Goal: Task Accomplishment & Management: Manage account settings

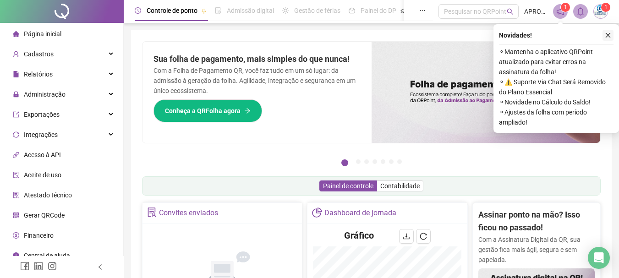
click at [604, 36] on button "button" at bounding box center [608, 35] width 11 height 11
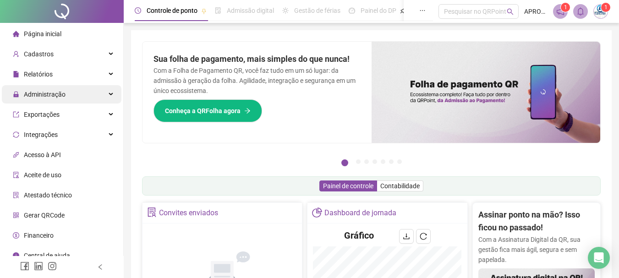
click at [67, 95] on div "Administração" at bounding box center [62, 94] width 120 height 18
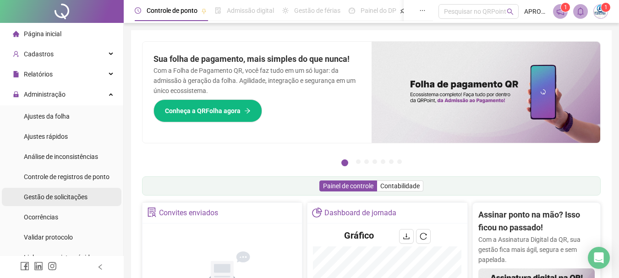
click at [73, 199] on span "Gestão de solicitações" at bounding box center [56, 196] width 64 height 7
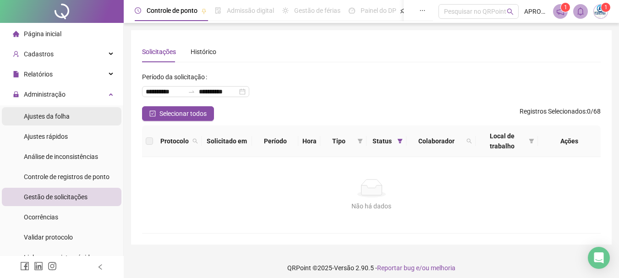
click at [83, 121] on li "Ajustes da folha" at bounding box center [62, 116] width 120 height 18
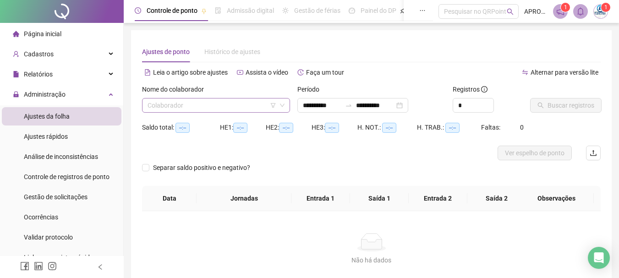
click at [207, 108] on input "search" at bounding box center [212, 106] width 129 height 14
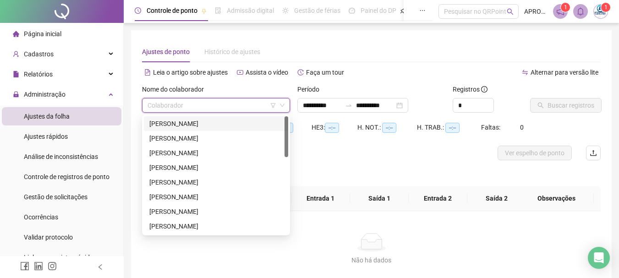
click at [220, 123] on div "[PERSON_NAME]" at bounding box center [215, 124] width 133 height 10
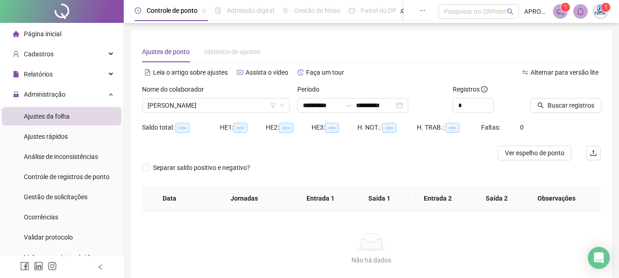
click at [602, 99] on div "Buscar registros" at bounding box center [566, 102] width 78 height 36
click at [583, 104] on span "Buscar registros" at bounding box center [571, 105] width 47 height 10
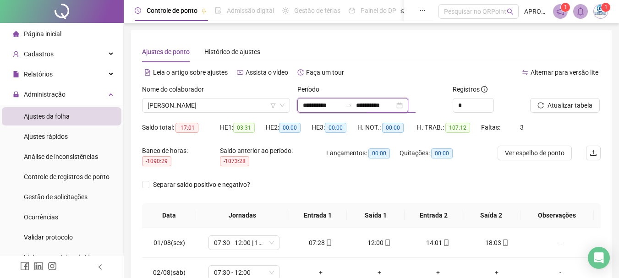
click at [371, 108] on input "**********" at bounding box center [375, 105] width 39 height 10
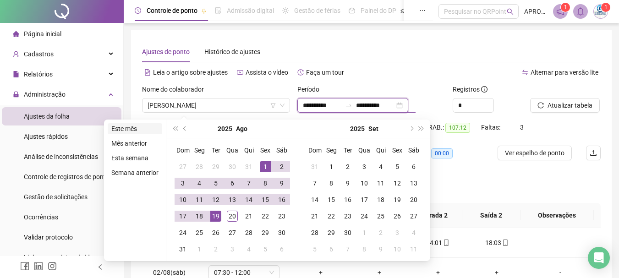
type input "**********"
click at [143, 126] on li "Este mês" at bounding box center [135, 128] width 55 height 11
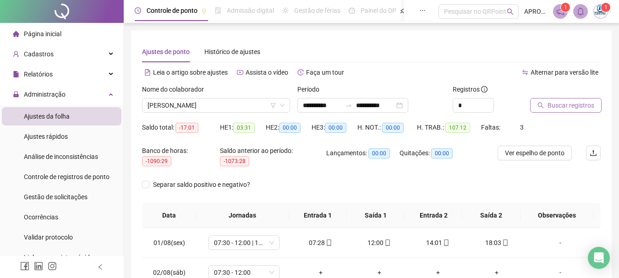
click at [553, 102] on span "Buscar registros" at bounding box center [571, 105] width 47 height 10
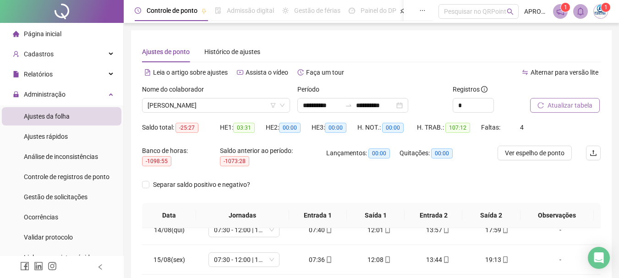
click at [579, 103] on span "Atualizar tabela" at bounding box center [570, 105] width 45 height 10
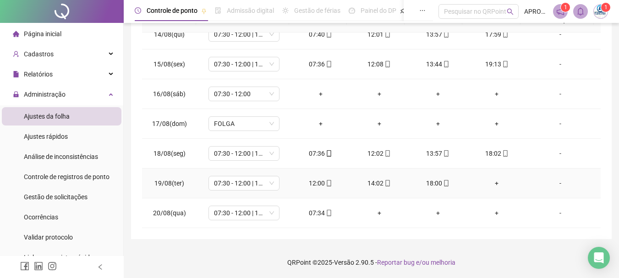
click at [492, 180] on div "+" at bounding box center [497, 183] width 44 height 10
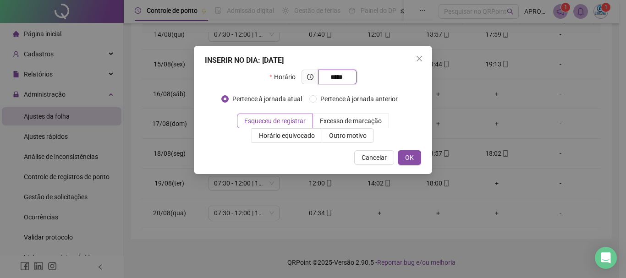
type input "*****"
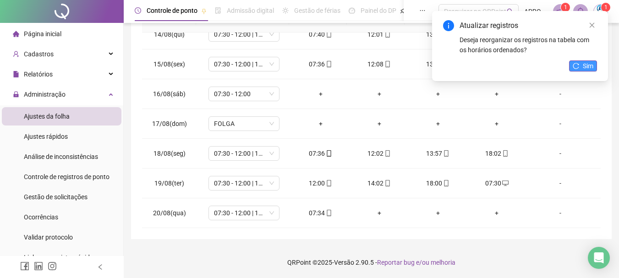
click at [592, 63] on span "Sim" at bounding box center [588, 66] width 11 height 10
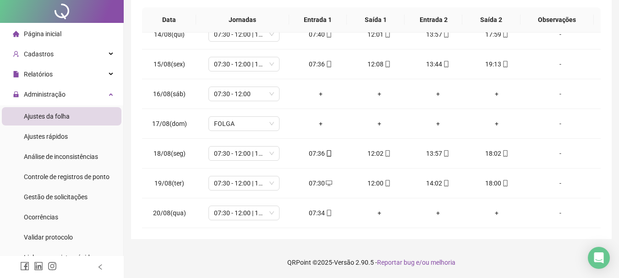
scroll to position [0, 0]
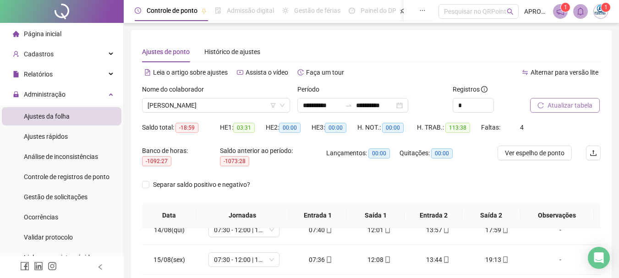
click at [573, 107] on span "Atualizar tabela" at bounding box center [570, 105] width 45 height 10
click at [541, 112] on button "Atualizar tabela" at bounding box center [565, 105] width 70 height 15
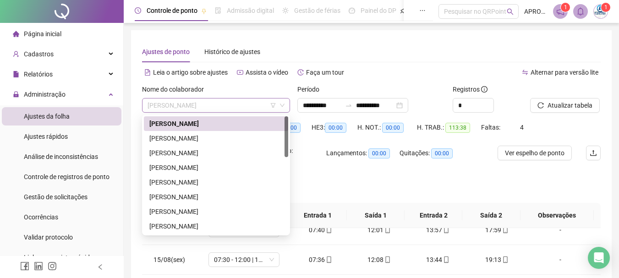
click at [226, 107] on span "[PERSON_NAME]" at bounding box center [216, 106] width 137 height 14
click at [215, 139] on div "[PERSON_NAME]" at bounding box center [215, 138] width 133 height 10
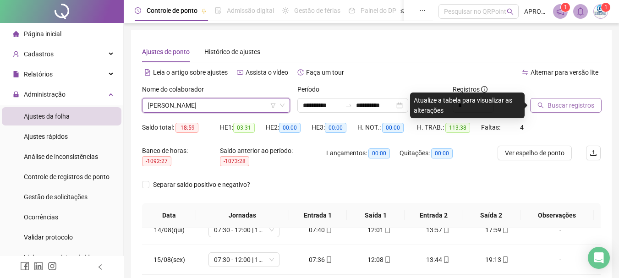
click at [553, 110] on span "Buscar registros" at bounding box center [571, 105] width 47 height 10
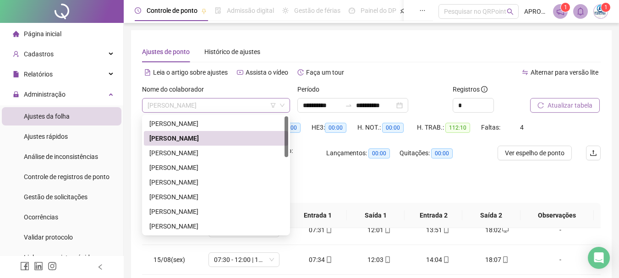
click at [204, 104] on span "[PERSON_NAME]" at bounding box center [216, 106] width 137 height 14
click at [186, 153] on div "[PERSON_NAME]" at bounding box center [215, 153] width 133 height 10
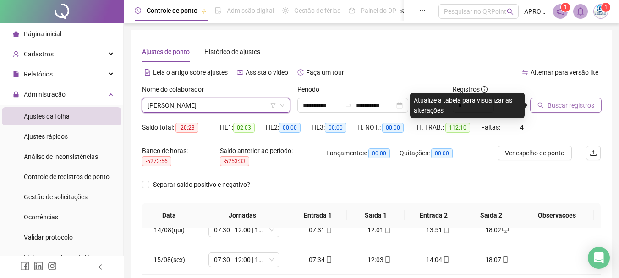
click at [571, 103] on span "Buscar registros" at bounding box center [571, 105] width 47 height 10
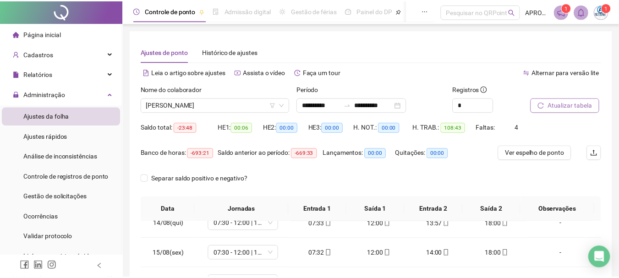
scroll to position [190, 0]
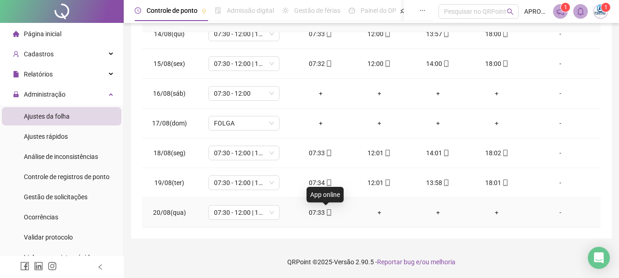
click at [327, 215] on icon "mobile" at bounding box center [329, 212] width 4 height 6
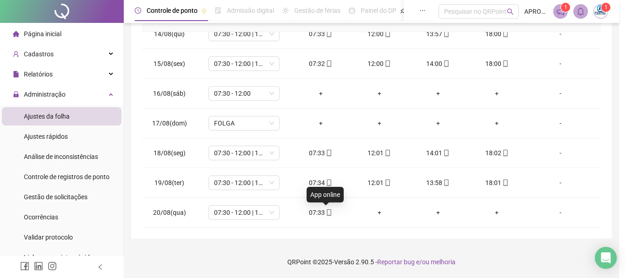
type input "**********"
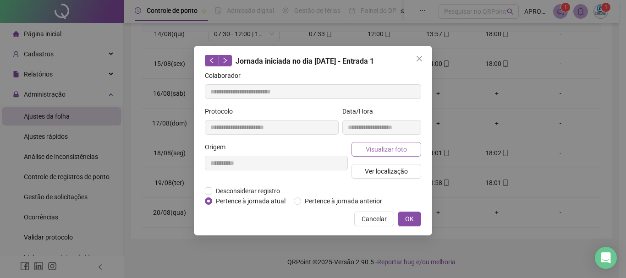
click at [393, 151] on span "Visualizar foto" at bounding box center [386, 149] width 41 height 10
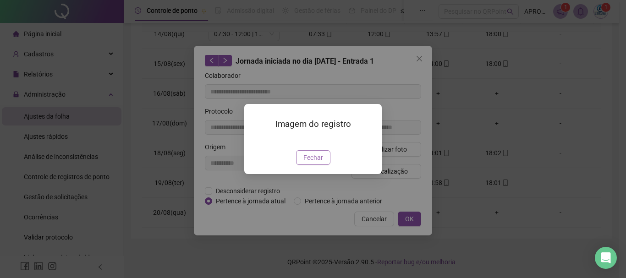
click at [317, 163] on span "Fechar" at bounding box center [313, 158] width 20 height 10
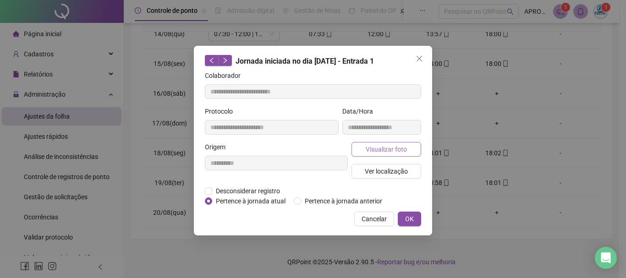
click at [399, 149] on span "Visualizar foto" at bounding box center [386, 149] width 41 height 10
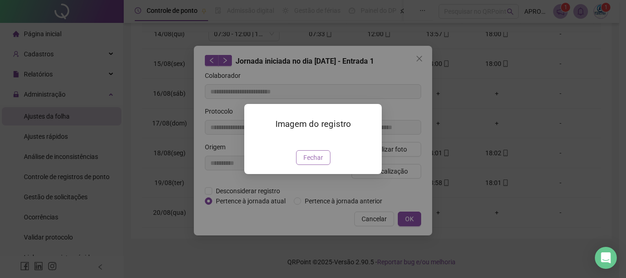
click at [313, 163] on span "Fechar" at bounding box center [313, 158] width 20 height 10
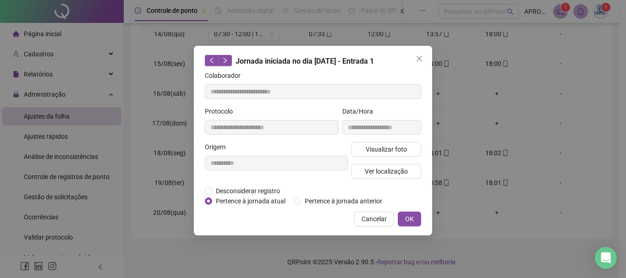
click at [358, 217] on button "Cancelar" at bounding box center [374, 219] width 40 height 15
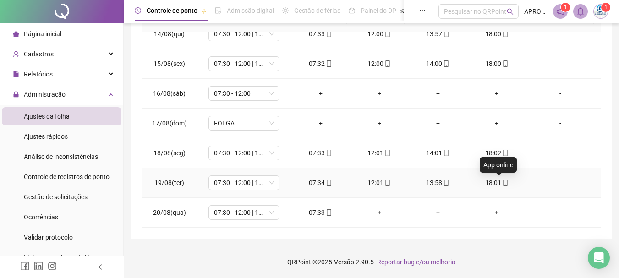
click at [502, 183] on icon "mobile" at bounding box center [505, 183] width 6 height 6
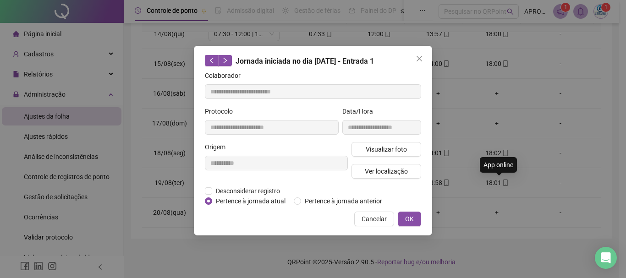
type input "**********"
click at [405, 143] on button "Visualizar foto" at bounding box center [387, 149] width 70 height 15
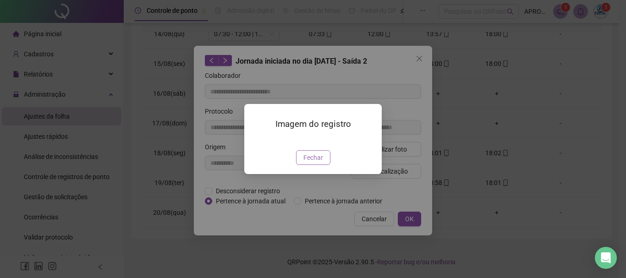
click at [313, 163] on span "Fechar" at bounding box center [313, 158] width 20 height 10
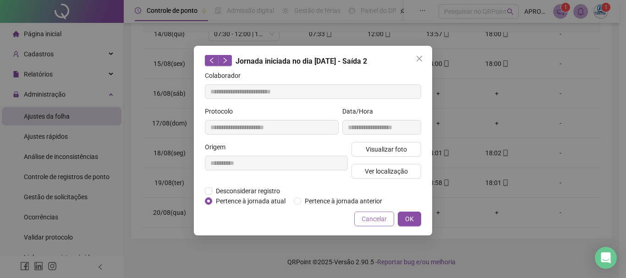
click at [386, 214] on span "Cancelar" at bounding box center [374, 219] width 25 height 10
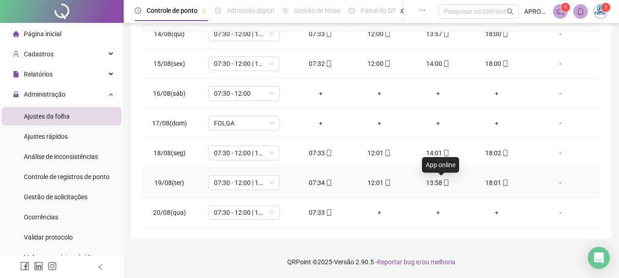
click at [443, 182] on icon "mobile" at bounding box center [446, 183] width 6 height 6
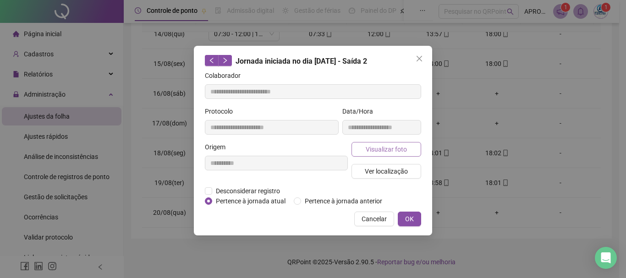
click at [381, 149] on span "Visualizar foto" at bounding box center [386, 149] width 41 height 10
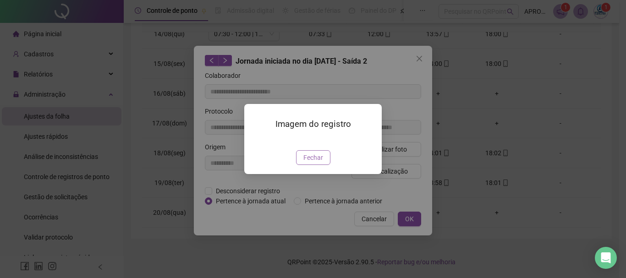
type input "**********"
click at [311, 163] on span "Fechar" at bounding box center [313, 158] width 20 height 10
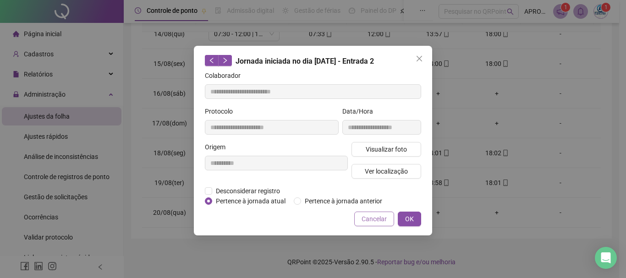
click at [380, 217] on span "Cancelar" at bounding box center [374, 219] width 25 height 10
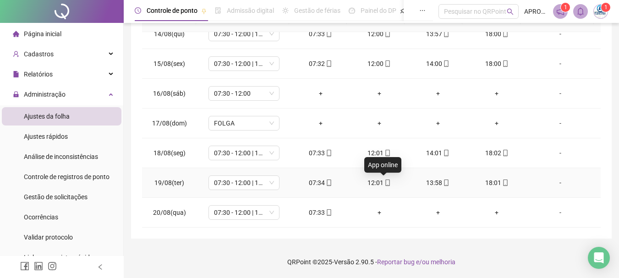
click at [385, 182] on icon "mobile" at bounding box center [388, 183] width 6 height 6
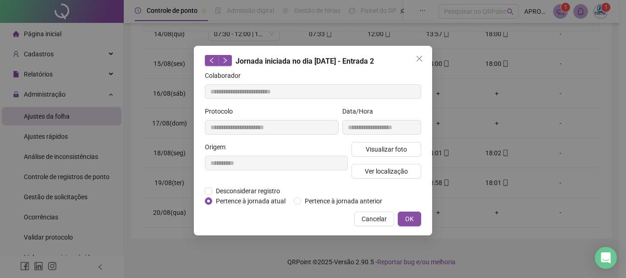
type input "**********"
click at [371, 149] on span "Visualizar foto" at bounding box center [386, 149] width 41 height 10
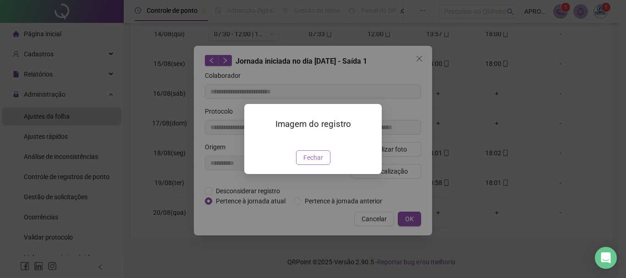
click at [310, 163] on span "Fechar" at bounding box center [313, 158] width 20 height 10
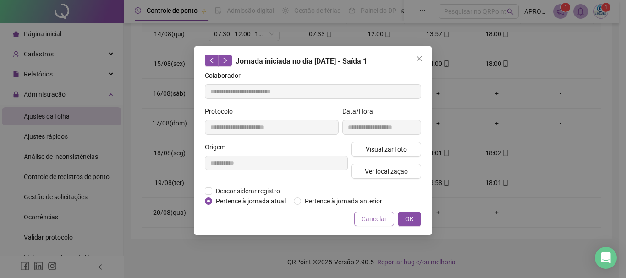
click at [378, 223] on span "Cancelar" at bounding box center [374, 219] width 25 height 10
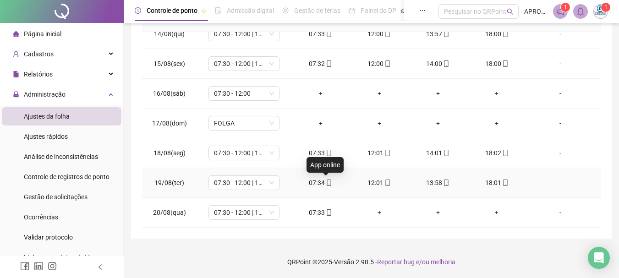
click at [326, 183] on icon "mobile" at bounding box center [329, 183] width 6 height 6
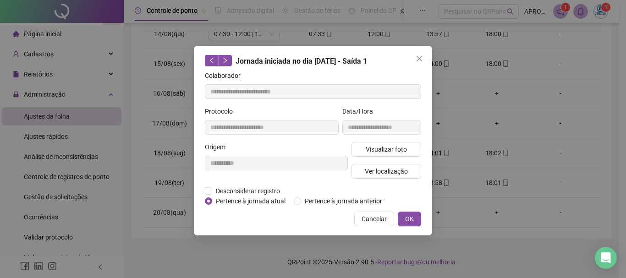
type input "**********"
click at [372, 152] on span "Visualizar foto" at bounding box center [386, 149] width 41 height 10
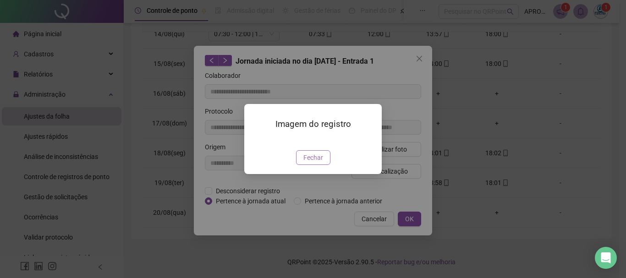
click at [312, 163] on span "Fechar" at bounding box center [313, 158] width 20 height 10
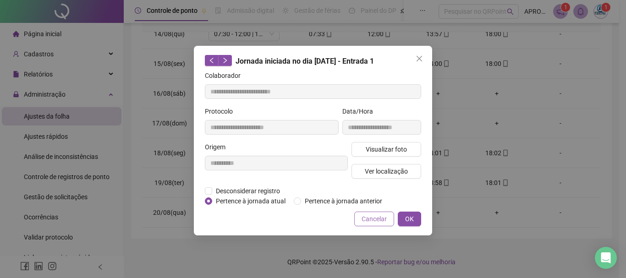
click at [375, 222] on span "Cancelar" at bounding box center [374, 219] width 25 height 10
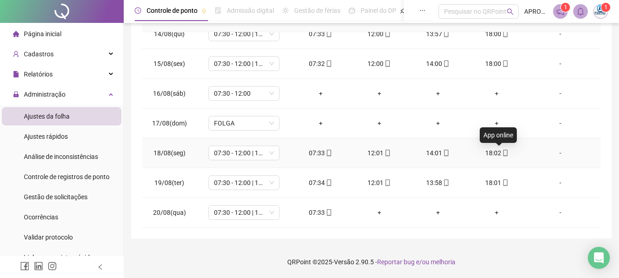
click at [502, 151] on icon "mobile" at bounding box center [505, 153] width 6 height 6
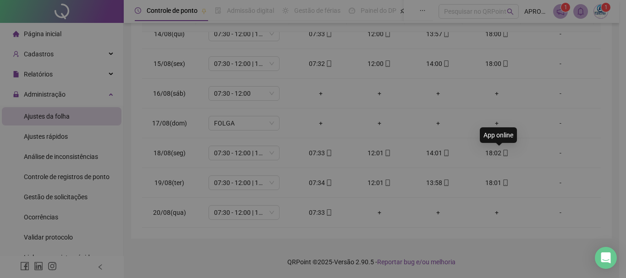
type input "**********"
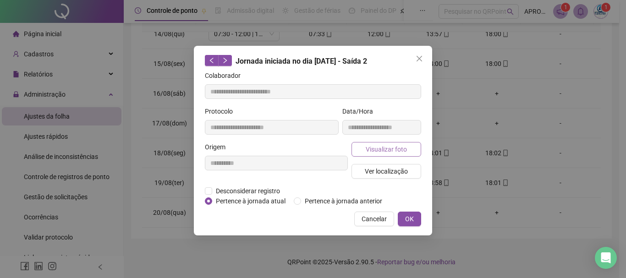
click at [398, 147] on span "Visualizar foto" at bounding box center [386, 149] width 41 height 10
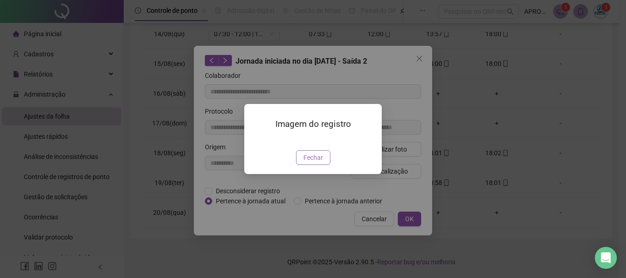
click at [315, 163] on span "Fechar" at bounding box center [313, 158] width 20 height 10
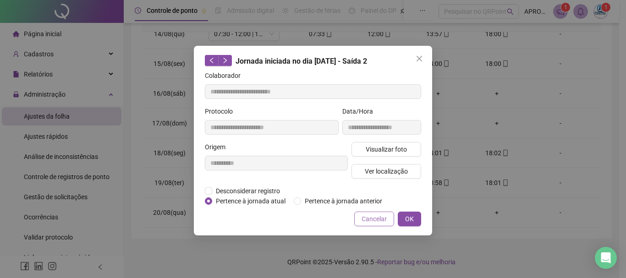
click at [386, 217] on span "Cancelar" at bounding box center [374, 219] width 25 height 10
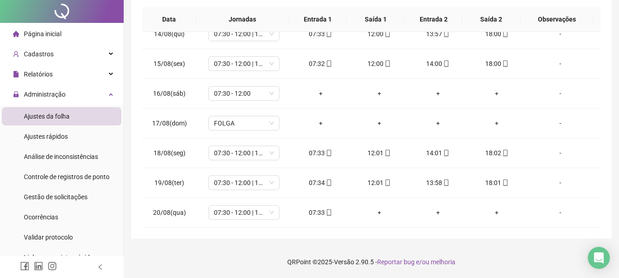
scroll to position [0, 0]
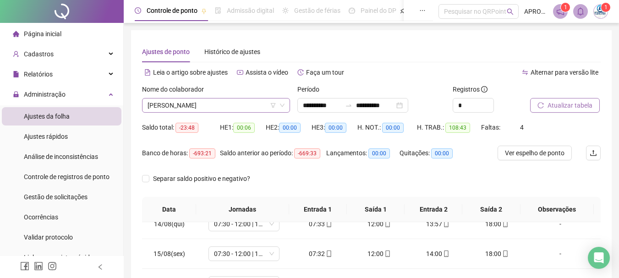
click at [224, 111] on span "[PERSON_NAME]" at bounding box center [216, 106] width 137 height 14
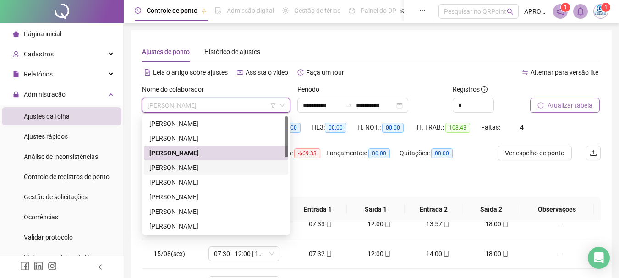
click at [217, 167] on div "[PERSON_NAME]" at bounding box center [215, 168] width 133 height 10
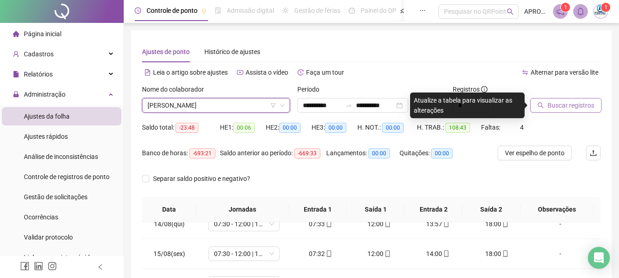
click at [554, 109] on span "Buscar registros" at bounding box center [571, 105] width 47 height 10
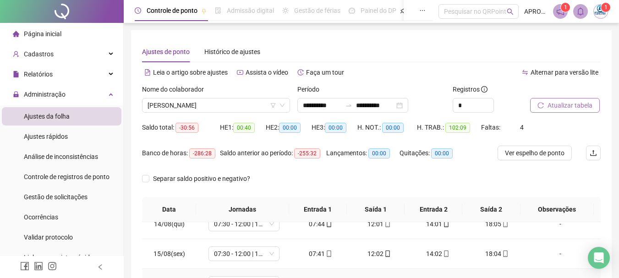
scroll to position [190, 0]
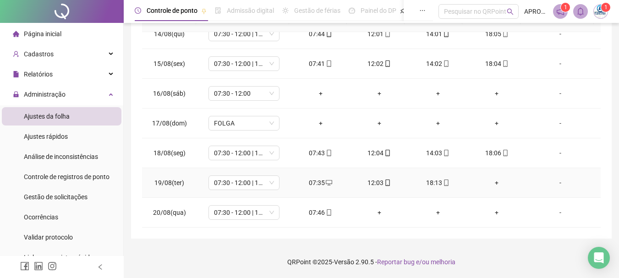
click at [494, 184] on div "+" at bounding box center [497, 183] width 44 height 10
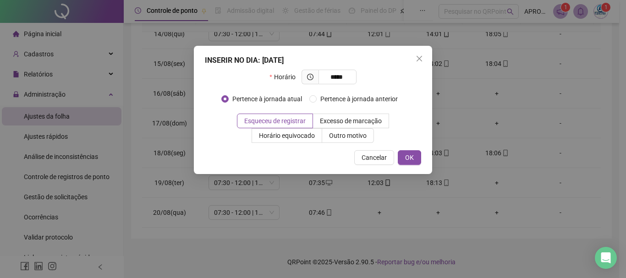
type input "*****"
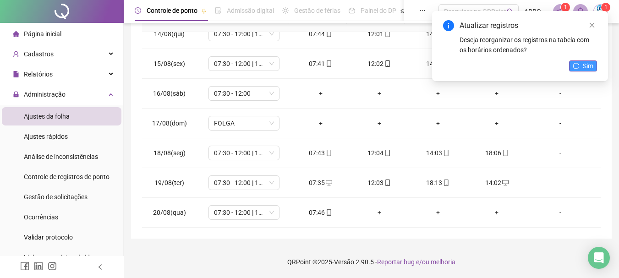
click at [580, 65] on button "Sim" at bounding box center [583, 66] width 28 height 11
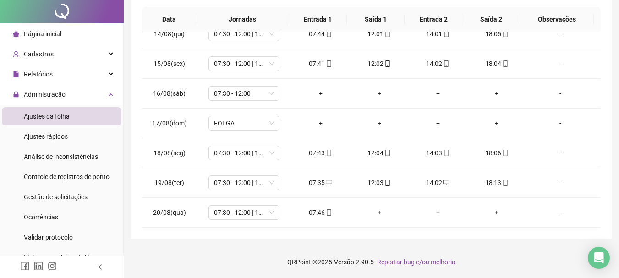
scroll to position [0, 0]
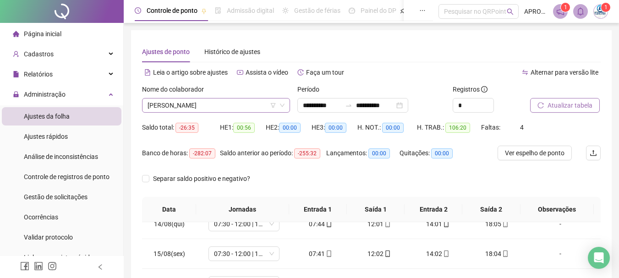
click at [204, 107] on span "[PERSON_NAME]" at bounding box center [216, 106] width 137 height 14
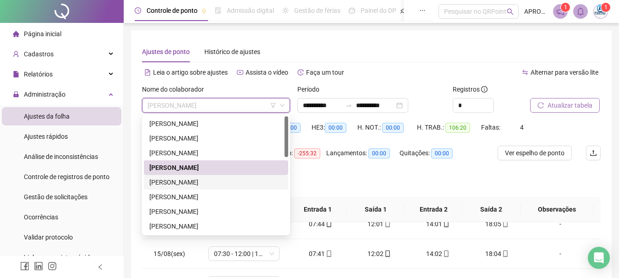
click at [238, 184] on div "[PERSON_NAME]" at bounding box center [215, 182] width 133 height 10
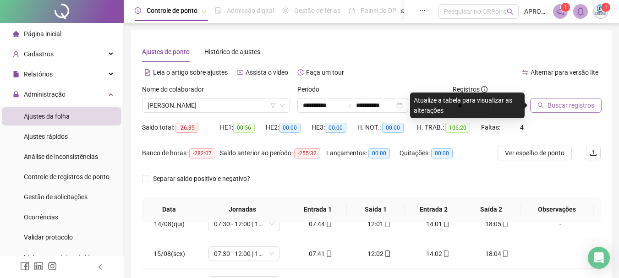
click at [565, 100] on button "Buscar registros" at bounding box center [566, 105] width 72 height 15
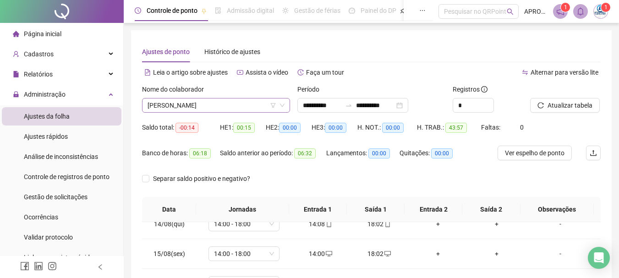
click at [183, 105] on span "[PERSON_NAME]" at bounding box center [216, 106] width 137 height 14
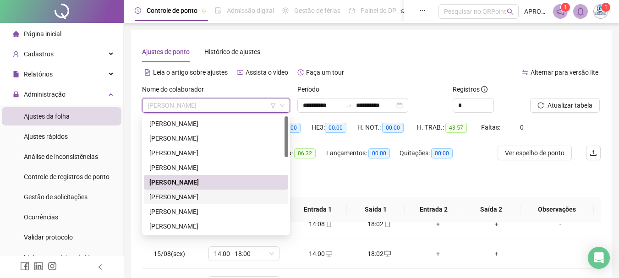
click at [218, 194] on div "[PERSON_NAME]" at bounding box center [215, 197] width 133 height 10
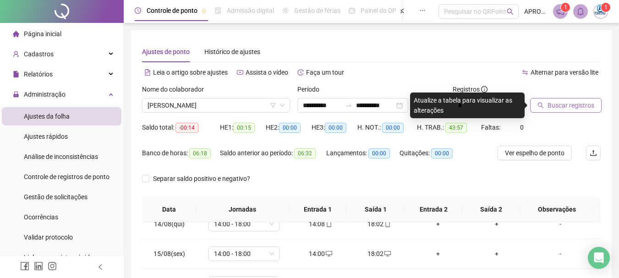
click at [573, 105] on span "Buscar registros" at bounding box center [571, 105] width 47 height 10
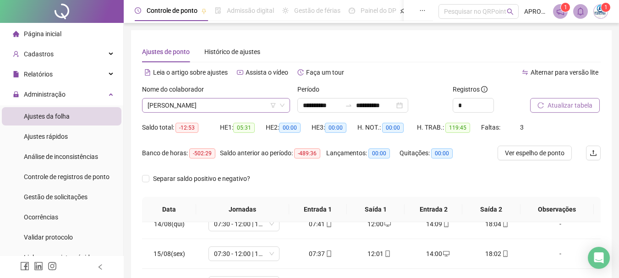
click at [183, 105] on span "[PERSON_NAME]" at bounding box center [216, 106] width 137 height 14
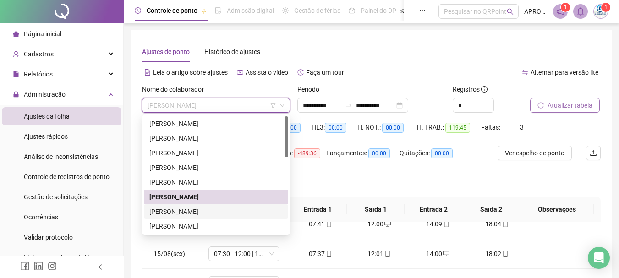
click at [204, 211] on div "[PERSON_NAME]" at bounding box center [215, 212] width 133 height 10
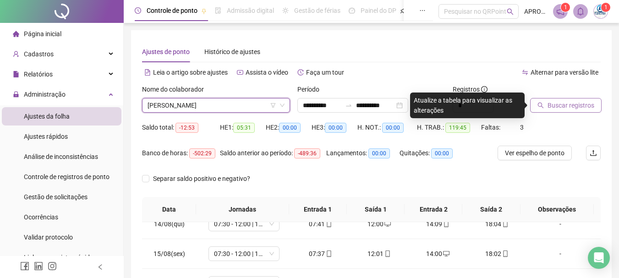
click at [568, 108] on span "Buscar registros" at bounding box center [571, 105] width 47 height 10
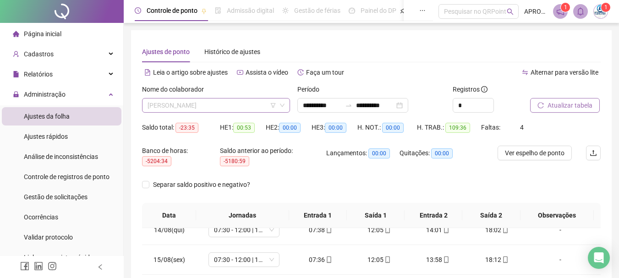
click at [186, 109] on span "[PERSON_NAME]" at bounding box center [216, 106] width 137 height 14
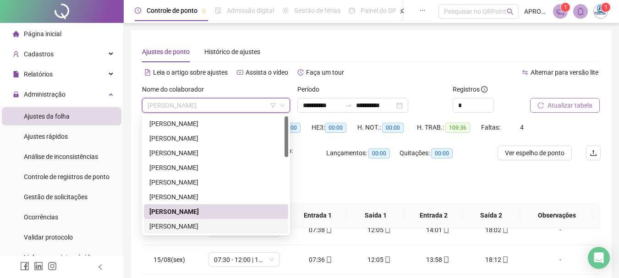
click at [236, 227] on div "[PERSON_NAME]" at bounding box center [215, 226] width 133 height 10
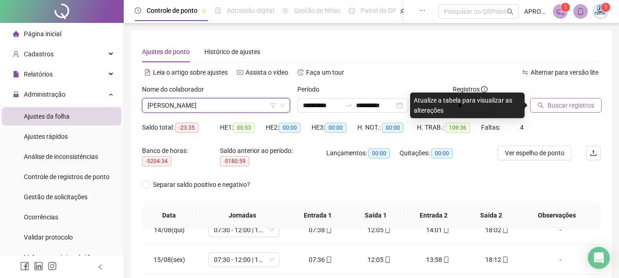
click at [551, 104] on span "Buscar registros" at bounding box center [571, 105] width 47 height 10
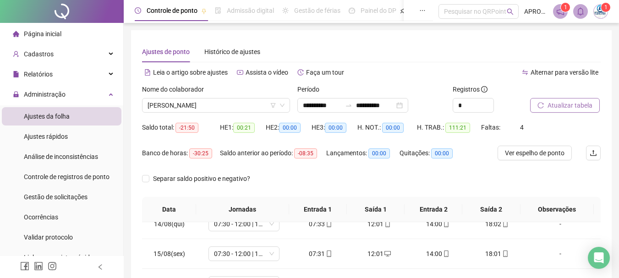
scroll to position [190, 0]
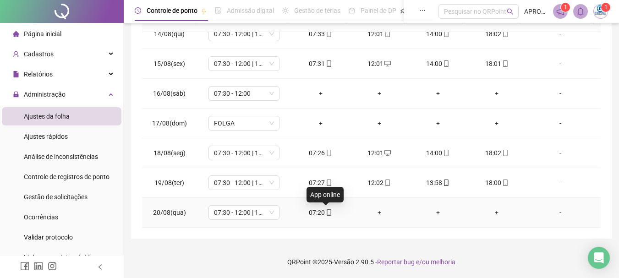
click at [327, 212] on icon "mobile" at bounding box center [329, 212] width 6 height 6
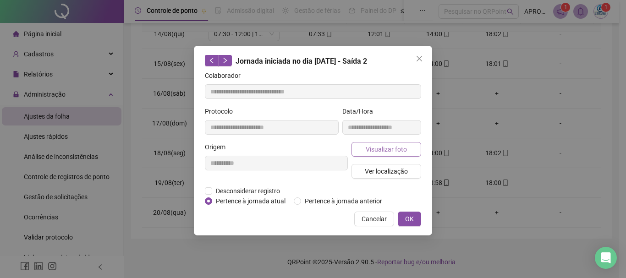
click at [369, 149] on span "Visualizar foto" at bounding box center [386, 149] width 41 height 10
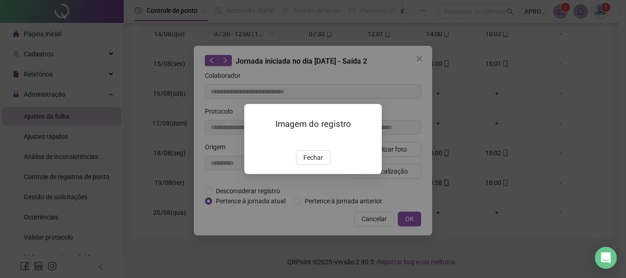
type input "**********"
click at [321, 163] on span "Fechar" at bounding box center [313, 158] width 20 height 10
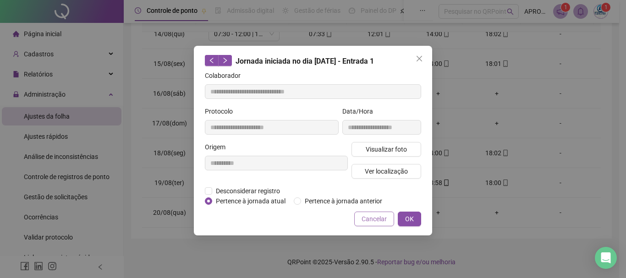
click at [363, 221] on span "Cancelar" at bounding box center [374, 219] width 25 height 10
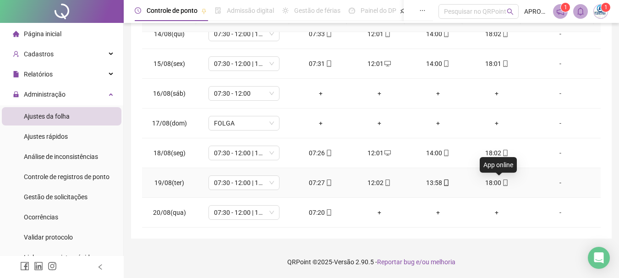
click at [503, 182] on icon "mobile" at bounding box center [505, 183] width 4 height 6
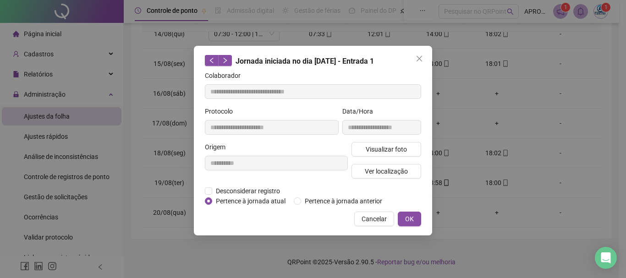
type input "**********"
click at [400, 146] on span "Visualizar foto" at bounding box center [386, 149] width 41 height 10
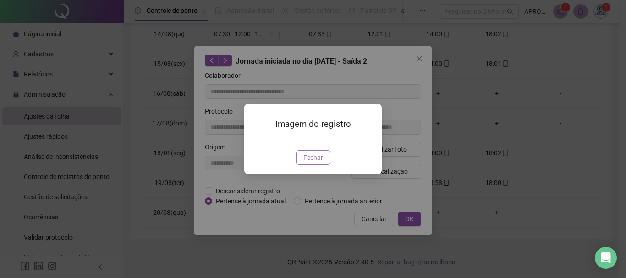
click at [318, 163] on span "Fechar" at bounding box center [313, 158] width 20 height 10
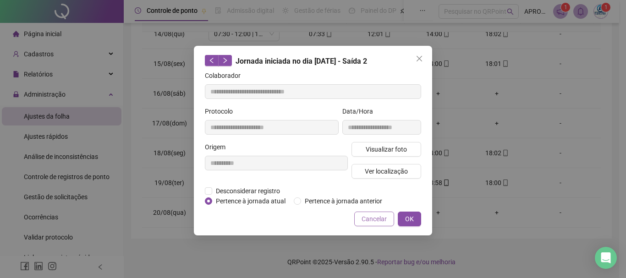
click at [368, 215] on span "Cancelar" at bounding box center [374, 219] width 25 height 10
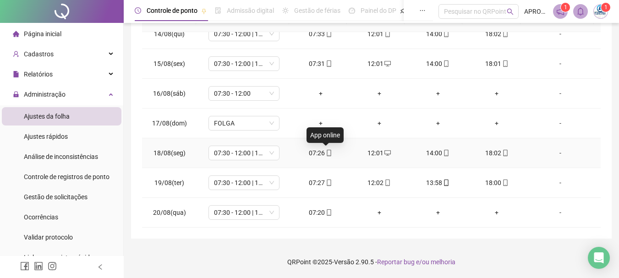
click at [327, 155] on icon "mobile" at bounding box center [329, 153] width 4 height 6
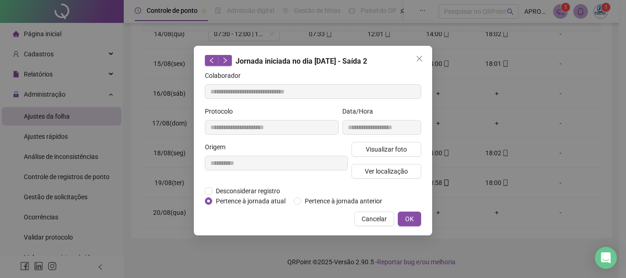
type input "**********"
click at [377, 158] on div "Visualizar foto Ver localização" at bounding box center [386, 164] width 73 height 44
click at [375, 150] on span "Visualizar foto" at bounding box center [386, 149] width 41 height 10
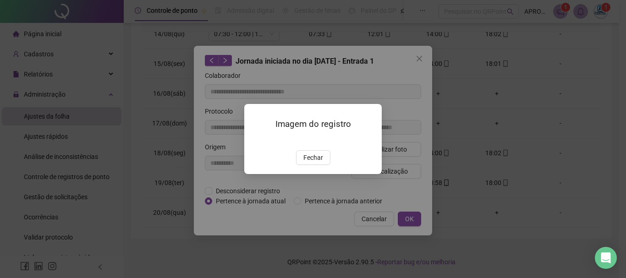
drag, startPoint x: 323, startPoint y: 207, endPoint x: 354, endPoint y: 209, distance: 30.8
click at [323, 165] on button "Fechar" at bounding box center [313, 157] width 34 height 15
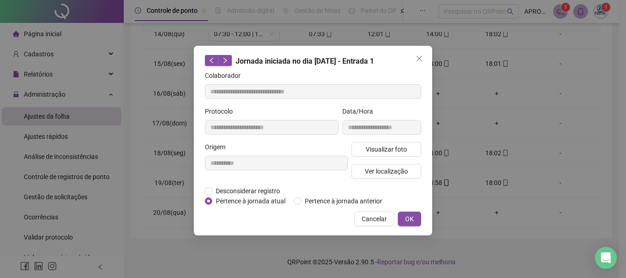
click at [364, 214] on span "Cancelar" at bounding box center [374, 219] width 25 height 10
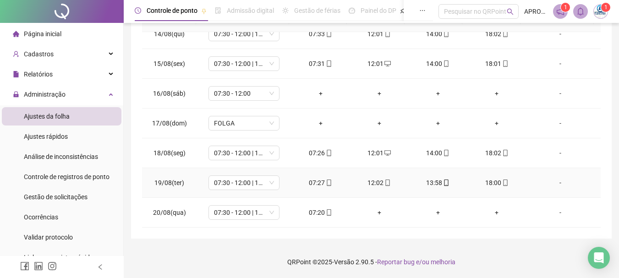
click at [327, 180] on icon "mobile" at bounding box center [329, 183] width 4 height 6
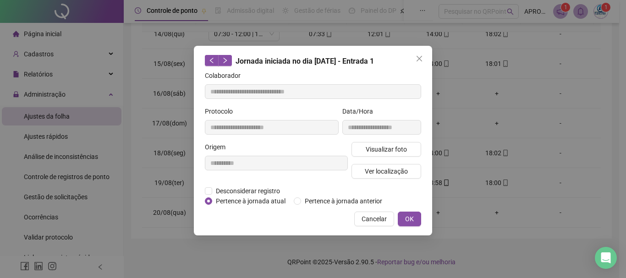
type input "**********"
click at [374, 151] on span "Visualizar foto" at bounding box center [386, 149] width 41 height 10
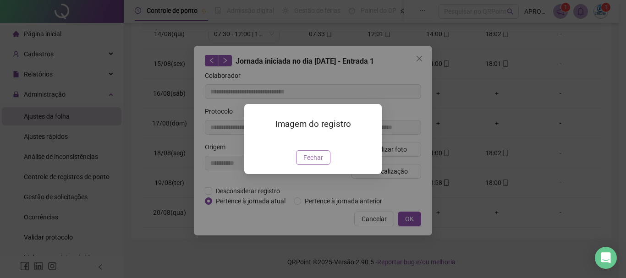
click at [311, 163] on span "Fechar" at bounding box center [313, 158] width 20 height 10
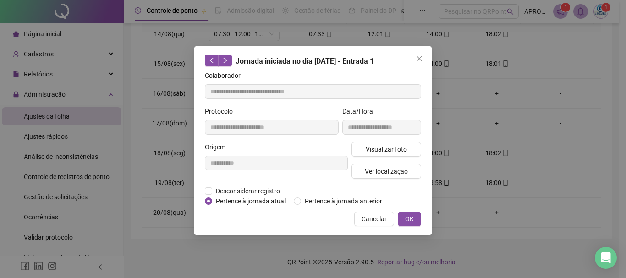
click at [371, 218] on span "Cancelar" at bounding box center [374, 219] width 25 height 10
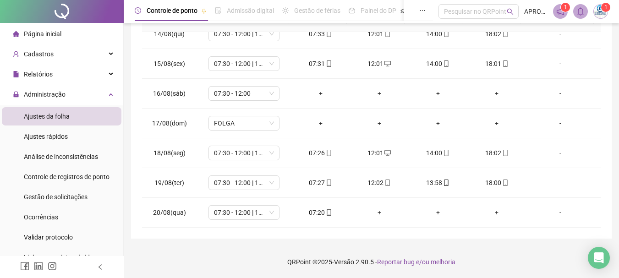
scroll to position [0, 0]
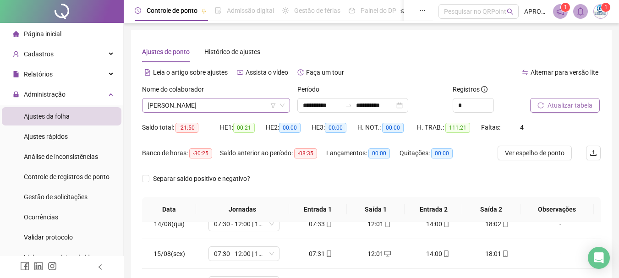
click at [229, 102] on span "[PERSON_NAME]" at bounding box center [216, 106] width 137 height 14
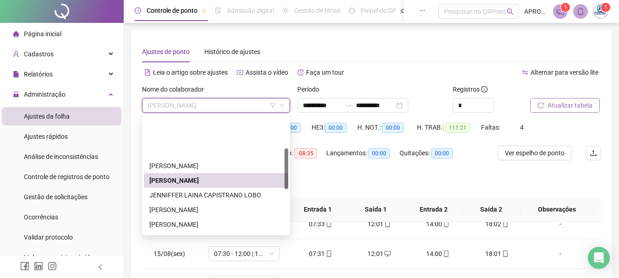
scroll to position [92, 0]
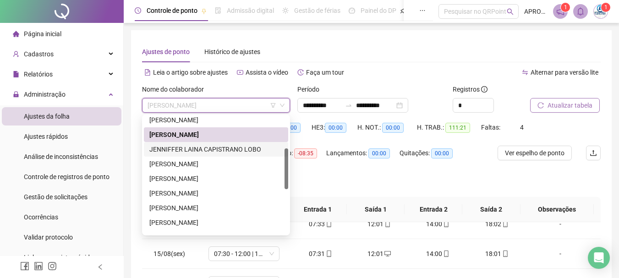
click at [251, 151] on div "JENNIFFER LAINA CAPISTRANO LOBO" at bounding box center [215, 149] width 133 height 10
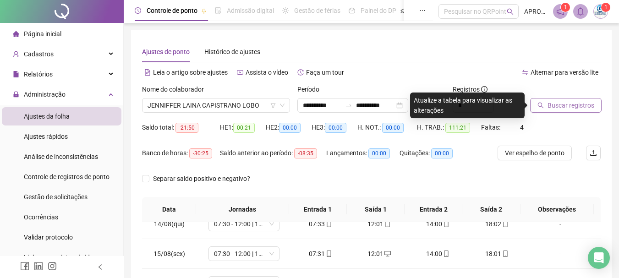
click at [573, 105] on span "Buscar registros" at bounding box center [571, 105] width 47 height 10
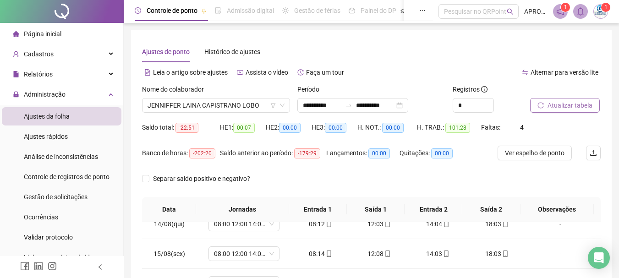
scroll to position [190, 0]
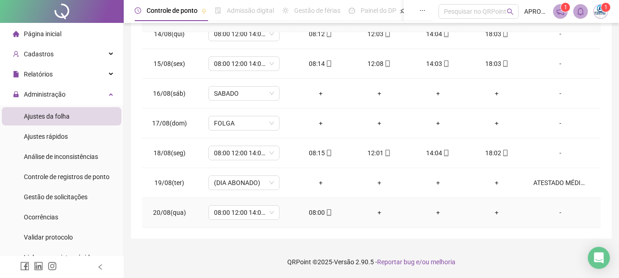
click at [326, 212] on icon "mobile" at bounding box center [329, 212] width 6 height 6
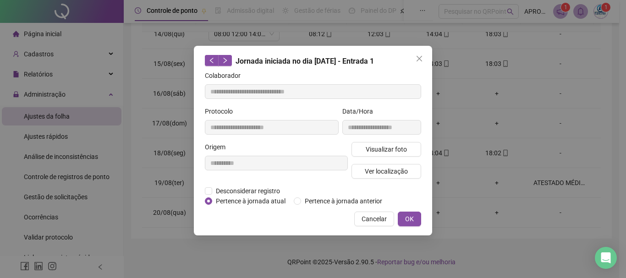
type input "**********"
click at [366, 148] on button "Visualizar foto" at bounding box center [387, 149] width 70 height 15
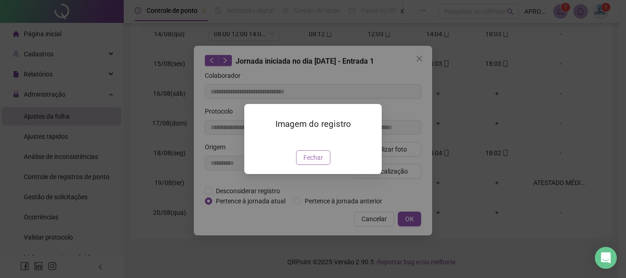
click at [319, 163] on span "Fechar" at bounding box center [313, 158] width 20 height 10
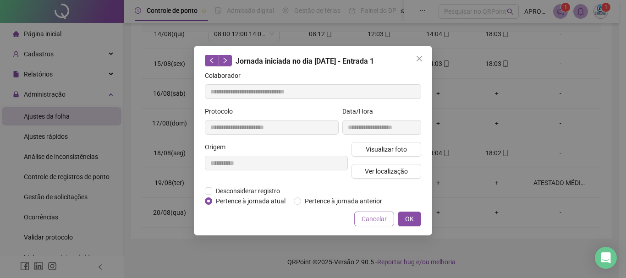
click at [371, 218] on span "Cancelar" at bounding box center [374, 219] width 25 height 10
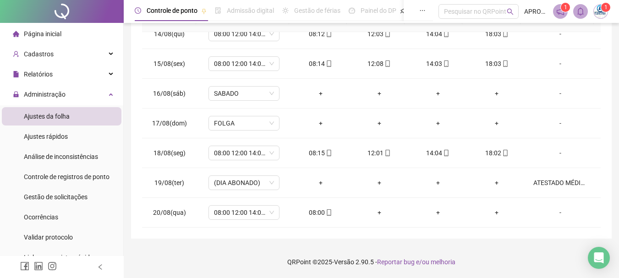
scroll to position [0, 0]
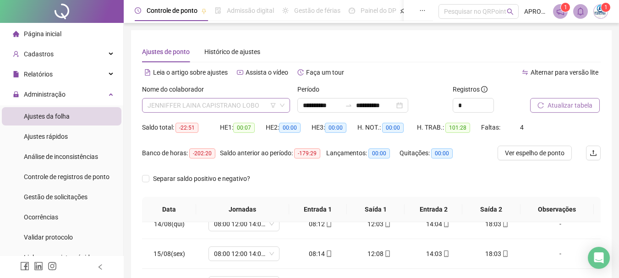
click at [188, 101] on span "JENNIFFER LAINA CAPISTRANO LOBO" at bounding box center [216, 106] width 137 height 14
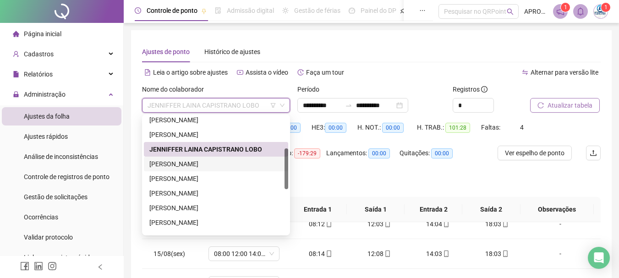
click at [193, 165] on div "[PERSON_NAME]" at bounding box center [215, 164] width 133 height 10
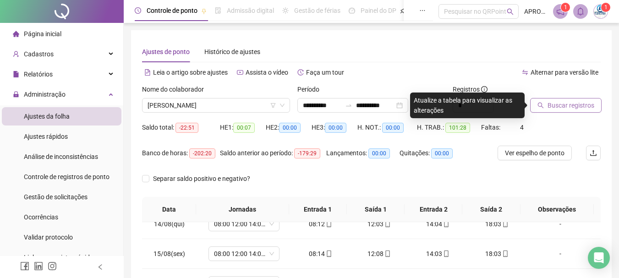
click at [566, 101] on span "Buscar registros" at bounding box center [571, 105] width 47 height 10
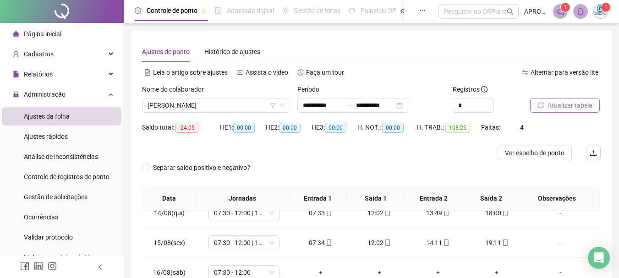
scroll to position [179, 0]
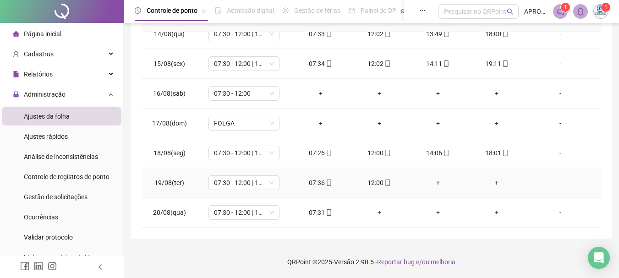
click at [554, 182] on div "-" at bounding box center [561, 183] width 54 height 10
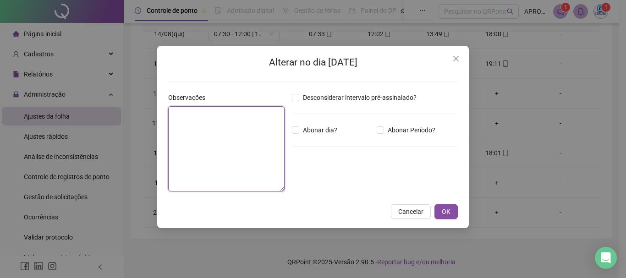
click at [209, 134] on textarea at bounding box center [226, 148] width 116 height 85
type textarea "**********"
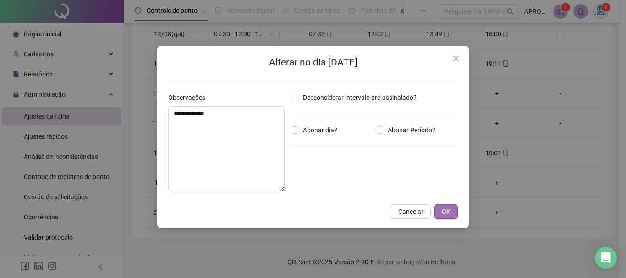
click at [444, 208] on span "OK" at bounding box center [446, 212] width 9 height 10
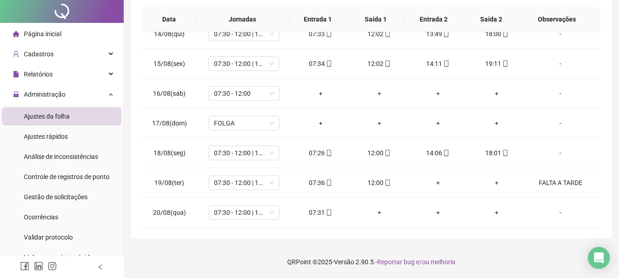
scroll to position [0, 0]
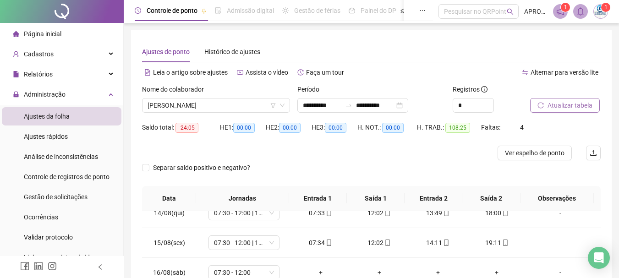
click at [581, 107] on span "Atualizar tabela" at bounding box center [570, 105] width 45 height 10
click at [219, 105] on span "[PERSON_NAME]" at bounding box center [216, 106] width 137 height 14
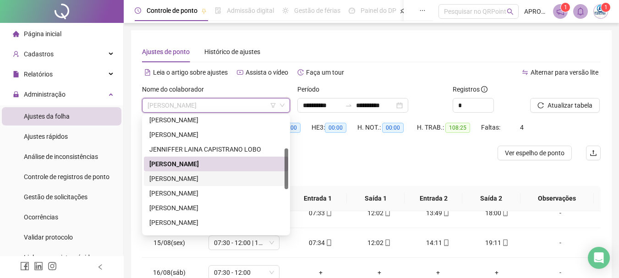
click at [214, 180] on div "KAIO CESAR NERY MACEDO" at bounding box center [215, 179] width 133 height 10
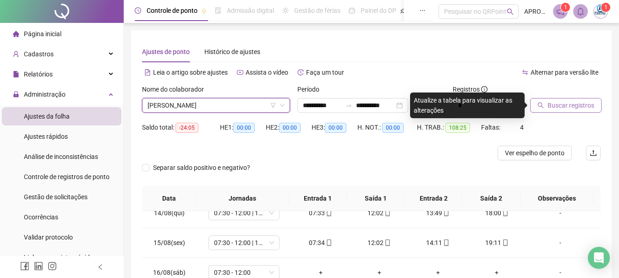
click at [550, 110] on span "Buscar registros" at bounding box center [571, 105] width 47 height 10
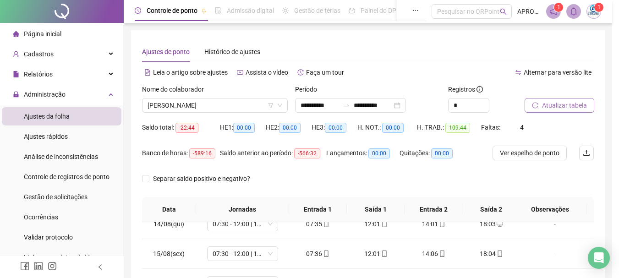
scroll to position [190, 0]
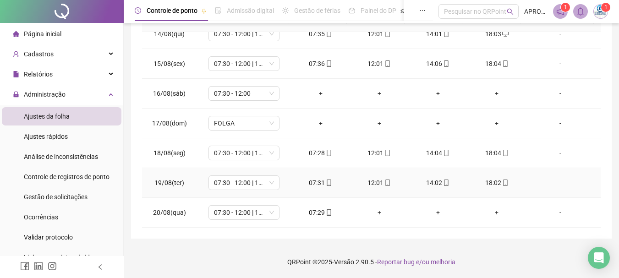
click at [502, 183] on icon "mobile" at bounding box center [505, 183] width 6 height 6
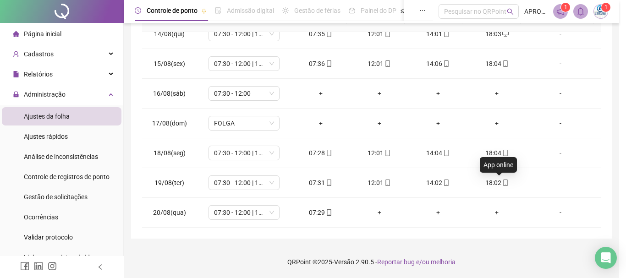
type input "**********"
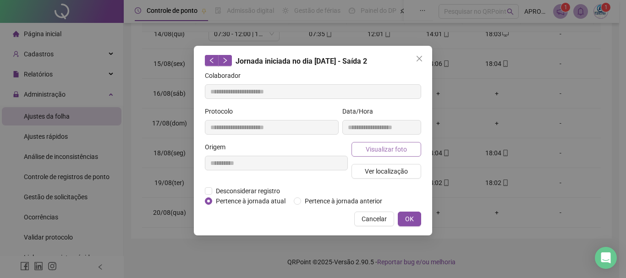
click at [380, 147] on span "Visualizar foto" at bounding box center [386, 149] width 41 height 10
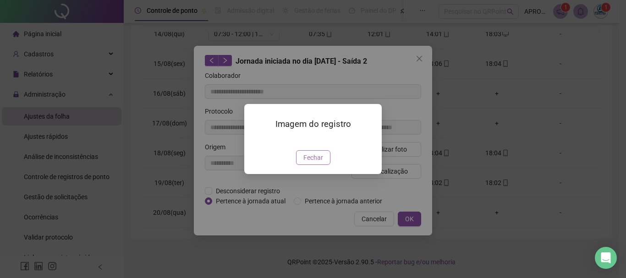
click at [310, 163] on span "Fechar" at bounding box center [313, 158] width 20 height 10
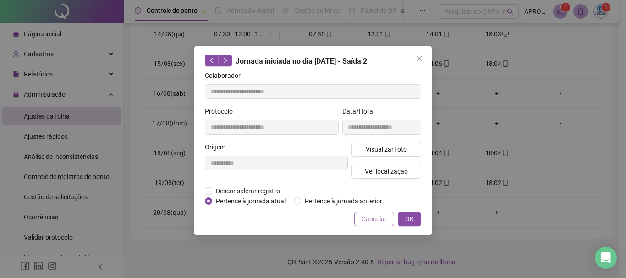
click at [368, 218] on span "Cancelar" at bounding box center [374, 219] width 25 height 10
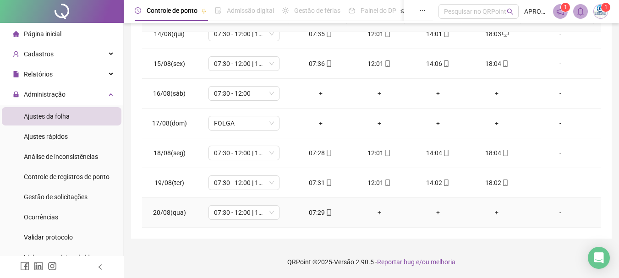
click at [326, 211] on icon "mobile" at bounding box center [329, 212] width 6 height 6
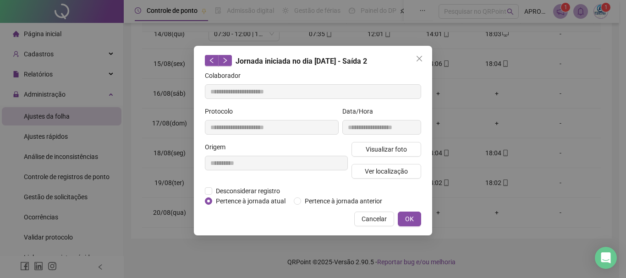
type input "**********"
click at [379, 148] on span "Visualizar foto" at bounding box center [386, 149] width 41 height 10
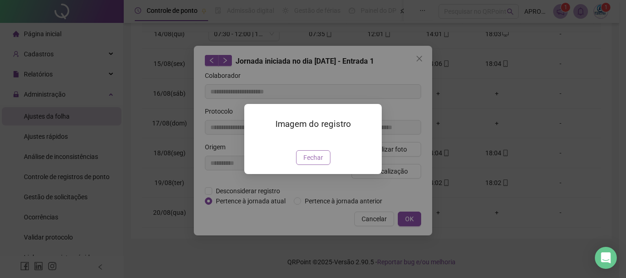
click at [319, 163] on span "Fechar" at bounding box center [313, 158] width 20 height 10
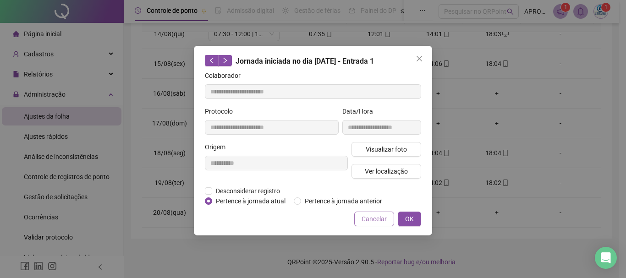
click at [383, 215] on span "Cancelar" at bounding box center [374, 219] width 25 height 10
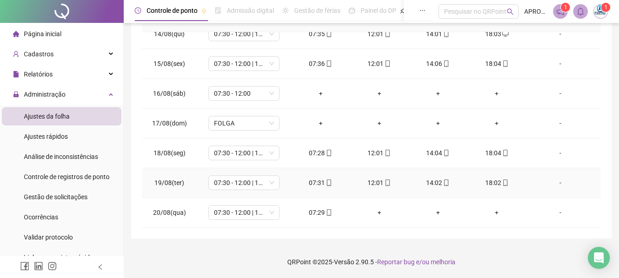
click at [442, 179] on span at bounding box center [445, 182] width 7 height 7
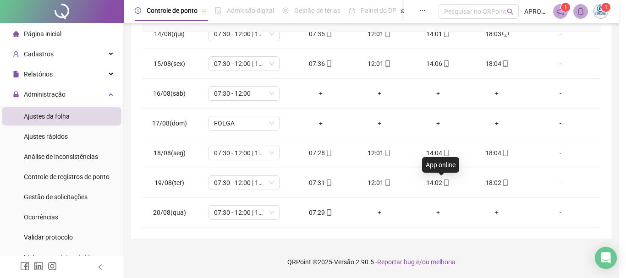
type input "**********"
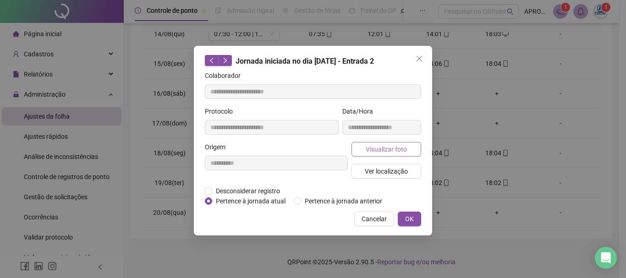
click at [396, 148] on span "Visualizar foto" at bounding box center [386, 149] width 41 height 10
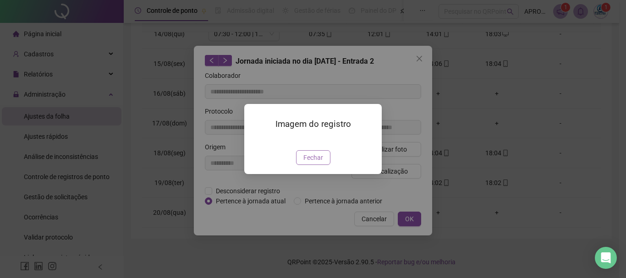
click at [318, 163] on span "Fechar" at bounding box center [313, 158] width 20 height 10
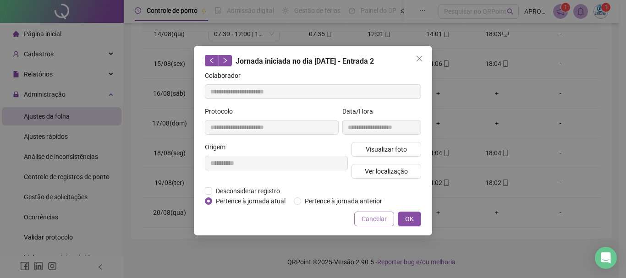
click at [378, 217] on span "Cancelar" at bounding box center [374, 219] width 25 height 10
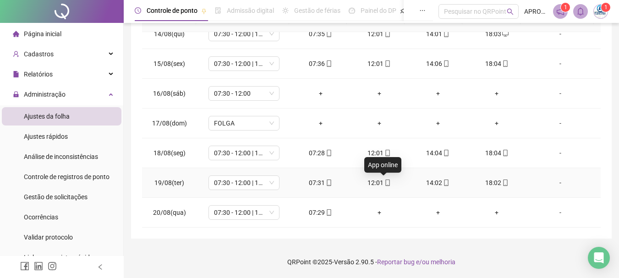
click at [386, 181] on icon "mobile" at bounding box center [388, 183] width 4 height 6
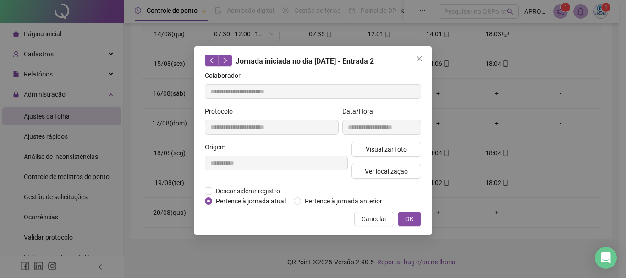
type input "**********"
click at [383, 147] on span "Visualizar foto" at bounding box center [386, 149] width 41 height 10
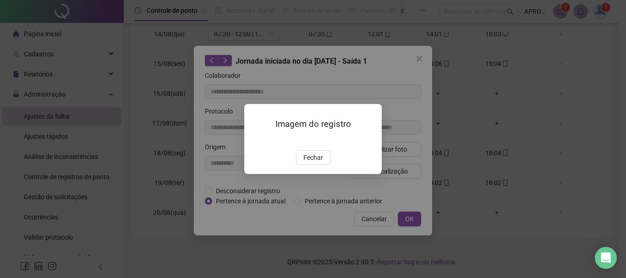
click at [255, 141] on img at bounding box center [255, 141] width 0 height 0
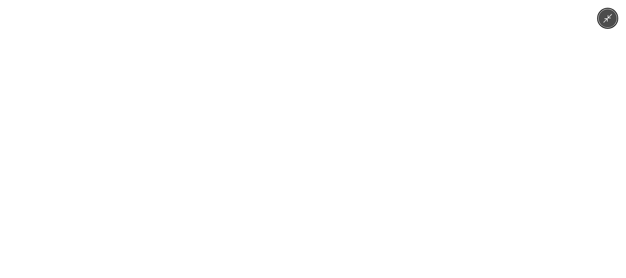
click at [295, 176] on img at bounding box center [313, 139] width 209 height 278
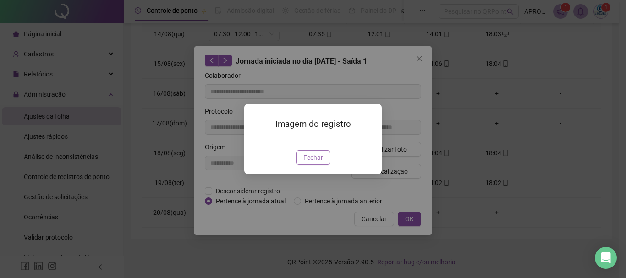
click at [308, 163] on span "Fechar" at bounding box center [313, 158] width 20 height 10
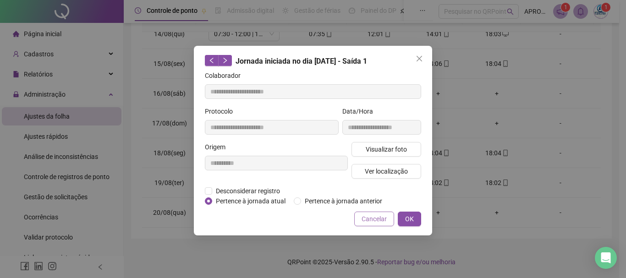
click at [369, 219] on span "Cancelar" at bounding box center [374, 219] width 25 height 10
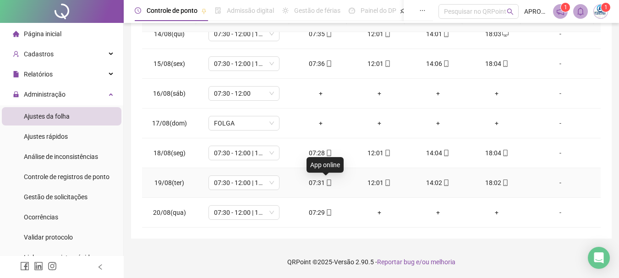
click at [326, 184] on icon "mobile" at bounding box center [329, 183] width 6 height 6
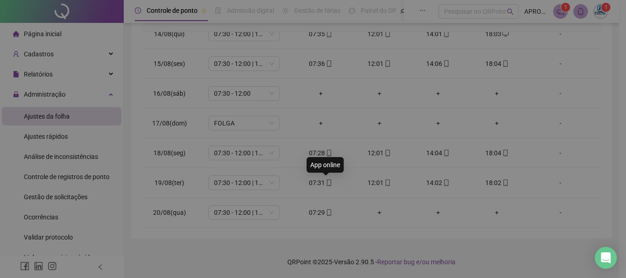
type input "**********"
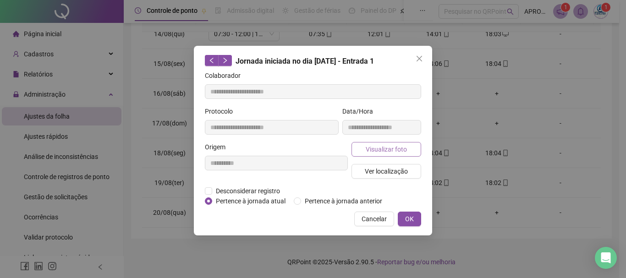
click at [372, 149] on span "Visualizar foto" at bounding box center [386, 149] width 41 height 10
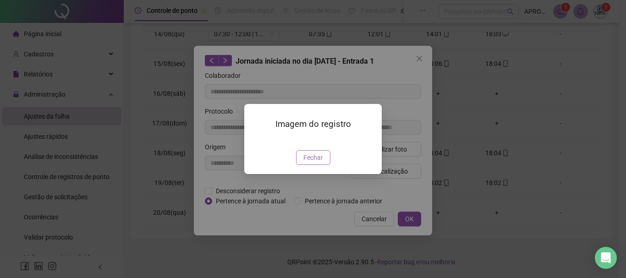
click at [314, 163] on span "Fechar" at bounding box center [313, 158] width 20 height 10
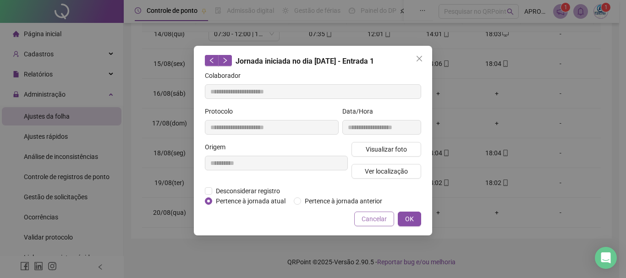
click at [374, 215] on span "Cancelar" at bounding box center [374, 219] width 25 height 10
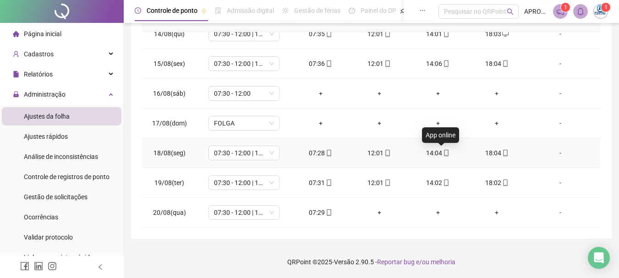
click at [442, 149] on span at bounding box center [445, 152] width 7 height 7
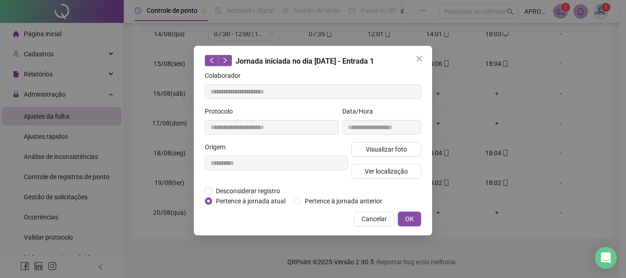
type input "**********"
click at [390, 150] on span "Visualizar foto" at bounding box center [386, 149] width 41 height 10
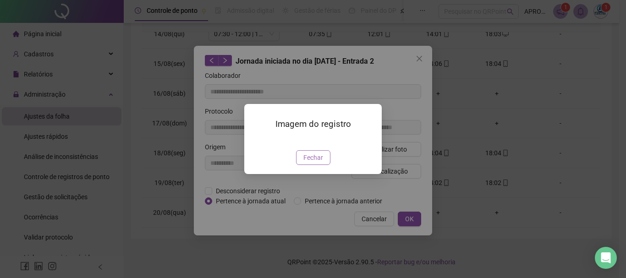
click at [313, 163] on span "Fechar" at bounding box center [313, 158] width 20 height 10
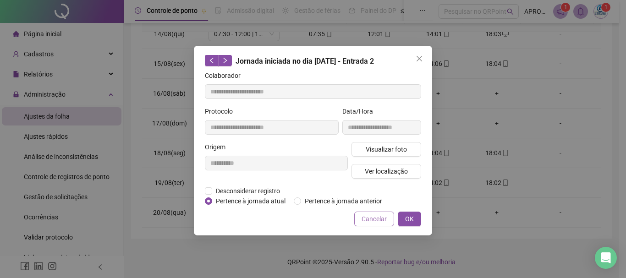
click at [381, 220] on span "Cancelar" at bounding box center [374, 219] width 25 height 10
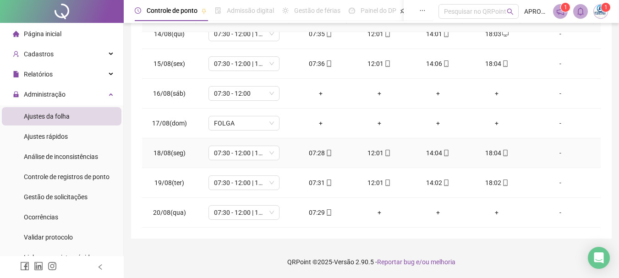
click at [501, 149] on span at bounding box center [504, 152] width 7 height 7
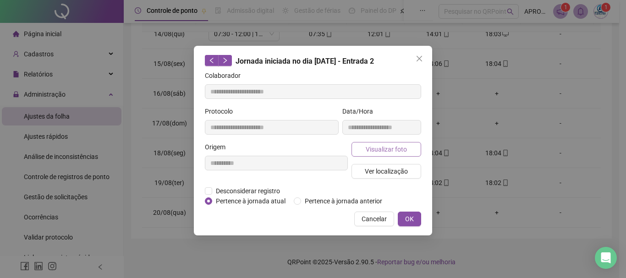
click at [397, 152] on span "Visualizar foto" at bounding box center [386, 149] width 41 height 10
type input "**********"
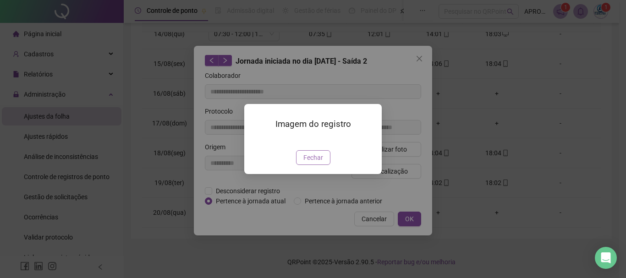
click at [313, 163] on span "Fechar" at bounding box center [313, 158] width 20 height 10
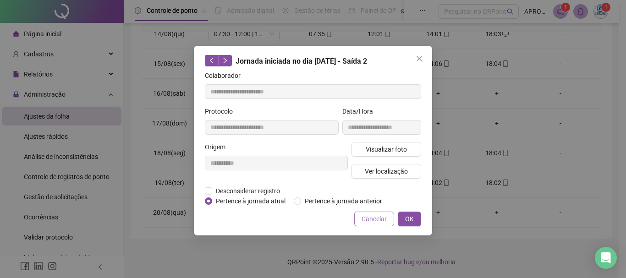
click at [387, 215] on button "Cancelar" at bounding box center [374, 219] width 40 height 15
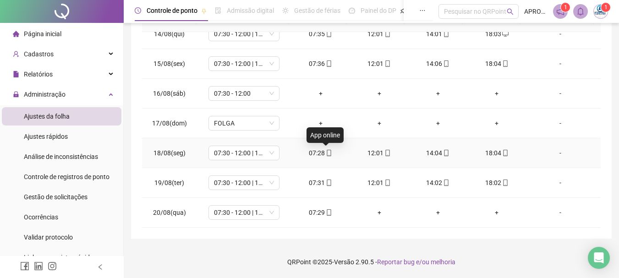
click at [326, 152] on icon "mobile" at bounding box center [329, 153] width 6 height 6
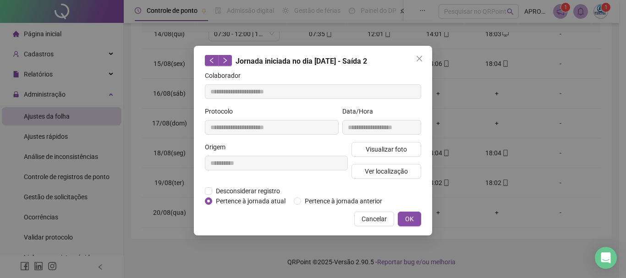
type input "**********"
click at [375, 147] on span "Visualizar foto" at bounding box center [386, 149] width 41 height 10
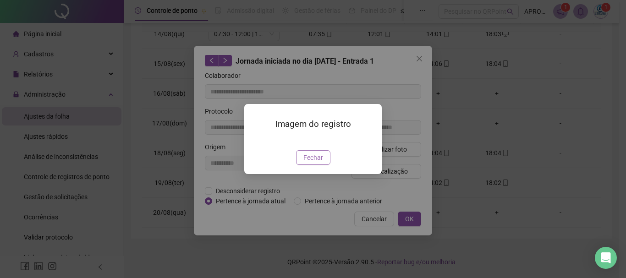
click at [304, 163] on span "Fechar" at bounding box center [313, 158] width 20 height 10
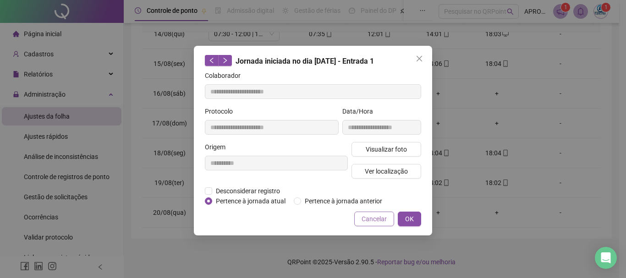
click at [361, 218] on button "Cancelar" at bounding box center [374, 219] width 40 height 15
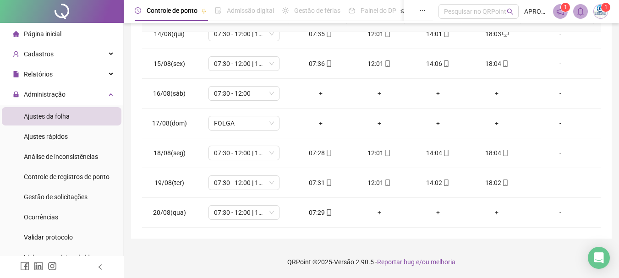
scroll to position [0, 0]
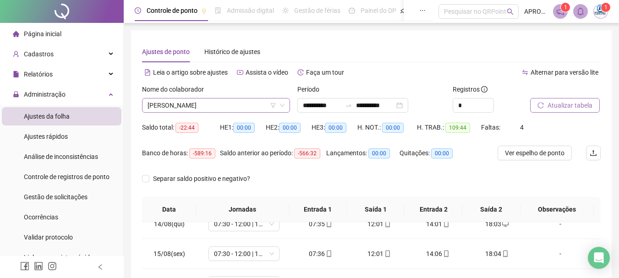
click at [231, 107] on span "KAIO CESAR NERY MACEDO" at bounding box center [216, 106] width 137 height 14
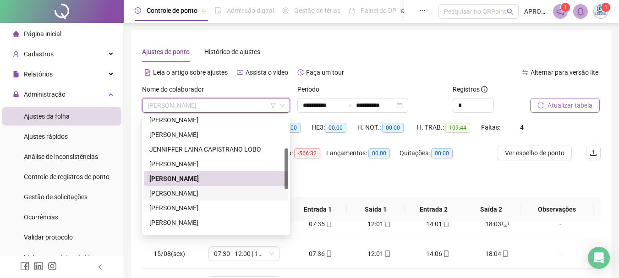
click at [212, 194] on div "LUCIMARIA OLIVEIRA DOS SANTOS" at bounding box center [215, 193] width 133 height 10
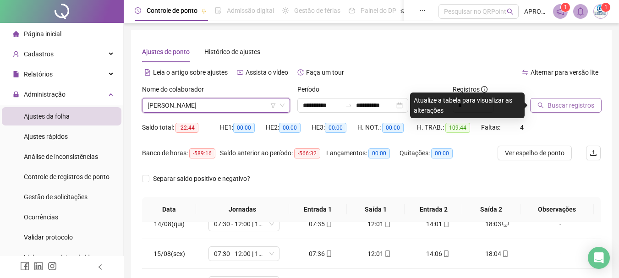
click at [561, 110] on button "Buscar registros" at bounding box center [566, 105] width 72 height 15
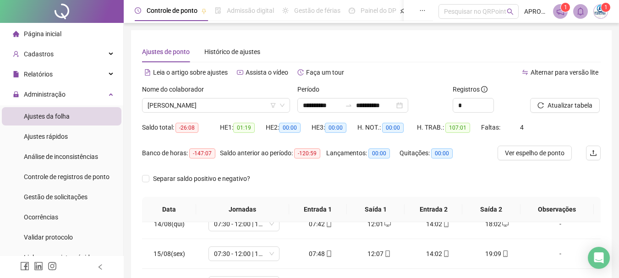
scroll to position [190, 0]
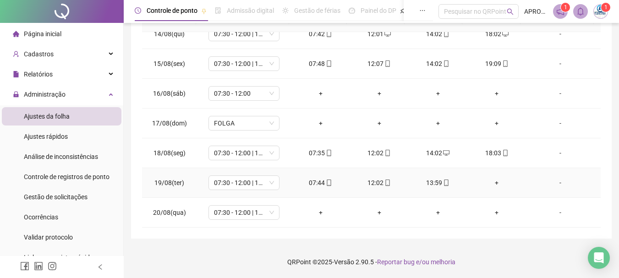
click at [491, 181] on div "+" at bounding box center [497, 183] width 44 height 10
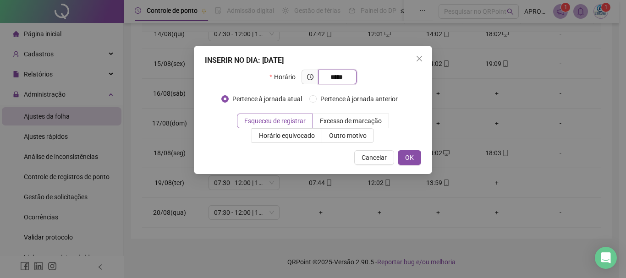
type input "*****"
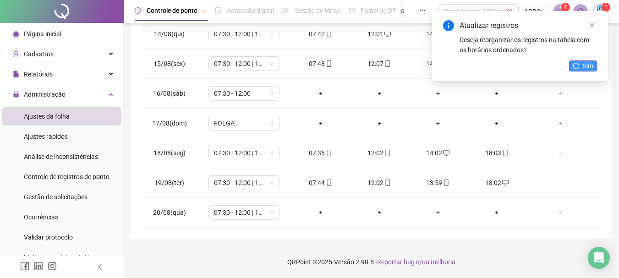
click at [594, 61] on button "Sim" at bounding box center [583, 66] width 28 height 11
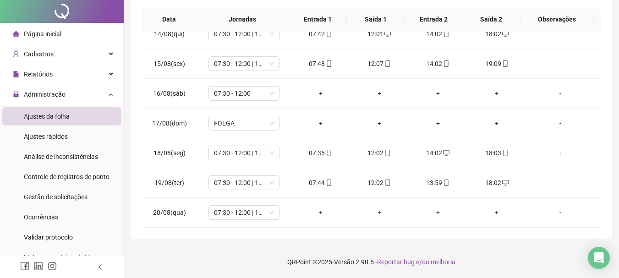
scroll to position [0, 0]
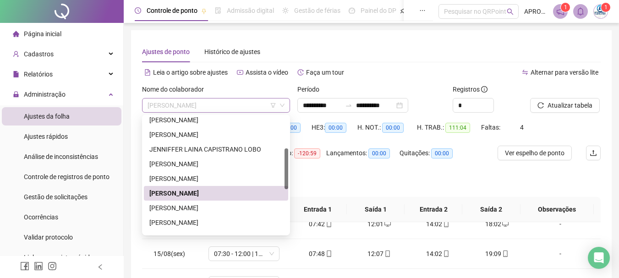
click at [202, 104] on span "LUCIMARIA OLIVEIRA DOS SANTOS" at bounding box center [216, 106] width 137 height 14
click at [224, 207] on div "MAURO SERGIO DA CRUZ ALVES" at bounding box center [215, 208] width 133 height 10
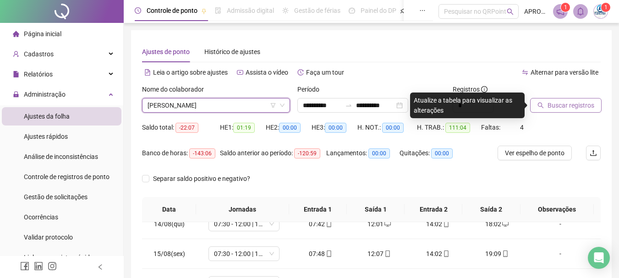
click at [567, 105] on span "Buscar registros" at bounding box center [571, 105] width 47 height 10
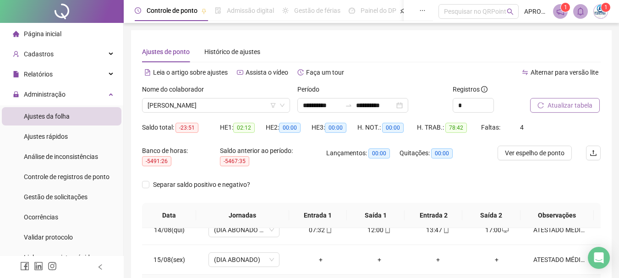
scroll to position [196, 0]
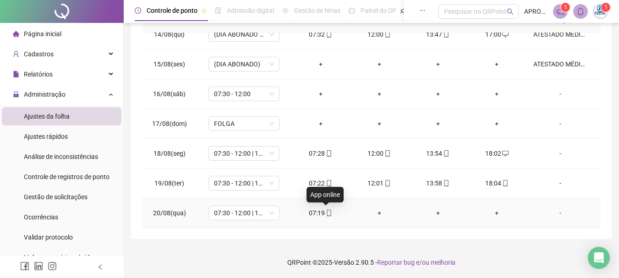
click at [326, 214] on icon "mobile" at bounding box center [329, 213] width 6 height 6
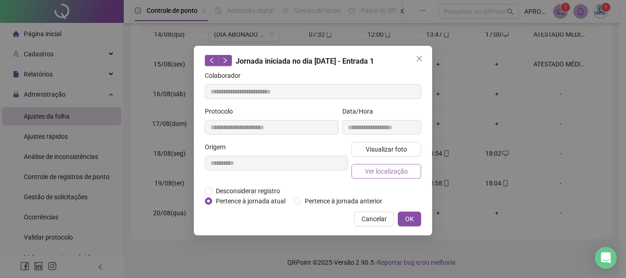
type input "**********"
click at [390, 147] on span "Visualizar foto" at bounding box center [386, 149] width 41 height 10
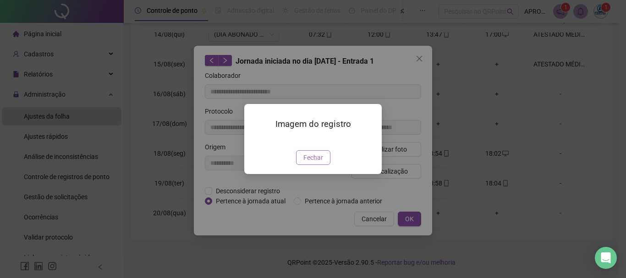
click at [321, 163] on span "Fechar" at bounding box center [313, 158] width 20 height 10
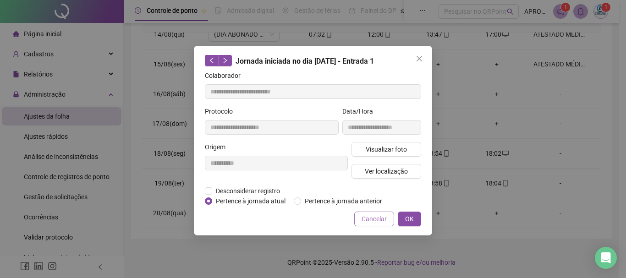
click at [382, 219] on span "Cancelar" at bounding box center [374, 219] width 25 height 10
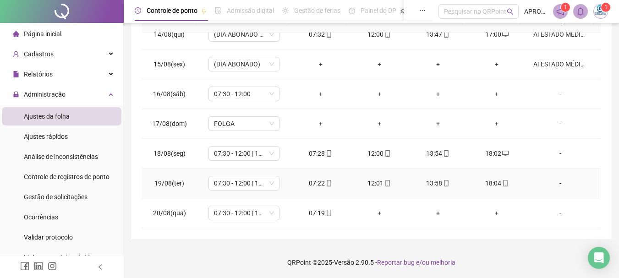
click at [503, 180] on div "18:04" at bounding box center [497, 183] width 44 height 10
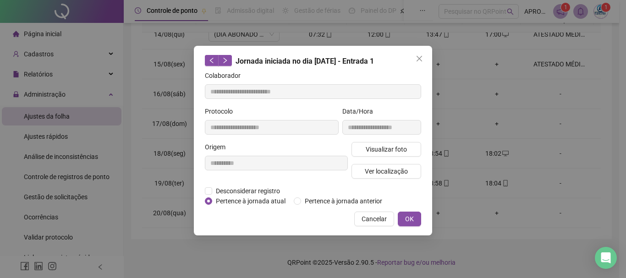
type input "**********"
click at [406, 151] on span "Visualizar foto" at bounding box center [386, 149] width 41 height 10
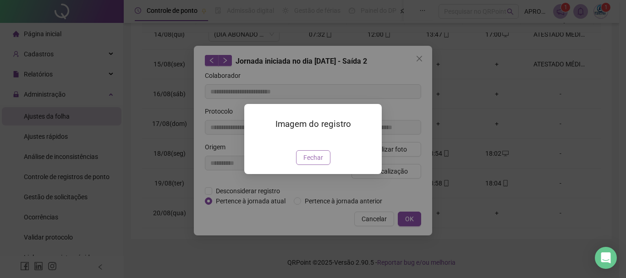
click at [309, 163] on span "Fechar" at bounding box center [313, 158] width 20 height 10
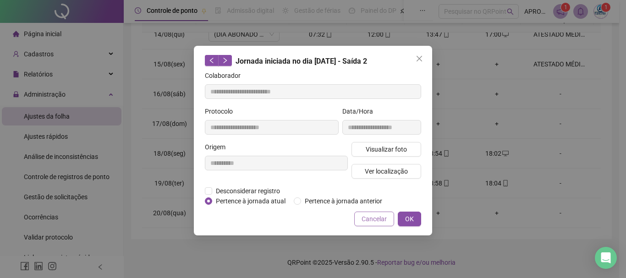
click at [368, 216] on span "Cancelar" at bounding box center [374, 219] width 25 height 10
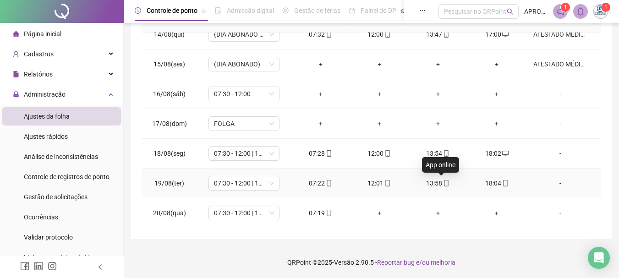
click at [444, 181] on icon "mobile" at bounding box center [446, 183] width 6 height 6
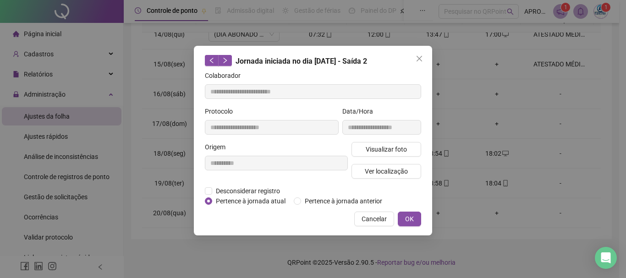
type input "**********"
click at [404, 147] on span "Visualizar foto" at bounding box center [386, 149] width 41 height 10
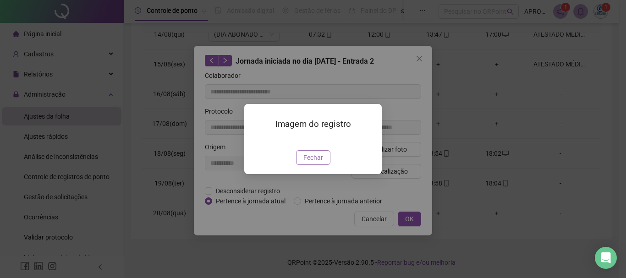
click at [319, 163] on span "Fechar" at bounding box center [313, 158] width 20 height 10
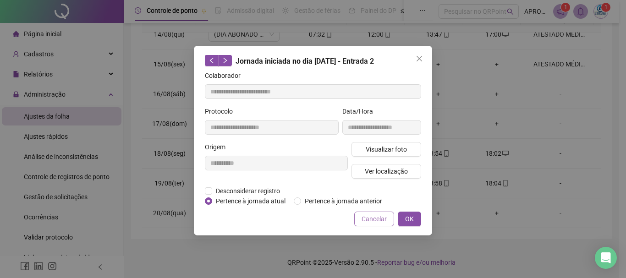
click at [367, 215] on span "Cancelar" at bounding box center [374, 219] width 25 height 10
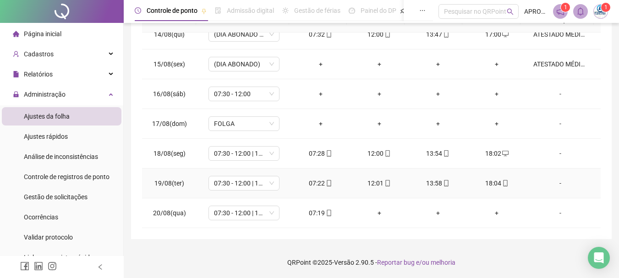
click at [326, 181] on icon "mobile" at bounding box center [329, 183] width 6 height 6
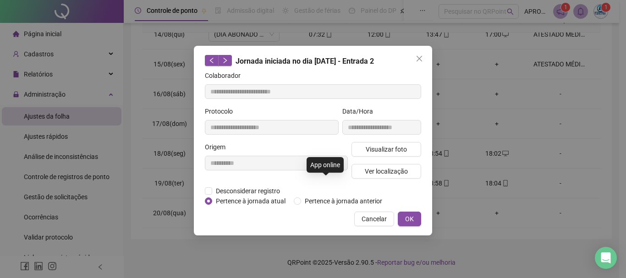
type input "**********"
click at [368, 144] on span "Visualizar foto" at bounding box center [386, 149] width 41 height 10
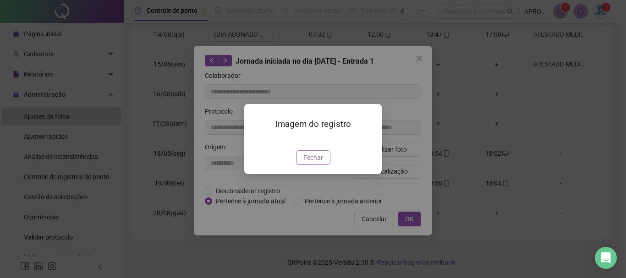
click at [308, 163] on span "Fechar" at bounding box center [313, 158] width 20 height 10
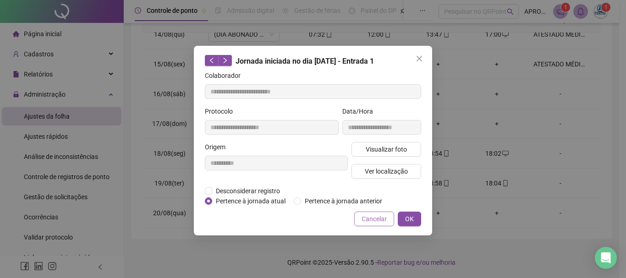
click at [368, 215] on span "Cancelar" at bounding box center [374, 219] width 25 height 10
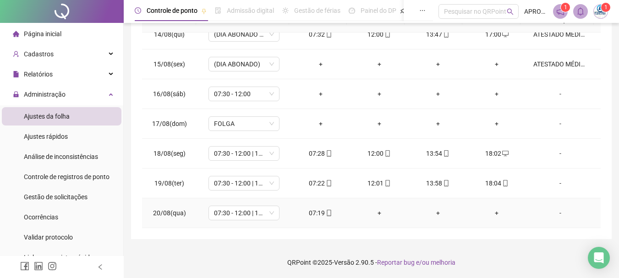
click at [328, 209] on span at bounding box center [328, 212] width 7 height 7
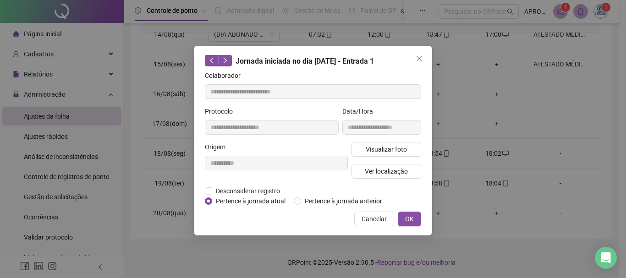
type input "**********"
click at [383, 151] on span "Visualizar foto" at bounding box center [386, 149] width 41 height 10
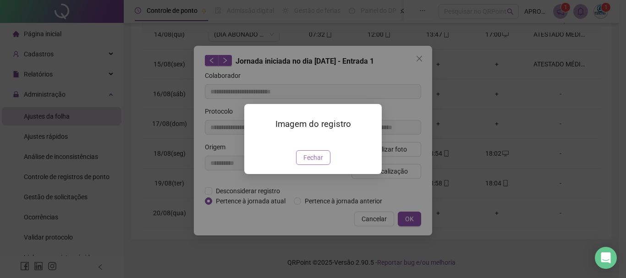
click at [315, 163] on span "Fechar" at bounding box center [313, 158] width 20 height 10
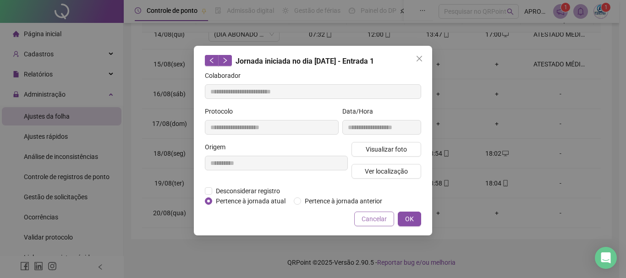
click at [374, 220] on span "Cancelar" at bounding box center [374, 219] width 25 height 10
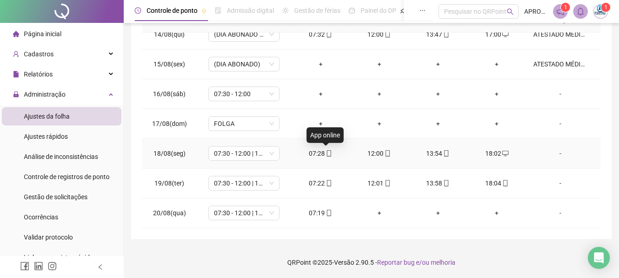
click at [327, 152] on icon "mobile" at bounding box center [329, 153] width 6 height 6
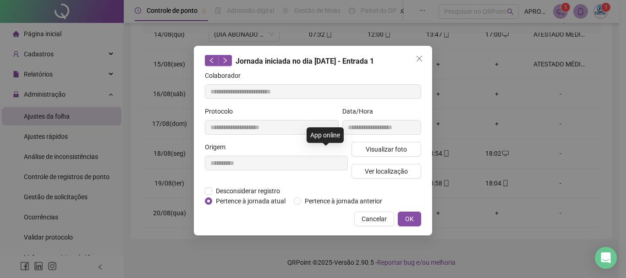
type input "**********"
click at [365, 153] on button "Visualizar foto" at bounding box center [387, 149] width 70 height 15
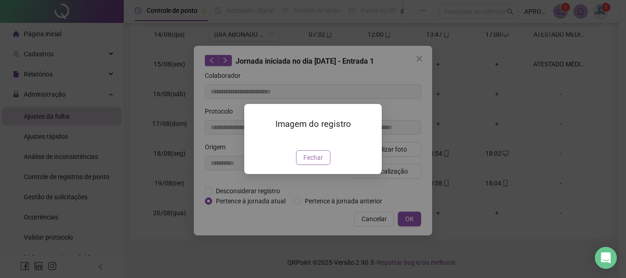
click at [325, 165] on button "Fechar" at bounding box center [313, 157] width 34 height 15
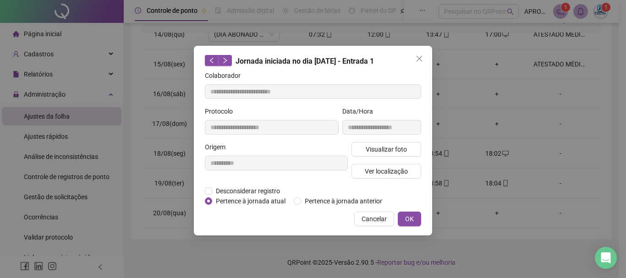
click at [385, 216] on span "Cancelar" at bounding box center [374, 219] width 25 height 10
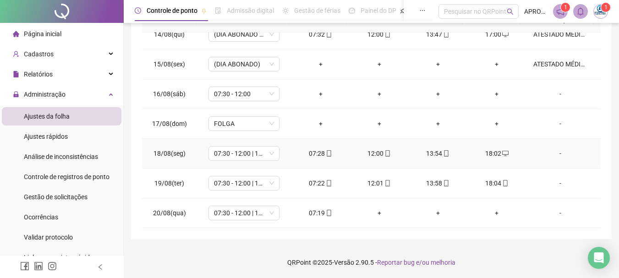
click at [445, 154] on icon "mobile" at bounding box center [447, 153] width 4 height 6
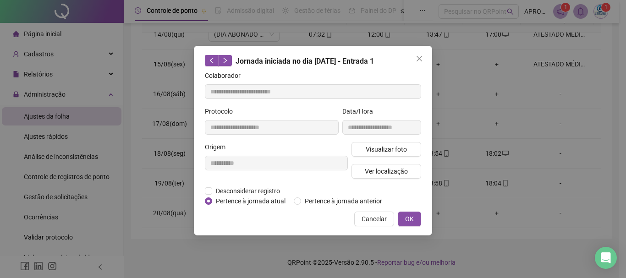
type input "**********"
click at [390, 148] on span "Visualizar foto" at bounding box center [386, 149] width 41 height 10
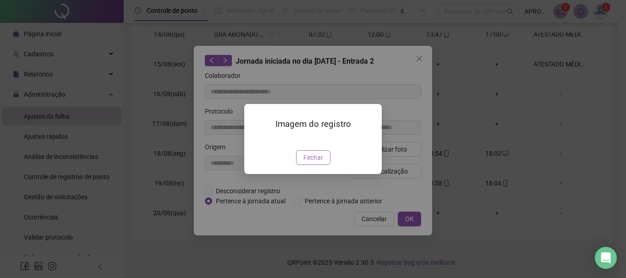
click at [316, 163] on span "Fechar" at bounding box center [313, 158] width 20 height 10
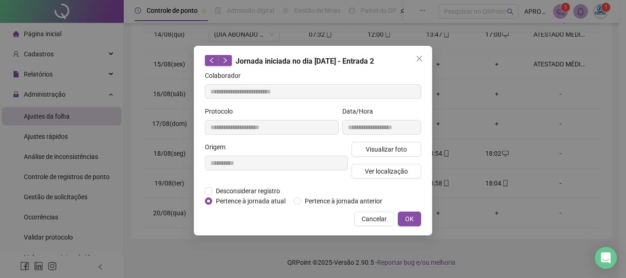
click at [374, 212] on button "Cancelar" at bounding box center [374, 219] width 40 height 15
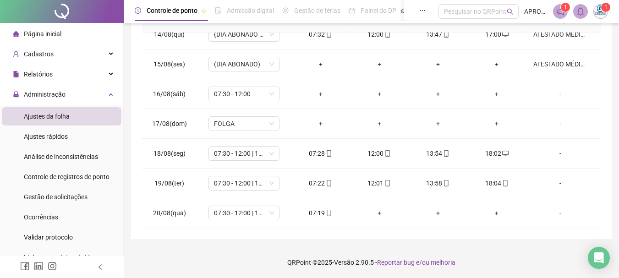
scroll to position [0, 0]
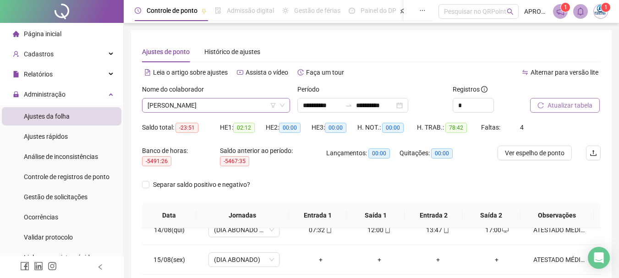
click at [233, 102] on span "MAURO SERGIO DA CRUZ ALVES" at bounding box center [216, 106] width 137 height 14
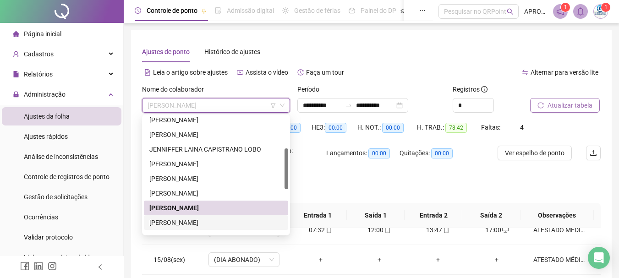
click at [226, 222] on div "[PERSON_NAME]" at bounding box center [215, 223] width 133 height 10
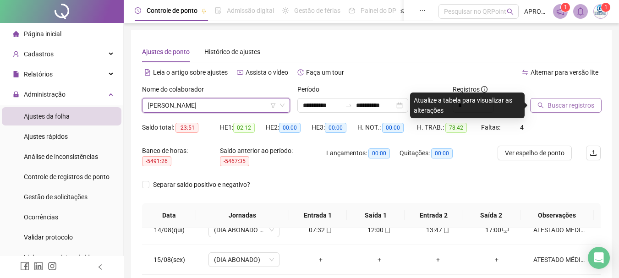
click at [562, 107] on span "Buscar registros" at bounding box center [571, 105] width 47 height 10
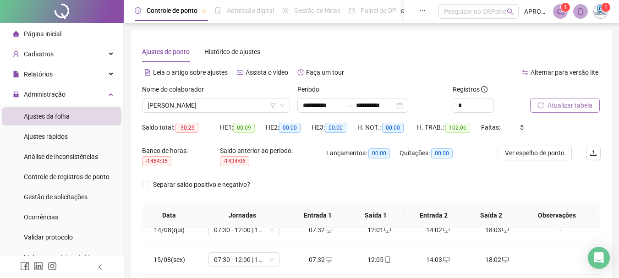
scroll to position [196, 0]
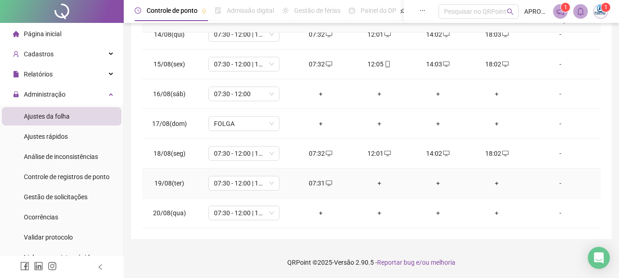
click at [376, 182] on div "+" at bounding box center [380, 183] width 44 height 10
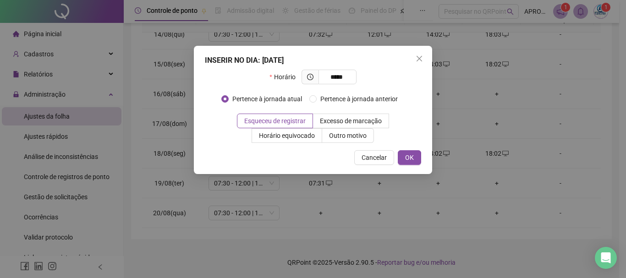
type input "*****"
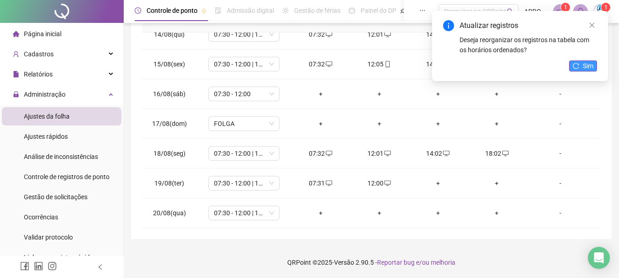
click at [579, 61] on button "Sim" at bounding box center [583, 66] width 28 height 11
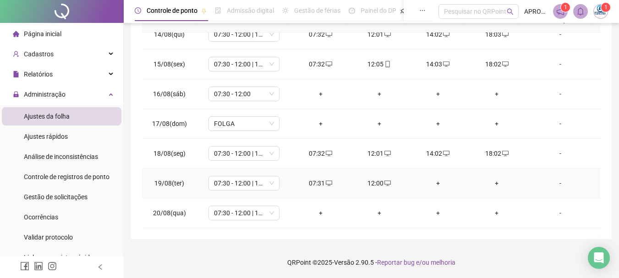
click at [435, 184] on div "+" at bounding box center [438, 183] width 44 height 10
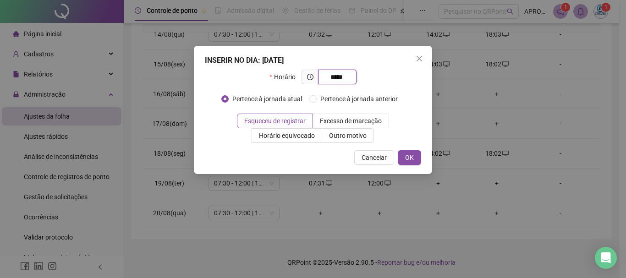
type input "*****"
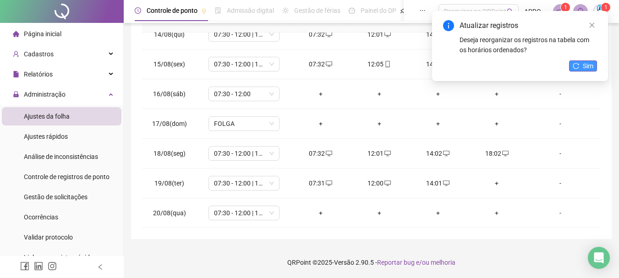
click at [579, 63] on icon "reload" at bounding box center [576, 66] width 6 height 6
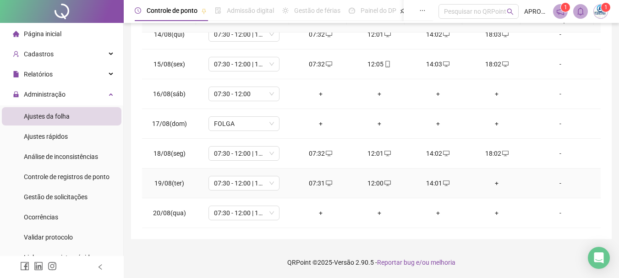
click at [493, 182] on div "+" at bounding box center [497, 183] width 44 height 10
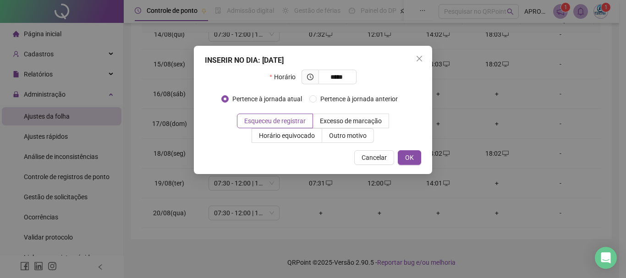
type input "*****"
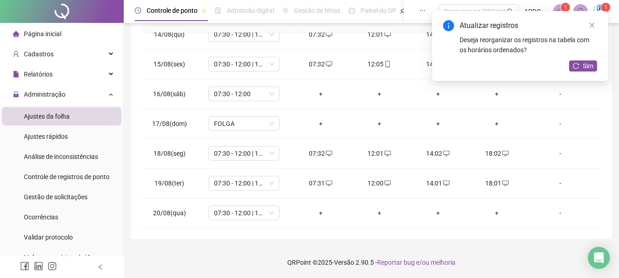
click at [579, 72] on div "Atualizar registros Deseja reorganizar os registros na tabela com os horários o…" at bounding box center [520, 46] width 176 height 70
click at [578, 68] on icon "reload" at bounding box center [576, 66] width 6 height 6
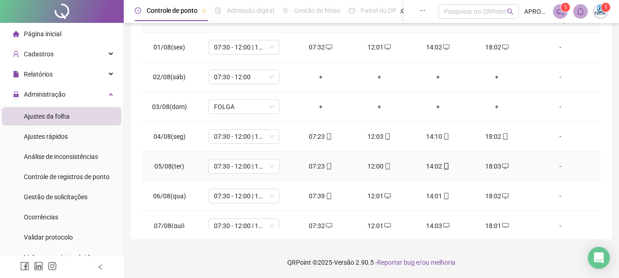
scroll to position [0, 0]
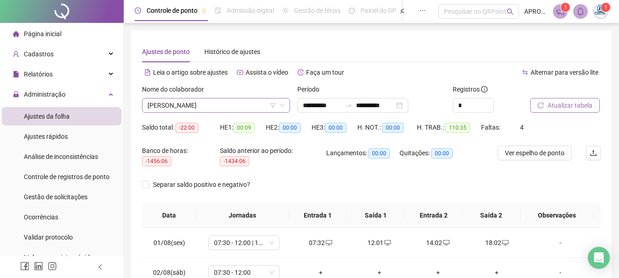
click at [194, 100] on span "[PERSON_NAME]" at bounding box center [216, 106] width 137 height 14
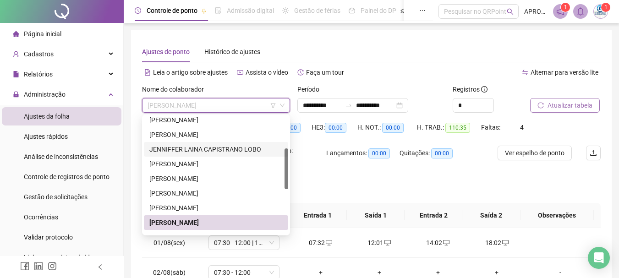
click at [193, 147] on div "JENNIFFER LAINA CAPISTRANO LOBO" at bounding box center [215, 149] width 133 height 10
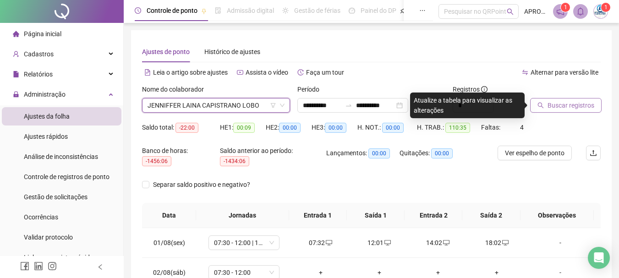
click at [551, 105] on span "Buscar registros" at bounding box center [571, 105] width 47 height 10
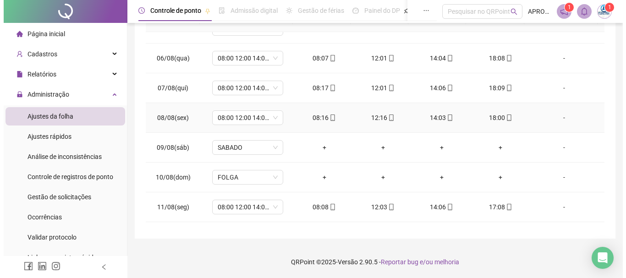
scroll to position [183, 0]
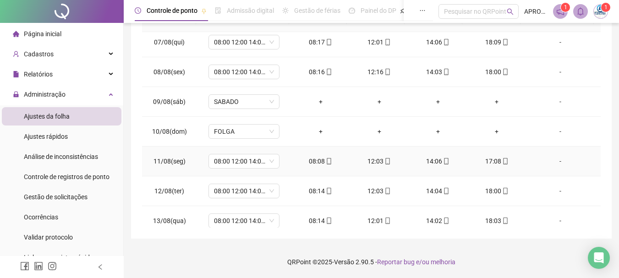
click at [555, 162] on div "-" at bounding box center [561, 161] width 54 height 10
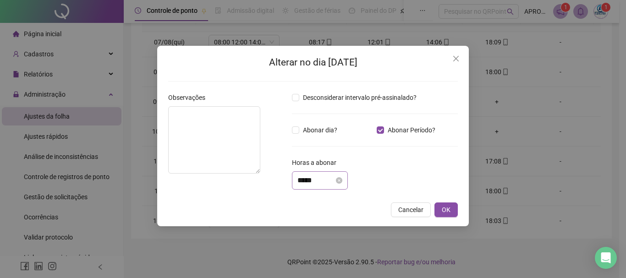
click at [296, 179] on div "*****" at bounding box center [320, 180] width 56 height 18
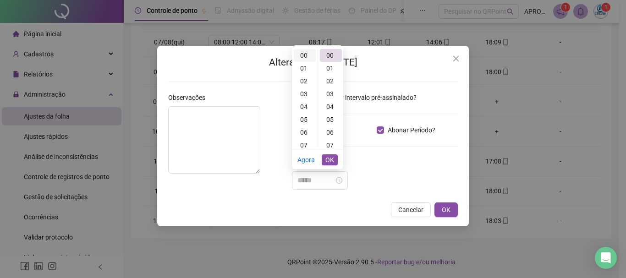
click at [305, 56] on div "00" at bounding box center [305, 55] width 22 height 13
click at [327, 94] on div "53" at bounding box center [331, 94] width 22 height 13
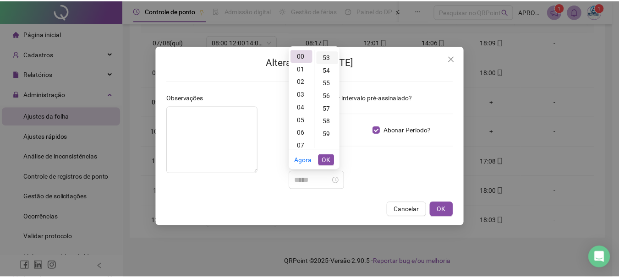
scroll to position [680, 0]
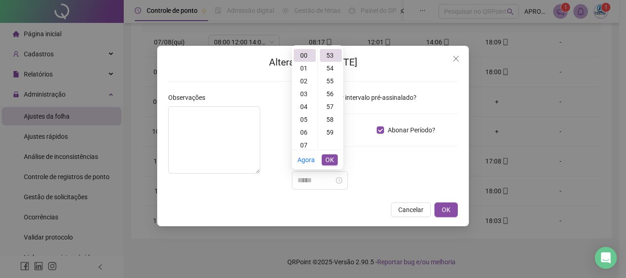
type input "*****"
click at [330, 157] on span "OK" at bounding box center [329, 160] width 9 height 10
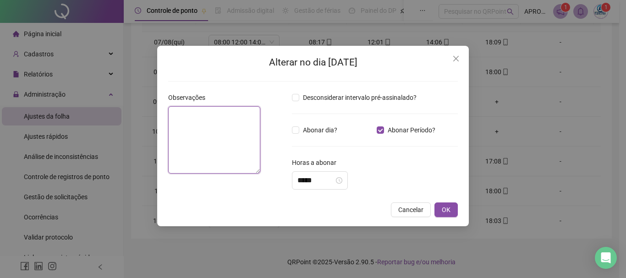
type textarea "*"
click at [228, 132] on textarea "*" at bounding box center [214, 139] width 92 height 67
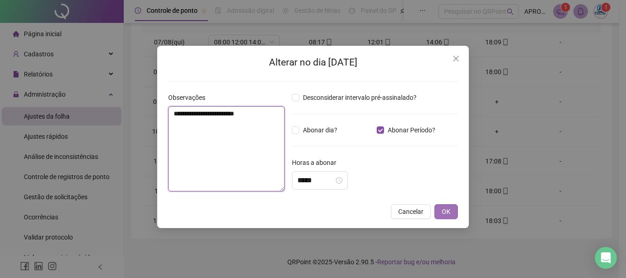
type textarea "**********"
click at [452, 210] on button "OK" at bounding box center [446, 211] width 23 height 15
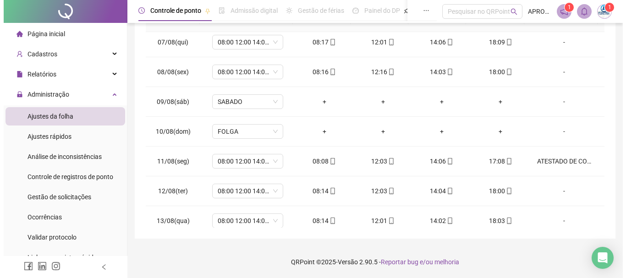
scroll to position [0, 0]
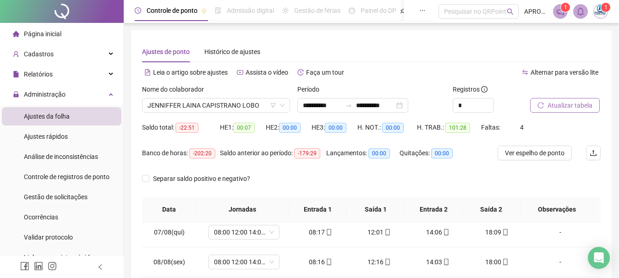
click at [572, 105] on span "Atualizar tabela" at bounding box center [570, 105] width 45 height 10
click at [197, 100] on span "JENNIFFER LAINA CAPISTRANO LOBO" at bounding box center [216, 106] width 137 height 14
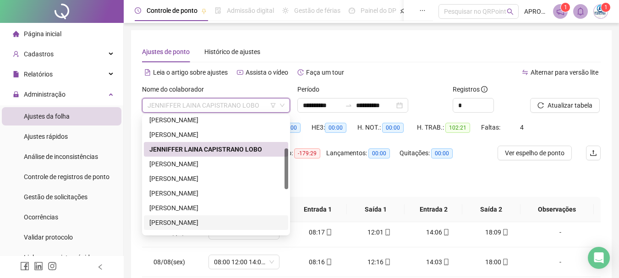
click at [208, 220] on div "[PERSON_NAME]" at bounding box center [215, 223] width 133 height 10
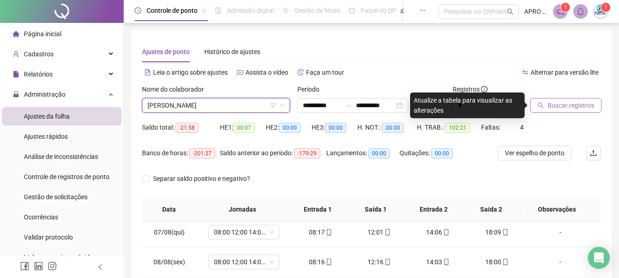
click at [571, 103] on span "Buscar registros" at bounding box center [571, 105] width 47 height 10
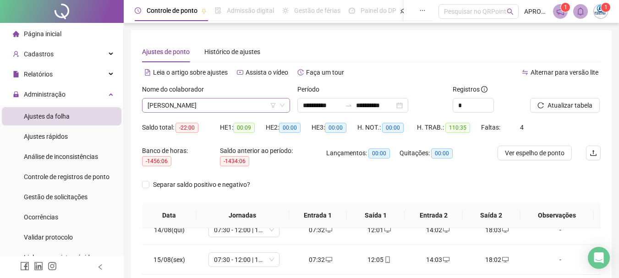
click at [225, 99] on span "[PERSON_NAME]" at bounding box center [216, 106] width 137 height 14
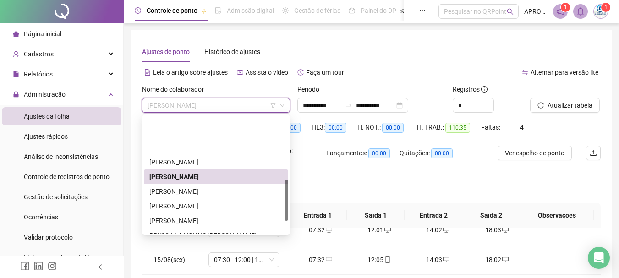
scroll to position [183, 0]
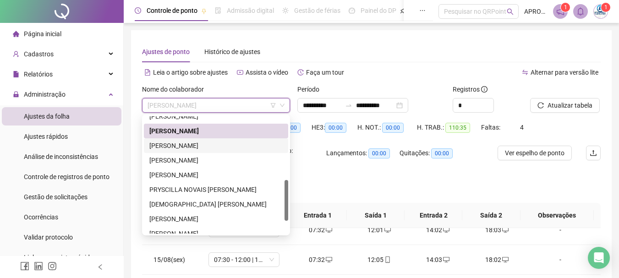
click at [222, 146] on div "NATALIA DOS SANTOS CORDEIRO" at bounding box center [215, 146] width 133 height 10
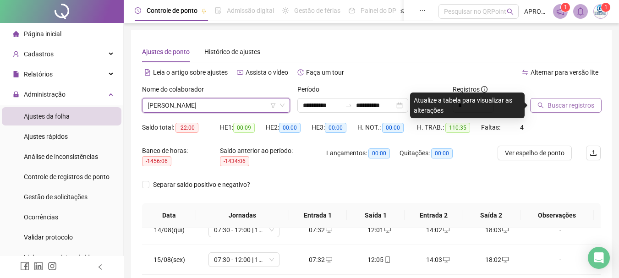
click at [559, 107] on span "Buscar registros" at bounding box center [571, 105] width 47 height 10
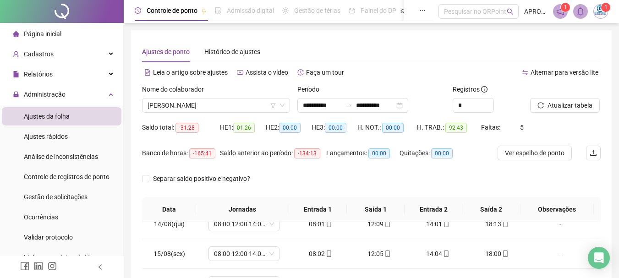
drag, startPoint x: 542, startPoint y: 106, endPoint x: 584, endPoint y: 133, distance: 49.8
click at [583, 134] on form "**********" at bounding box center [371, 140] width 459 height 113
click at [568, 109] on button "Atualizar tabela" at bounding box center [565, 105] width 70 height 15
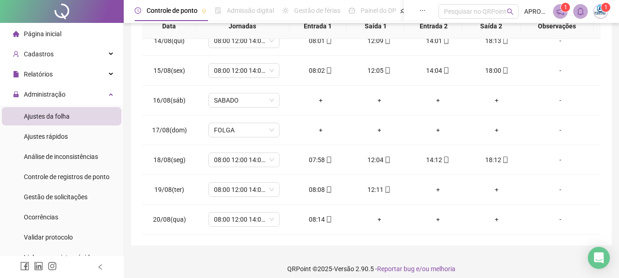
scroll to position [190, 0]
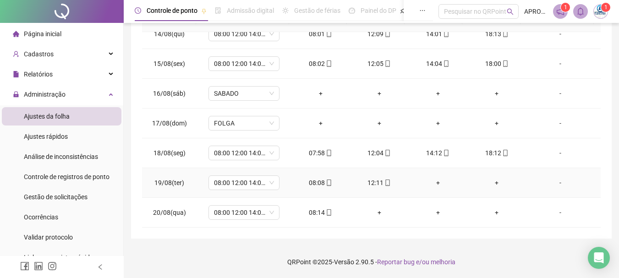
click at [557, 181] on div "-" at bounding box center [561, 183] width 54 height 10
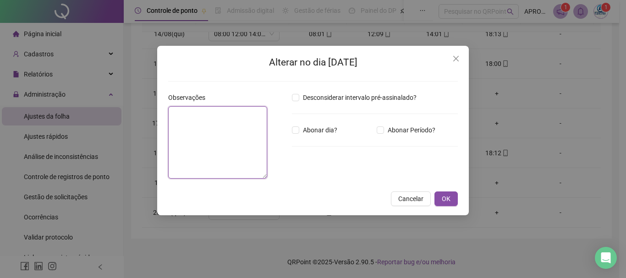
click at [238, 143] on textarea at bounding box center [217, 142] width 99 height 72
type textarea "*"
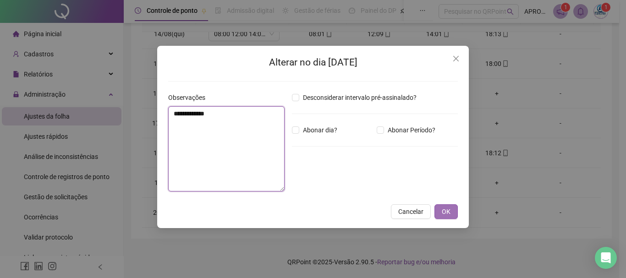
type textarea "**********"
click at [452, 214] on button "OK" at bounding box center [446, 211] width 23 height 15
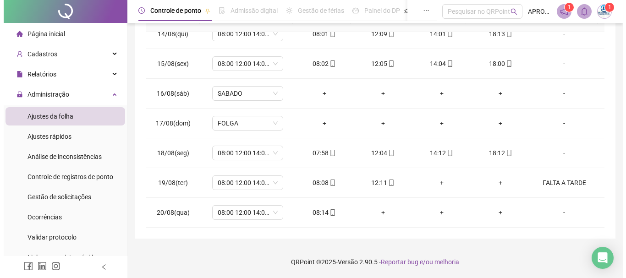
scroll to position [0, 0]
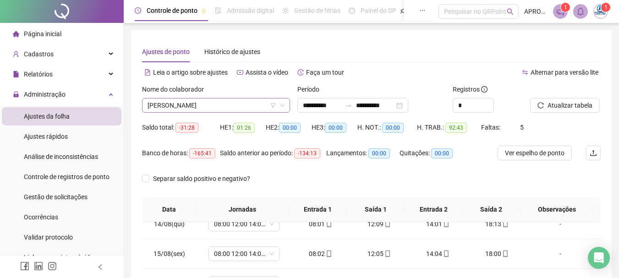
click at [235, 104] on span "NATALIA DOS SANTOS CORDEIRO" at bounding box center [216, 106] width 137 height 14
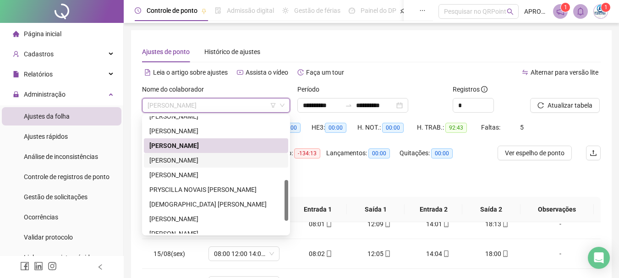
click at [209, 154] on div "NELSON VALENTE SENA" at bounding box center [216, 160] width 144 height 15
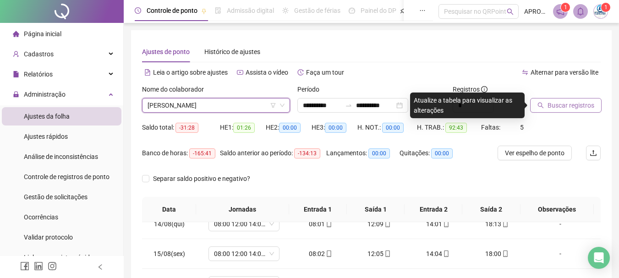
click at [558, 106] on span "Buscar registros" at bounding box center [571, 105] width 47 height 10
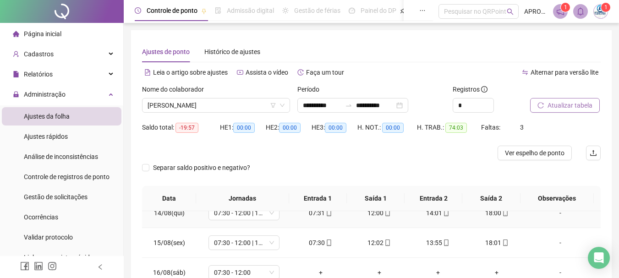
scroll to position [179, 0]
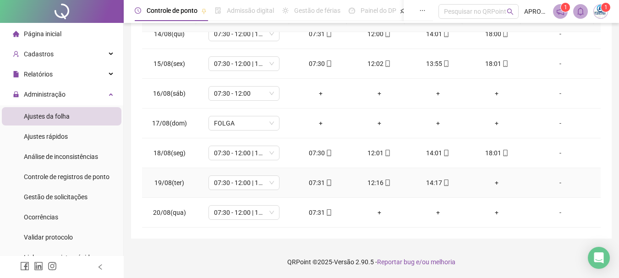
click at [491, 180] on div "+" at bounding box center [497, 183] width 44 height 10
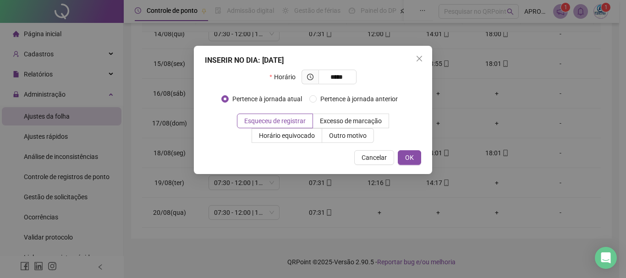
type input "*****"
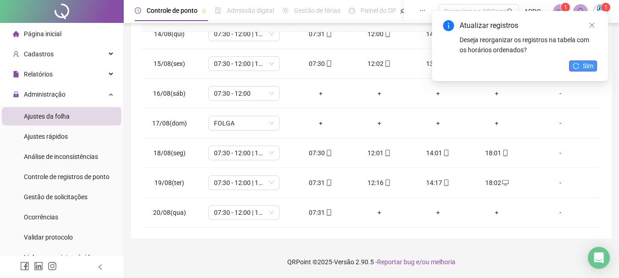
click at [575, 66] on icon "reload" at bounding box center [576, 66] width 6 height 6
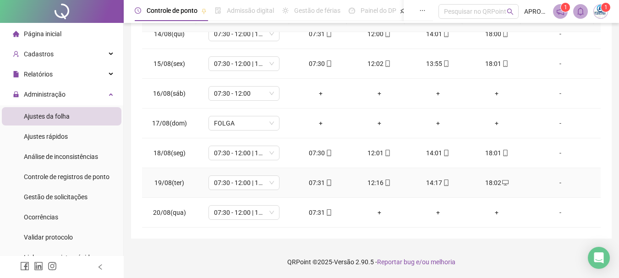
click at [443, 183] on icon "mobile" at bounding box center [446, 183] width 6 height 6
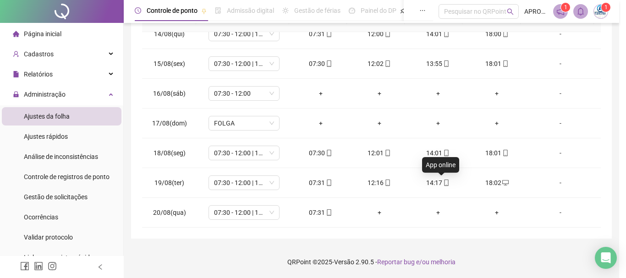
type input "**********"
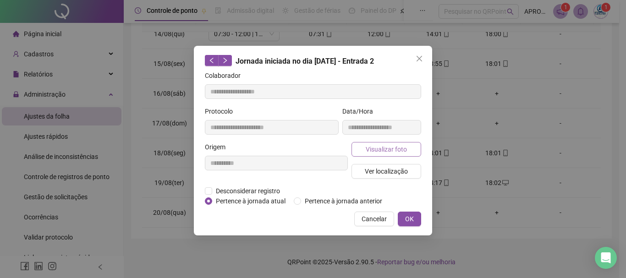
click at [382, 150] on span "Visualizar foto" at bounding box center [386, 149] width 41 height 10
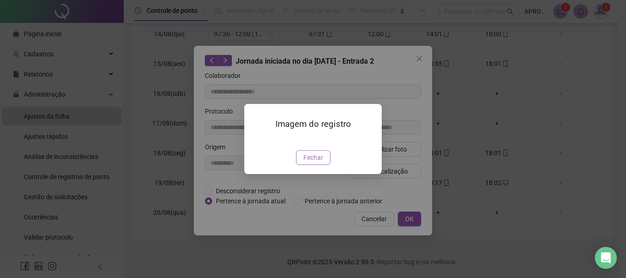
click at [311, 163] on span "Fechar" at bounding box center [313, 158] width 20 height 10
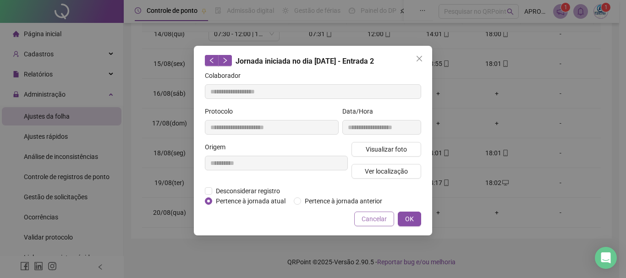
click at [369, 217] on span "Cancelar" at bounding box center [374, 219] width 25 height 10
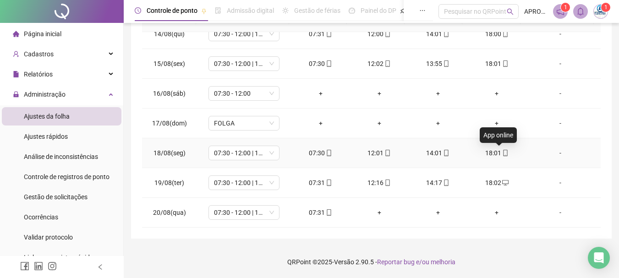
click at [502, 152] on icon "mobile" at bounding box center [505, 153] width 6 height 6
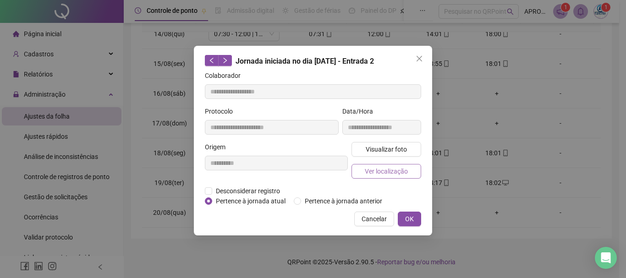
type input "**********"
click at [371, 151] on span "Visualizar foto" at bounding box center [386, 149] width 41 height 10
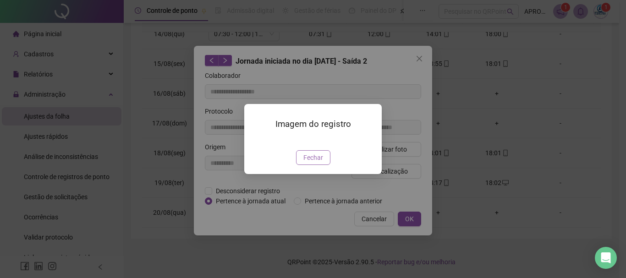
click at [320, 163] on span "Fechar" at bounding box center [313, 158] width 20 height 10
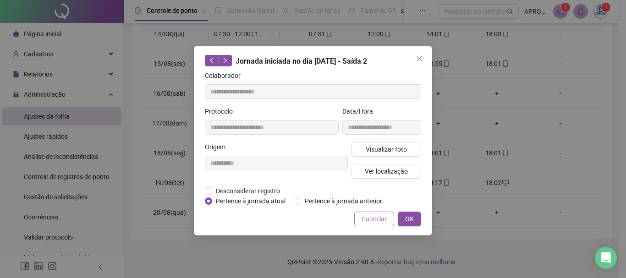
click at [378, 214] on span "Cancelar" at bounding box center [374, 219] width 25 height 10
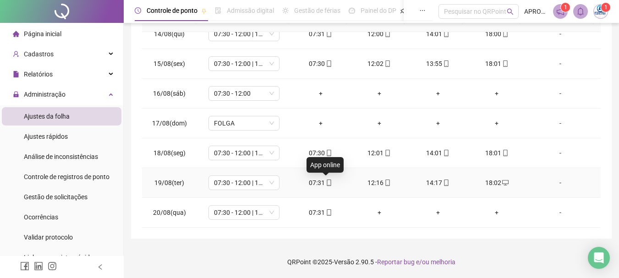
click at [327, 182] on icon "mobile" at bounding box center [329, 183] width 6 height 6
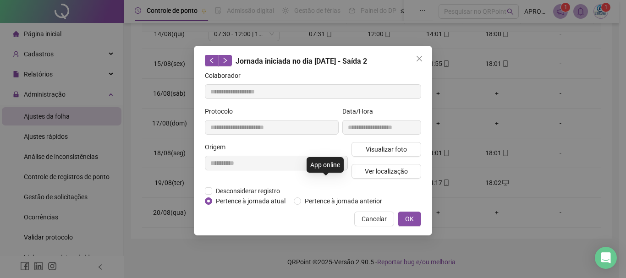
type input "**********"
click at [368, 152] on span "Visualizar foto" at bounding box center [386, 149] width 41 height 10
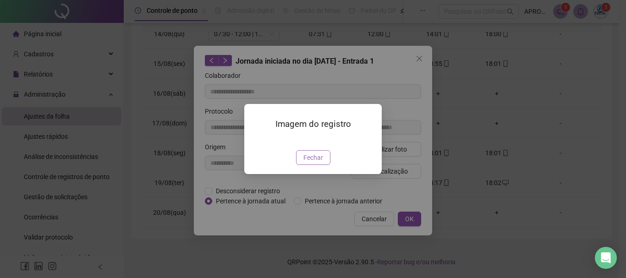
click at [311, 163] on span "Fechar" at bounding box center [313, 158] width 20 height 10
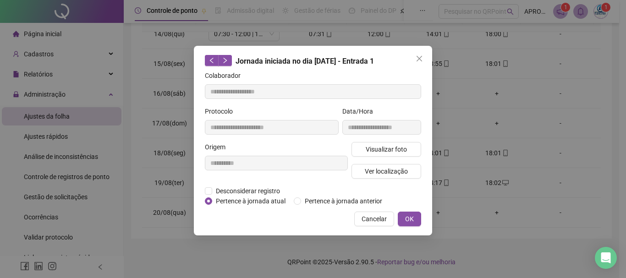
click at [382, 220] on span "Cancelar" at bounding box center [374, 219] width 25 height 10
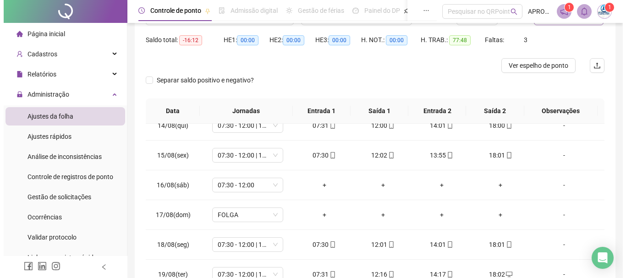
scroll to position [0, 0]
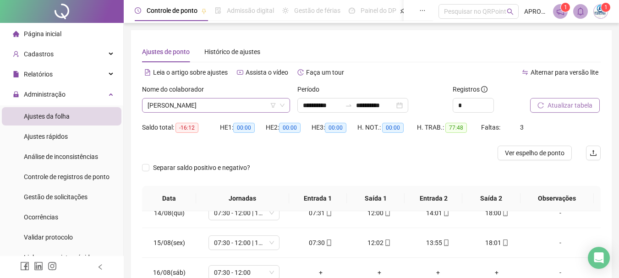
click at [170, 107] on span "NELSON VALENTE SENA" at bounding box center [216, 106] width 137 height 14
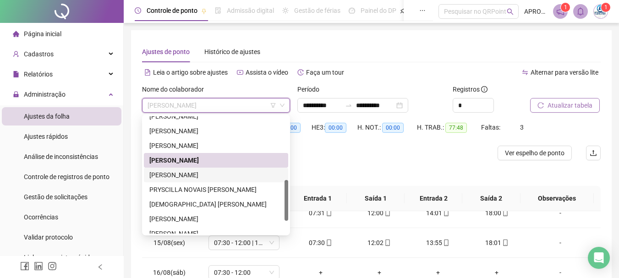
click at [216, 174] on div "PALOMA DA SILVA SOUZA" at bounding box center [215, 175] width 133 height 10
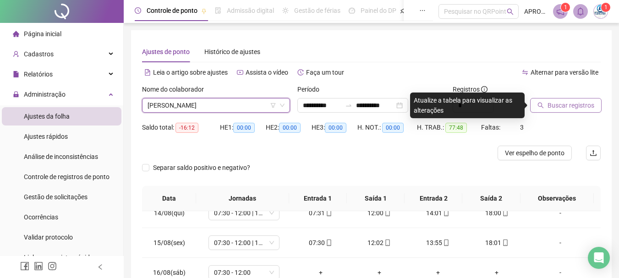
click at [549, 105] on span "Buscar registros" at bounding box center [571, 105] width 47 height 10
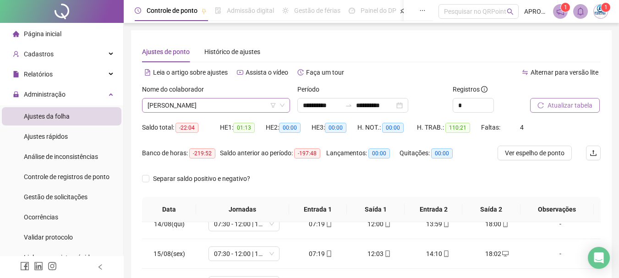
click at [232, 105] on span "PALOMA DA SILVA SOUZA" at bounding box center [216, 106] width 137 height 14
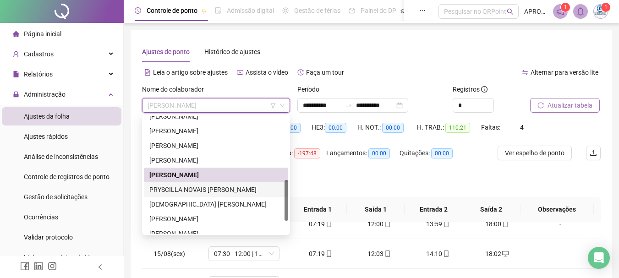
click at [242, 187] on div "PRYSCILLA NOVAIS FROTA BORGES" at bounding box center [215, 190] width 133 height 10
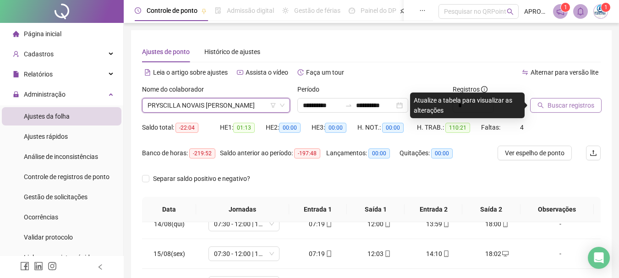
click at [564, 99] on button "Buscar registros" at bounding box center [566, 105] width 72 height 15
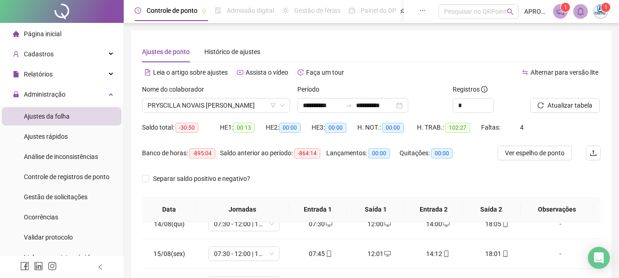
scroll to position [190, 0]
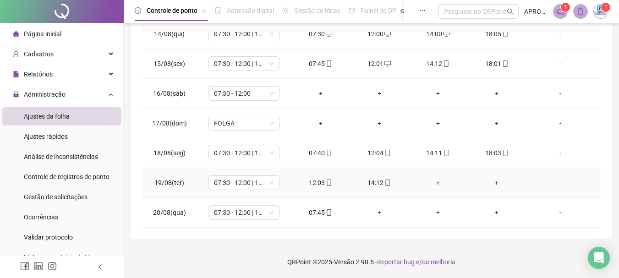
click at [435, 180] on div "+" at bounding box center [438, 183] width 44 height 10
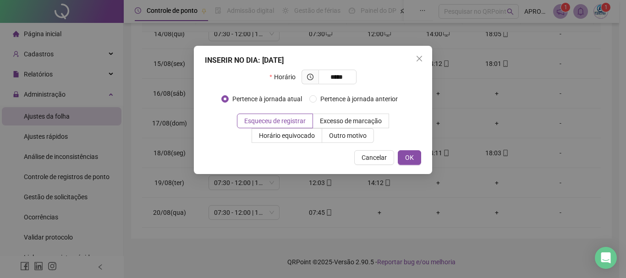
type input "*****"
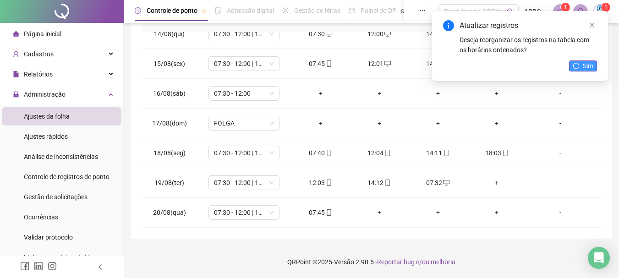
click at [579, 66] on icon "reload" at bounding box center [576, 66] width 6 height 6
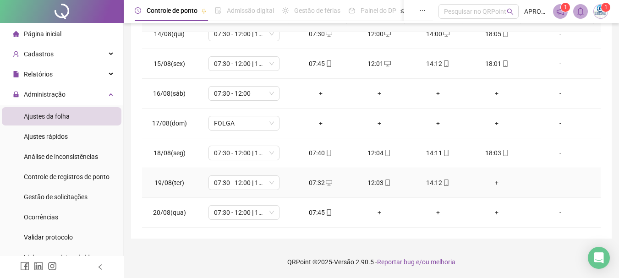
click at [492, 183] on div "+" at bounding box center [497, 183] width 44 height 10
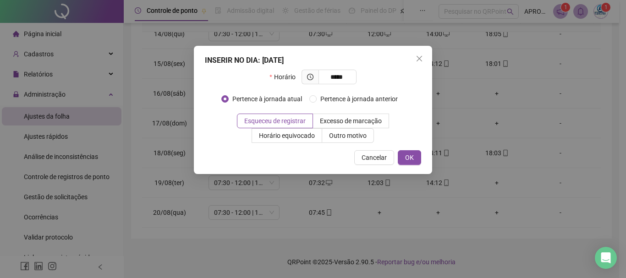
type input "*****"
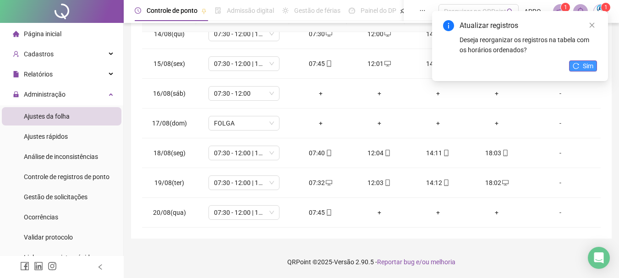
click at [585, 67] on span "Sim" at bounding box center [588, 66] width 11 height 10
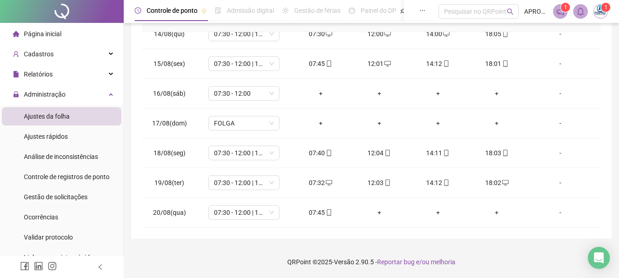
scroll to position [0, 0]
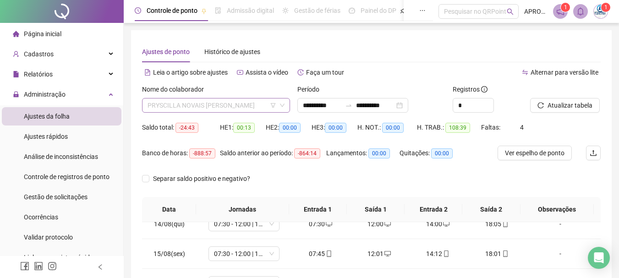
click at [187, 106] on span "PRYSCILLA NOVAIS FROTA BORGES" at bounding box center [216, 106] width 137 height 14
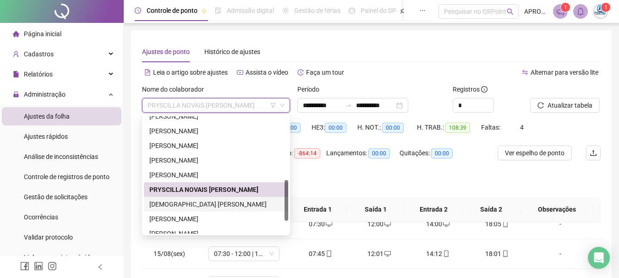
click at [204, 201] on div "ROMEU ANTONIO FERNANDES DE ALMEIDA" at bounding box center [215, 204] width 133 height 10
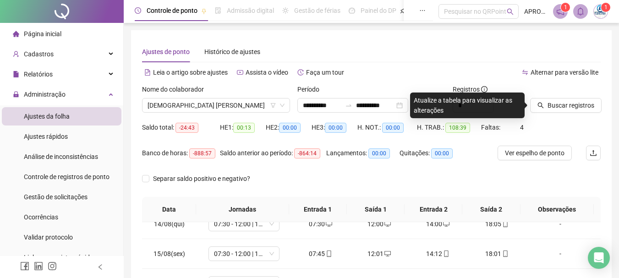
click at [562, 98] on div at bounding box center [554, 91] width 48 height 14
click at [560, 103] on span "Buscar registros" at bounding box center [571, 105] width 47 height 10
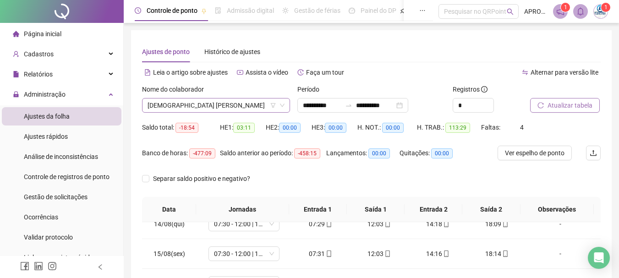
click at [221, 109] on span "ROMEU ANTONIO FERNANDES DE ALMEIDA" at bounding box center [216, 106] width 137 height 14
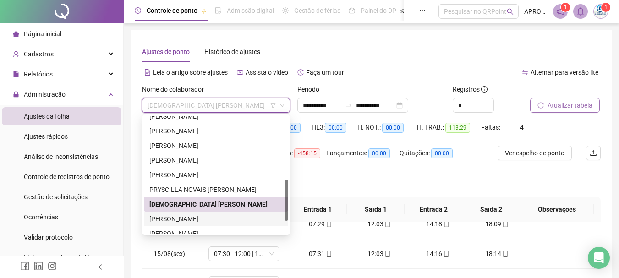
click at [222, 214] on div "SANDRA YASMINN CASTRO SILVA ALVES" at bounding box center [216, 219] width 144 height 15
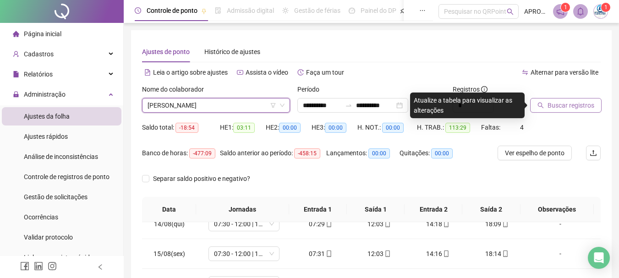
click at [558, 115] on div "Buscar registros" at bounding box center [566, 102] width 78 height 36
click at [558, 99] on button "Buscar registros" at bounding box center [566, 105] width 72 height 15
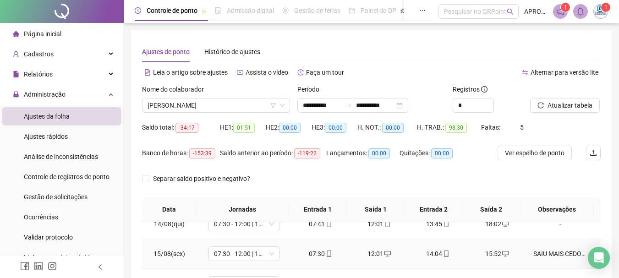
scroll to position [190, 0]
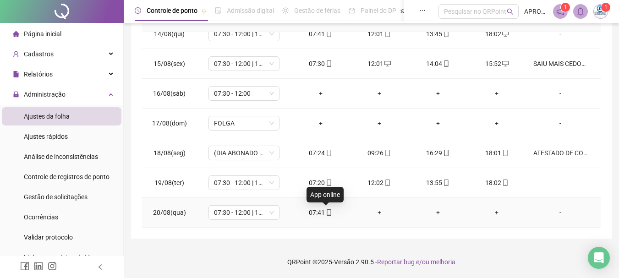
click at [327, 211] on icon "mobile" at bounding box center [329, 212] width 4 height 6
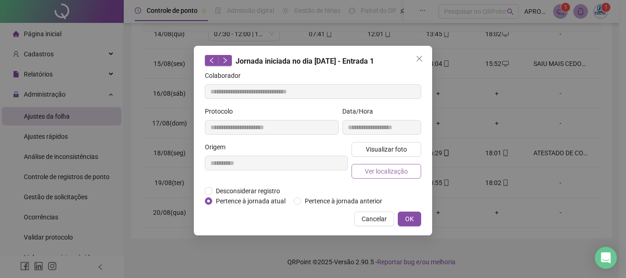
type input "**********"
click at [376, 151] on span "Visualizar foto" at bounding box center [386, 149] width 41 height 10
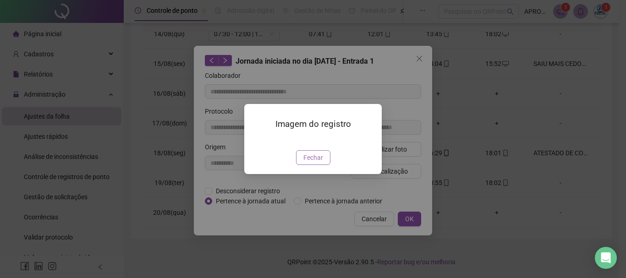
click at [320, 163] on span "Fechar" at bounding box center [313, 158] width 20 height 10
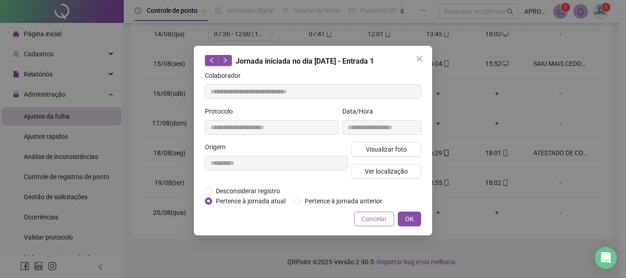
click at [363, 218] on span "Cancelar" at bounding box center [374, 219] width 25 height 10
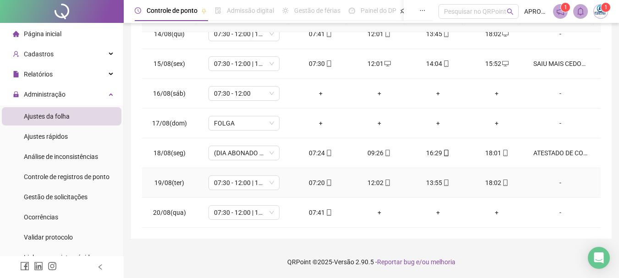
click at [502, 181] on icon "mobile" at bounding box center [505, 183] width 6 height 6
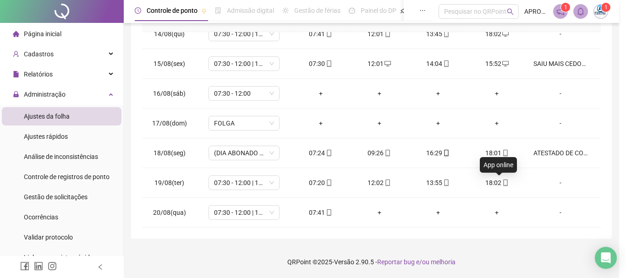
type input "**********"
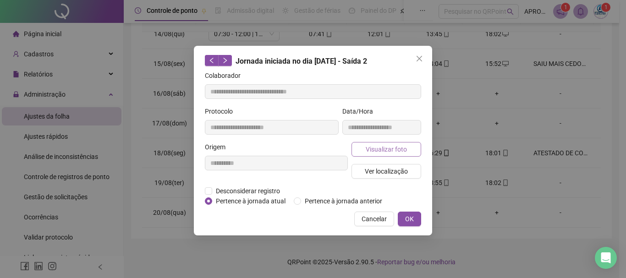
click at [397, 149] on span "Visualizar foto" at bounding box center [386, 149] width 41 height 10
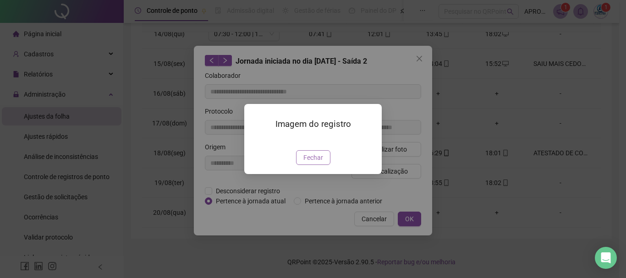
click at [316, 163] on span "Fechar" at bounding box center [313, 158] width 20 height 10
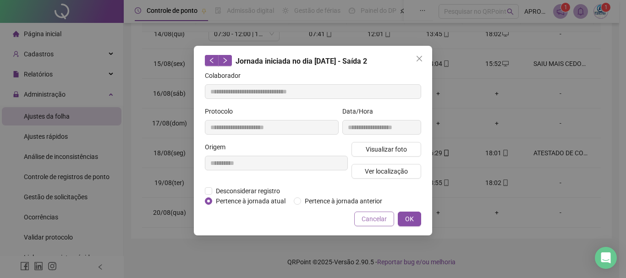
click at [369, 220] on span "Cancelar" at bounding box center [374, 219] width 25 height 10
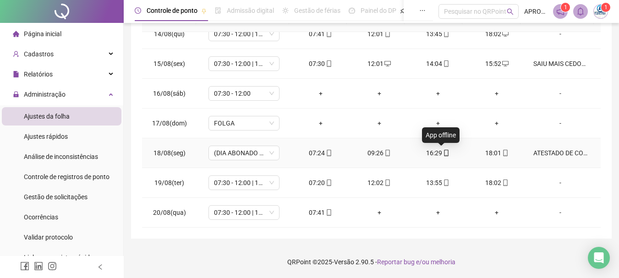
click at [443, 155] on icon "mobile" at bounding box center [446, 153] width 6 height 6
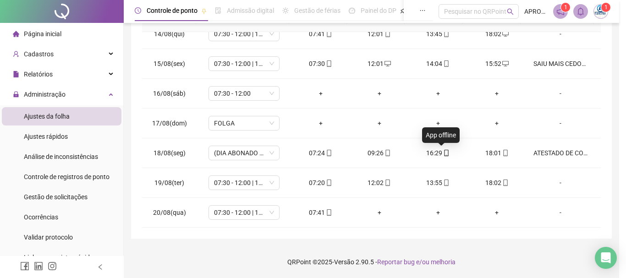
type input "**********"
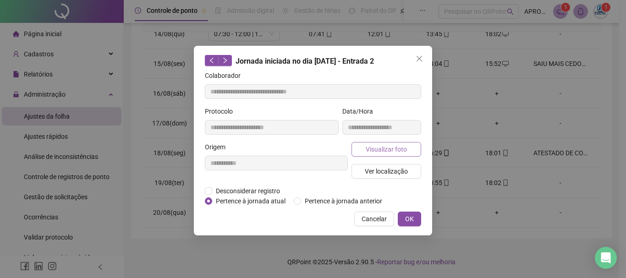
click at [388, 152] on span "Visualizar foto" at bounding box center [386, 149] width 41 height 10
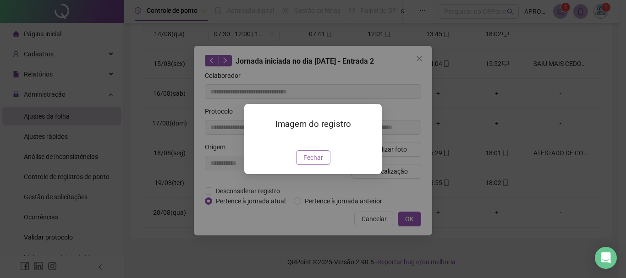
click at [305, 163] on span "Fechar" at bounding box center [313, 158] width 20 height 10
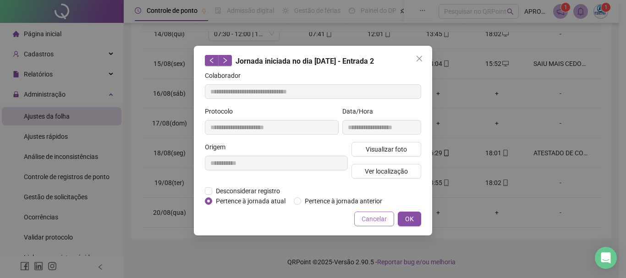
click at [376, 222] on span "Cancelar" at bounding box center [374, 219] width 25 height 10
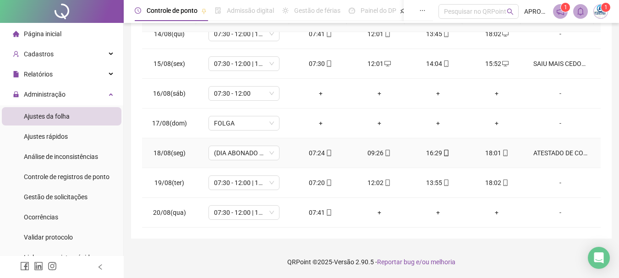
click at [327, 155] on icon "mobile" at bounding box center [329, 153] width 6 height 6
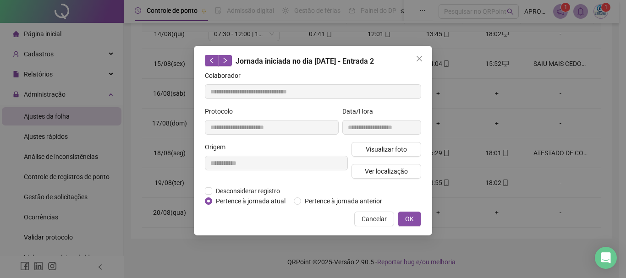
type input "**********"
click at [374, 150] on span "Visualizar foto" at bounding box center [386, 149] width 41 height 10
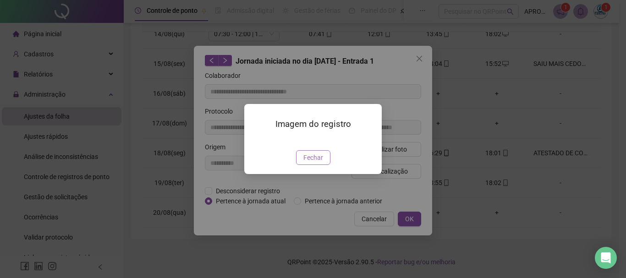
click at [314, 163] on span "Fechar" at bounding box center [313, 158] width 20 height 10
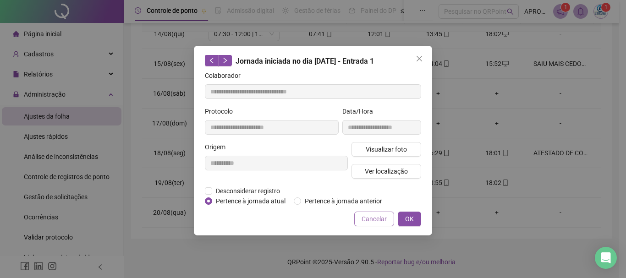
click at [371, 215] on span "Cancelar" at bounding box center [374, 219] width 25 height 10
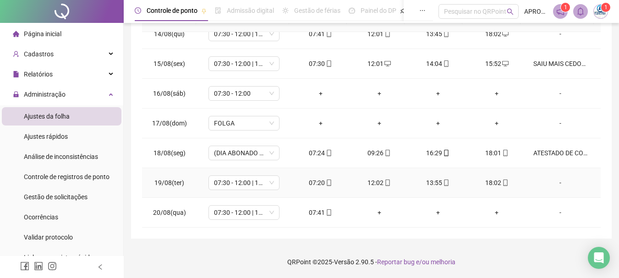
click at [328, 182] on icon "mobile" at bounding box center [329, 183] width 6 height 6
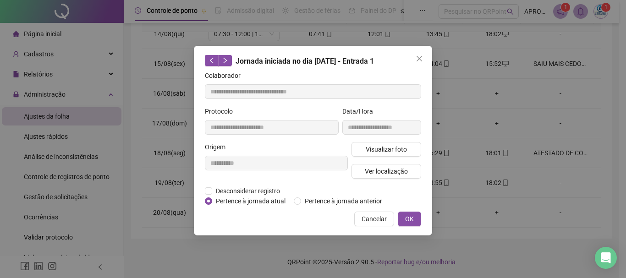
type input "**********"
click at [377, 154] on button "Visualizar foto" at bounding box center [387, 149] width 70 height 15
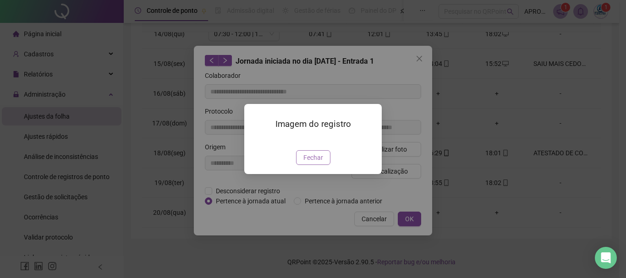
click at [319, 163] on span "Fechar" at bounding box center [313, 158] width 20 height 10
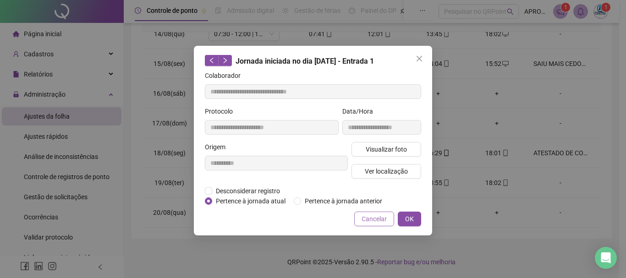
click at [381, 214] on span "Cancelar" at bounding box center [374, 219] width 25 height 10
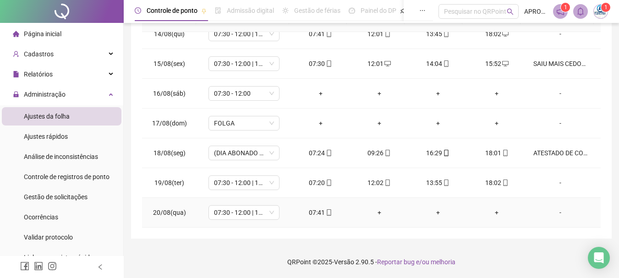
click at [326, 210] on icon "mobile" at bounding box center [329, 212] width 6 height 6
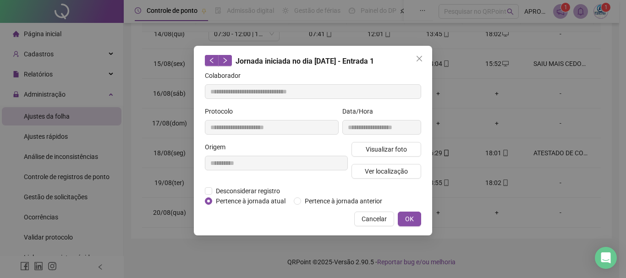
type input "**********"
click at [379, 152] on span "Visualizar foto" at bounding box center [386, 149] width 41 height 10
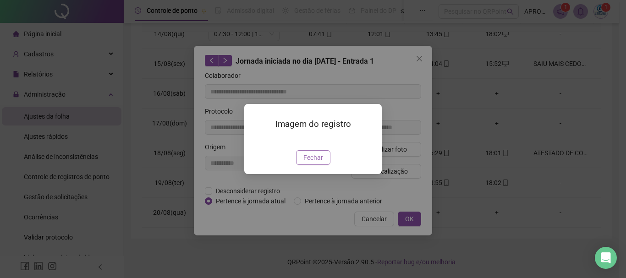
click at [314, 163] on span "Fechar" at bounding box center [313, 158] width 20 height 10
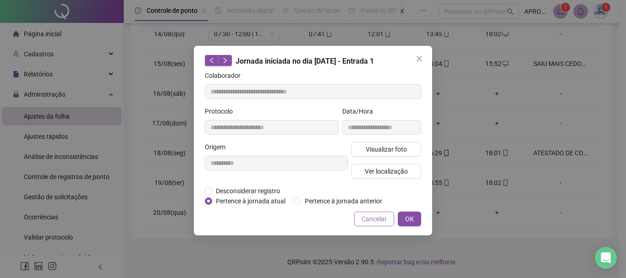
click at [377, 220] on span "Cancelar" at bounding box center [374, 219] width 25 height 10
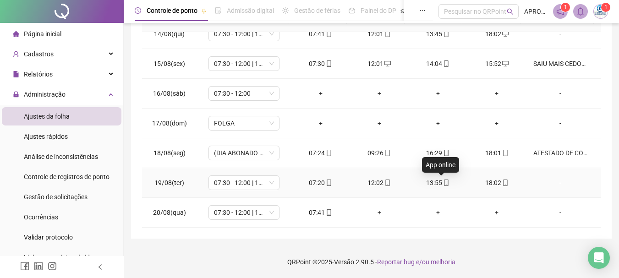
click at [443, 183] on icon "mobile" at bounding box center [446, 183] width 6 height 6
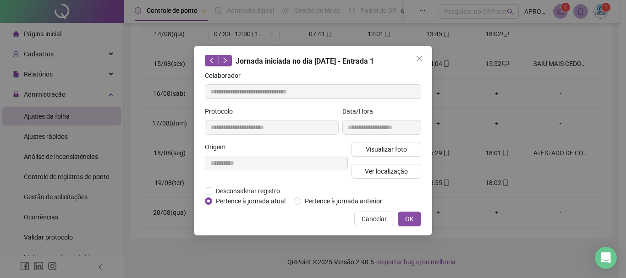
type input "**********"
click at [373, 149] on span "Visualizar foto" at bounding box center [386, 149] width 41 height 10
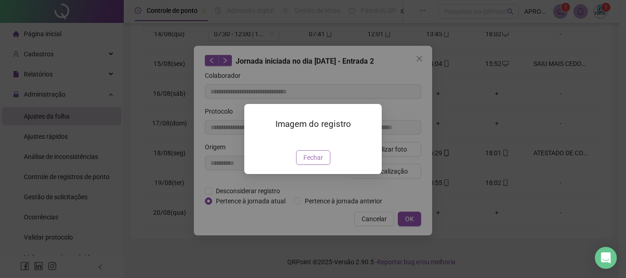
click at [317, 163] on span "Fechar" at bounding box center [313, 158] width 20 height 10
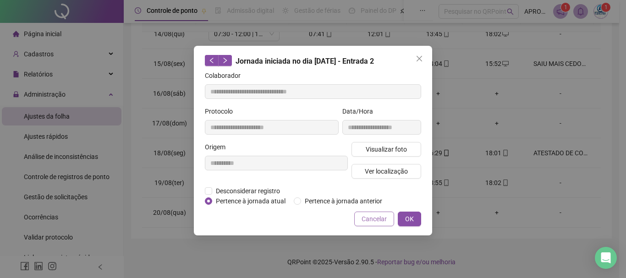
click at [393, 218] on button "Cancelar" at bounding box center [374, 219] width 40 height 15
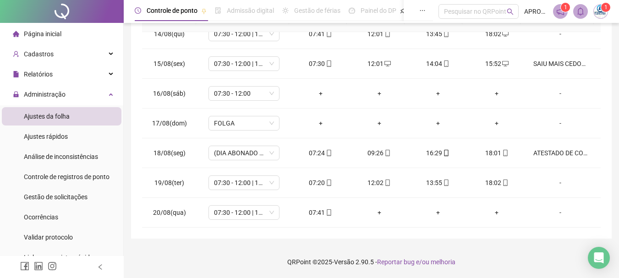
scroll to position [0, 0]
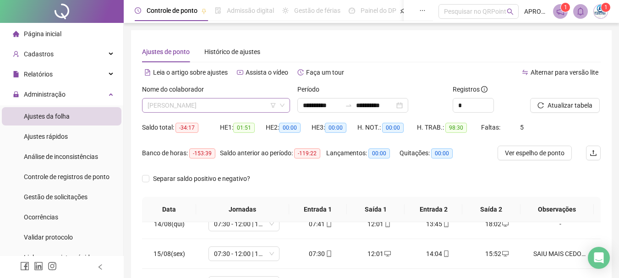
click at [215, 105] on span "SANDRA YASMINN CASTRO SILVA ALVES" at bounding box center [216, 106] width 137 height 14
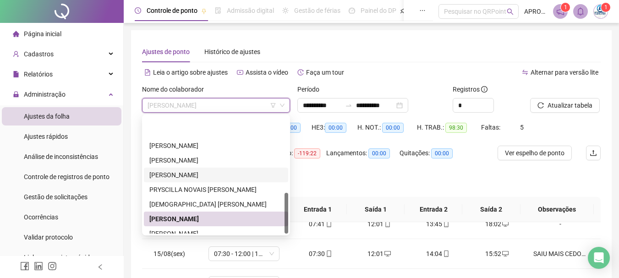
scroll to position [220, 0]
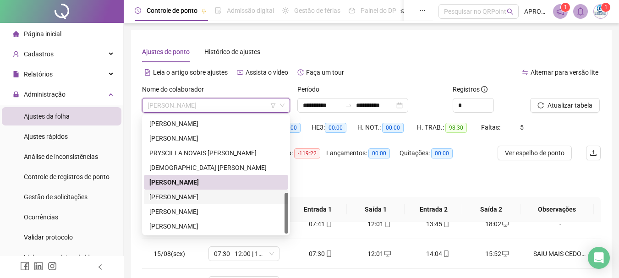
click at [233, 196] on div "SIRLEIDE DE OLIVEIRA DOS SANTOS" at bounding box center [215, 197] width 133 height 10
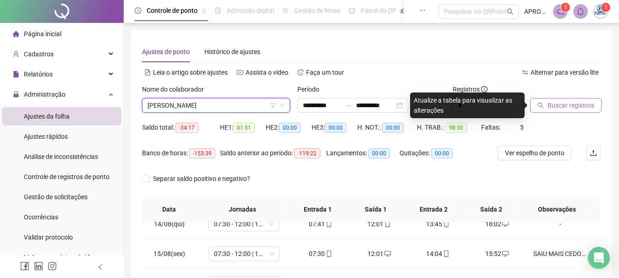
click at [557, 104] on span "Buscar registros" at bounding box center [571, 105] width 47 height 10
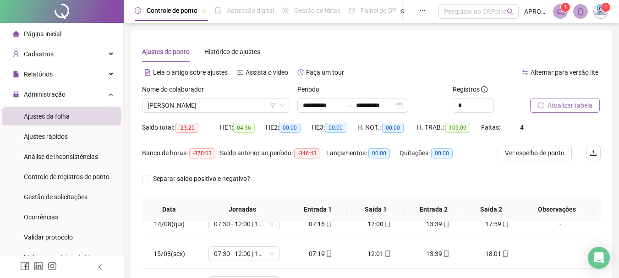
scroll to position [190, 0]
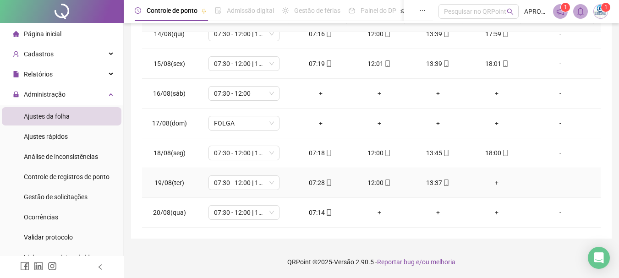
click at [491, 181] on div "+" at bounding box center [497, 183] width 44 height 10
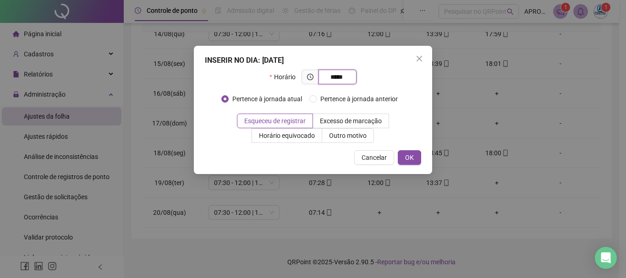
type input "*****"
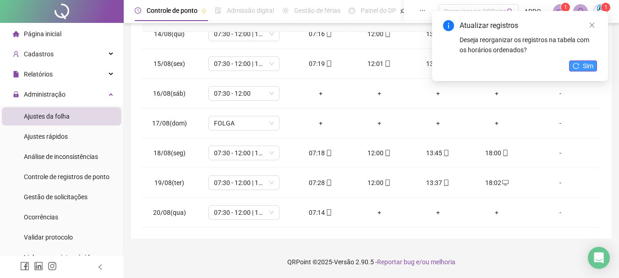
click at [587, 61] on button "Sim" at bounding box center [583, 66] width 28 height 11
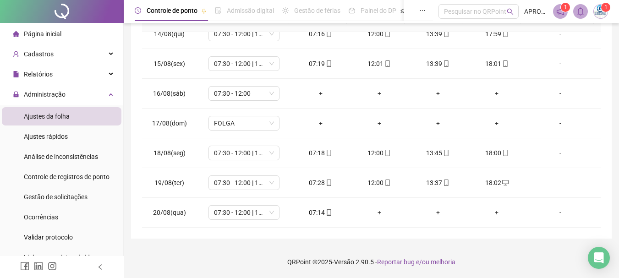
scroll to position [0, 0]
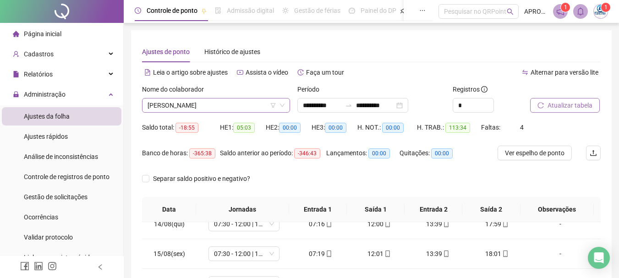
click at [243, 106] on span "SIRLEIDE DE OLIVEIRA DOS SANTOS" at bounding box center [216, 106] width 137 height 14
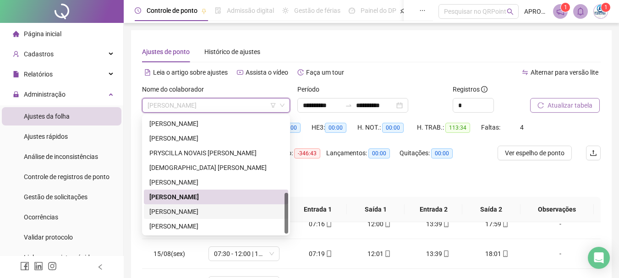
click at [206, 213] on div "TALITA CRISTINA DE LIMA" at bounding box center [215, 212] width 133 height 10
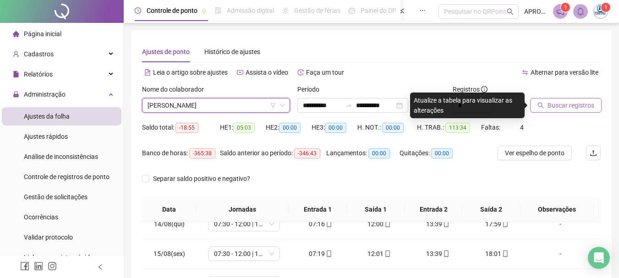
click at [545, 102] on button "Buscar registros" at bounding box center [566, 105] width 72 height 15
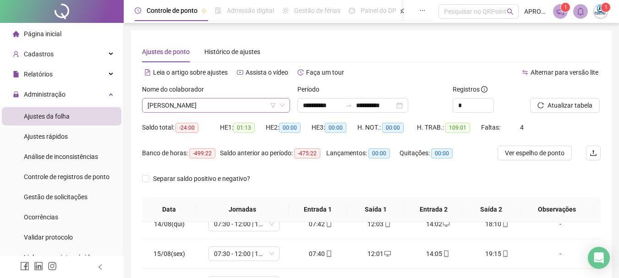
click at [225, 106] on span "TALITA CRISTINA DE LIMA" at bounding box center [216, 106] width 137 height 14
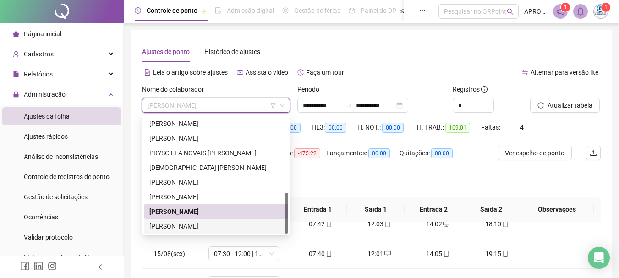
click at [229, 225] on div "THAYSLANNE GOMES DA SILVA" at bounding box center [215, 226] width 133 height 10
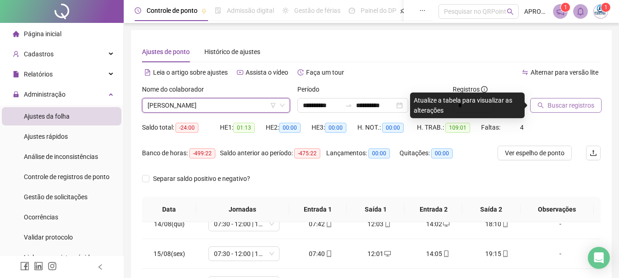
drag, startPoint x: 525, startPoint y: 109, endPoint x: 534, endPoint y: 106, distance: 9.1
click at [527, 109] on div "**********" at bounding box center [371, 102] width 466 height 36
click at [557, 102] on span "Buscar registros" at bounding box center [571, 105] width 47 height 10
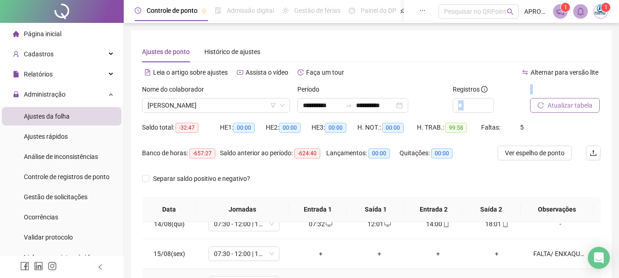
scroll to position [190, 0]
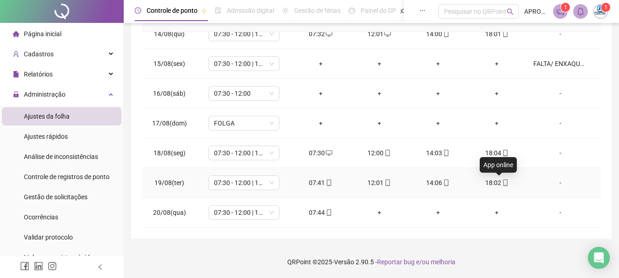
click at [502, 180] on icon "mobile" at bounding box center [505, 183] width 6 height 6
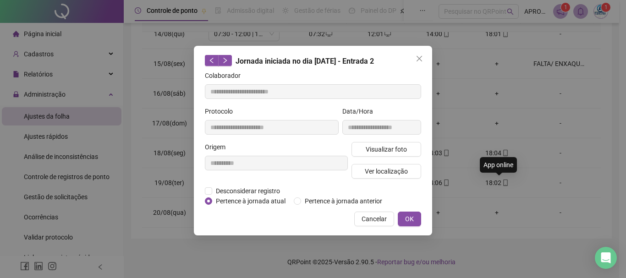
type input "**********"
click at [397, 145] on span "Visualizar foto" at bounding box center [386, 149] width 41 height 10
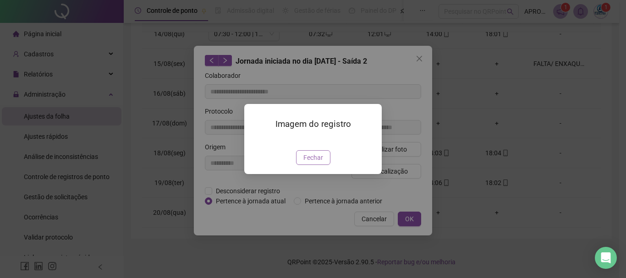
click at [311, 163] on span "Fechar" at bounding box center [313, 158] width 20 height 10
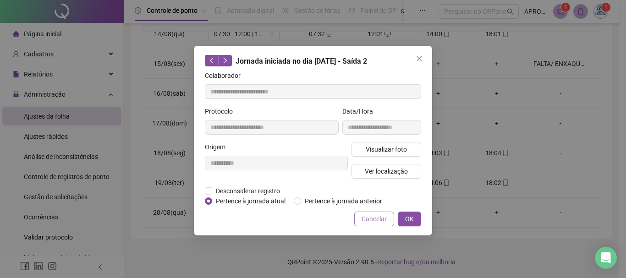
click at [370, 223] on span "Cancelar" at bounding box center [374, 219] width 25 height 10
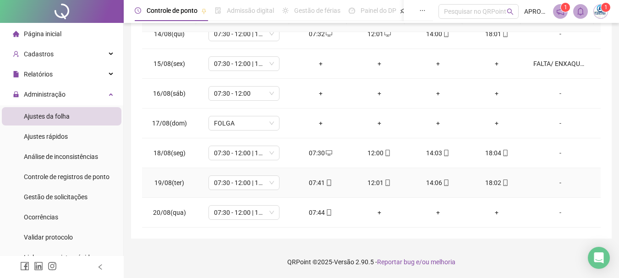
click at [443, 182] on icon "mobile" at bounding box center [446, 183] width 6 height 6
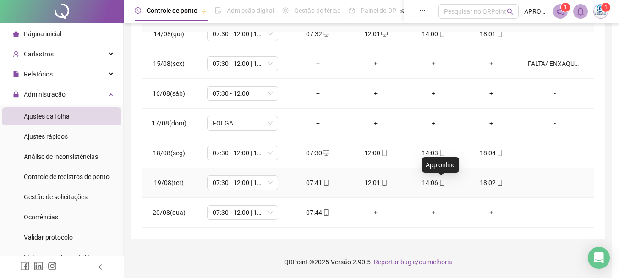
type input "**********"
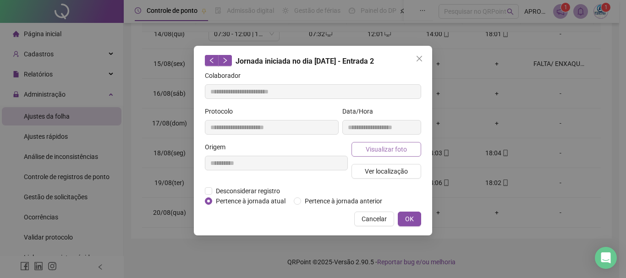
click at [374, 142] on button "Visualizar foto" at bounding box center [387, 149] width 70 height 15
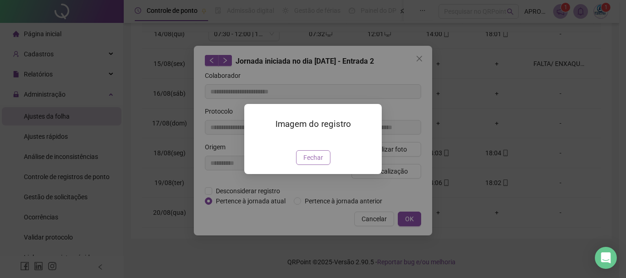
click at [317, 163] on span "Fechar" at bounding box center [313, 158] width 20 height 10
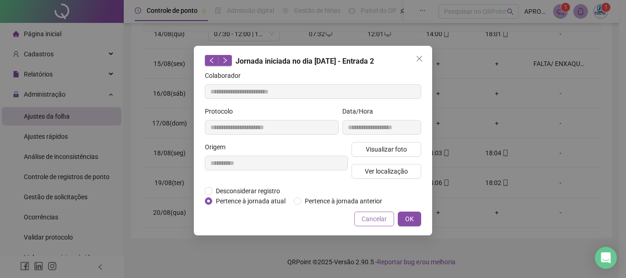
click at [374, 220] on span "Cancelar" at bounding box center [374, 219] width 25 height 10
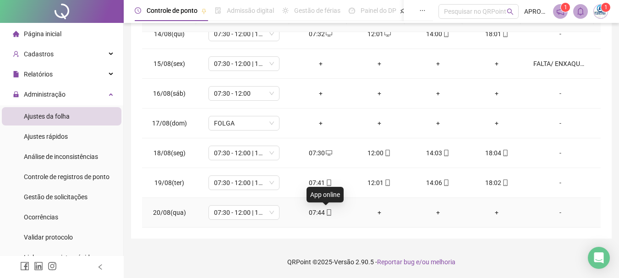
click at [327, 209] on icon "mobile" at bounding box center [329, 212] width 4 height 6
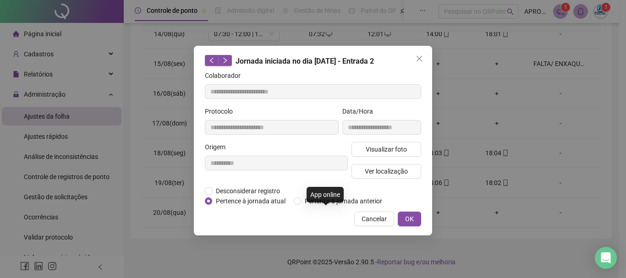
type input "**********"
click at [393, 153] on span "Visualizar foto" at bounding box center [386, 149] width 41 height 10
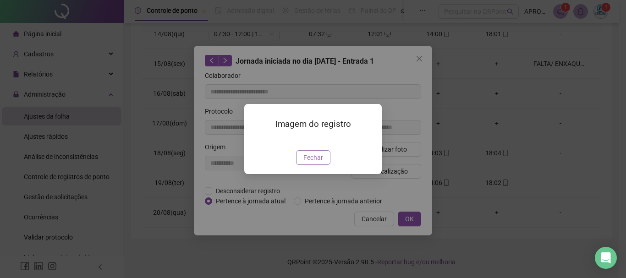
click at [310, 163] on span "Fechar" at bounding box center [313, 158] width 20 height 10
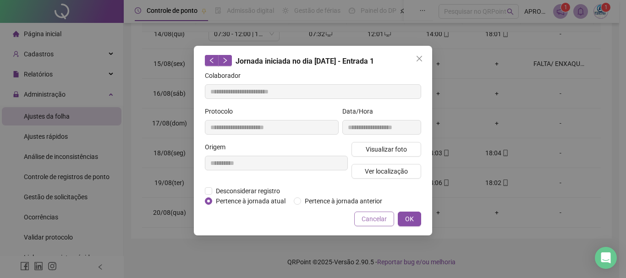
click at [369, 220] on span "Cancelar" at bounding box center [374, 219] width 25 height 10
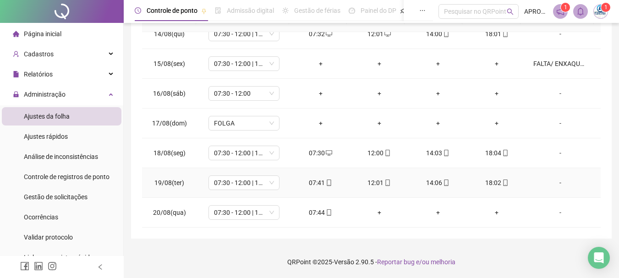
click at [325, 187] on div "07:41" at bounding box center [321, 183] width 44 height 10
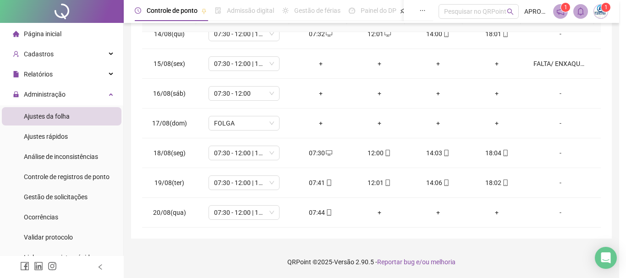
type input "**********"
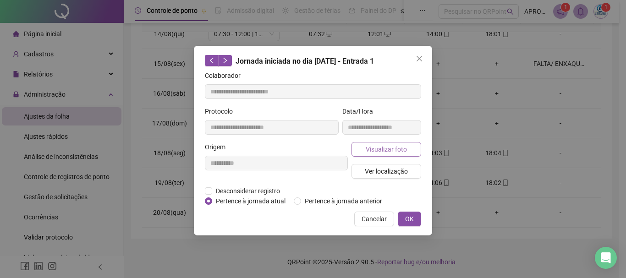
click at [382, 143] on button "Visualizar foto" at bounding box center [387, 149] width 70 height 15
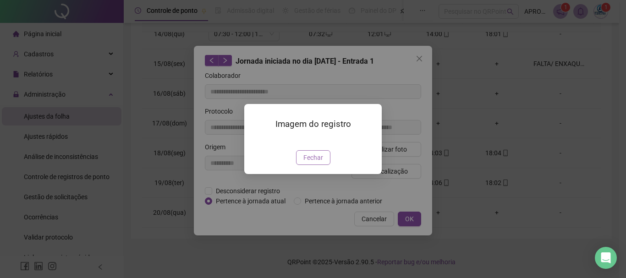
click at [319, 163] on span "Fechar" at bounding box center [313, 158] width 20 height 10
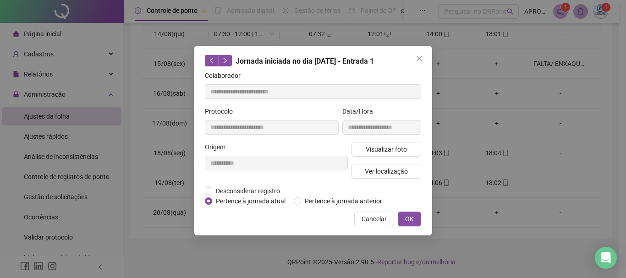
click at [363, 219] on span "Cancelar" at bounding box center [374, 219] width 25 height 10
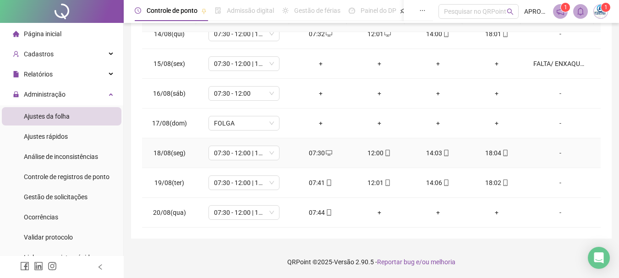
click at [442, 153] on span "mobile" at bounding box center [445, 153] width 7 height 6
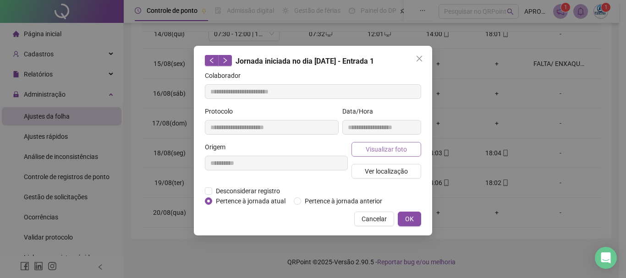
click at [414, 143] on button "Visualizar foto" at bounding box center [387, 149] width 70 height 15
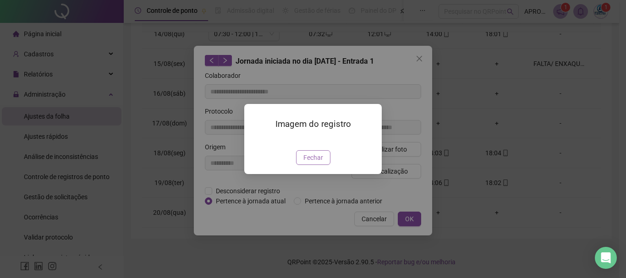
type input "**********"
click at [318, 163] on span "Fechar" at bounding box center [313, 158] width 20 height 10
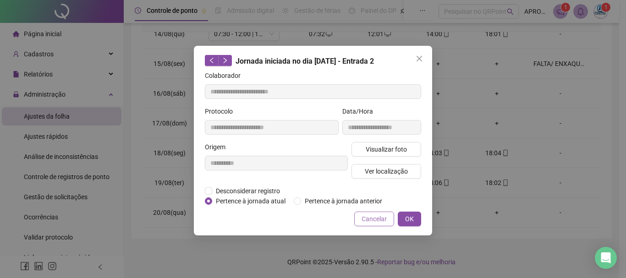
click at [369, 218] on span "Cancelar" at bounding box center [374, 219] width 25 height 10
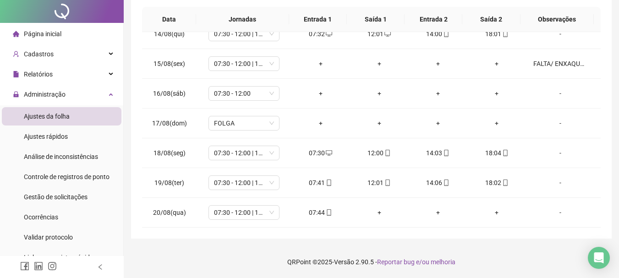
scroll to position [0, 0]
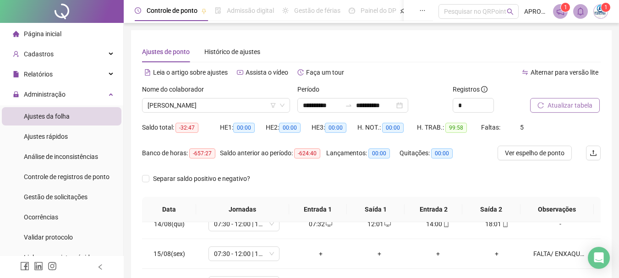
click at [581, 105] on span "Atualizar tabela" at bounding box center [570, 105] width 45 height 10
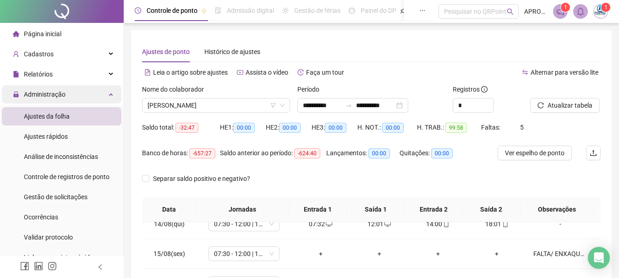
click at [72, 92] on div "Administração" at bounding box center [62, 94] width 120 height 18
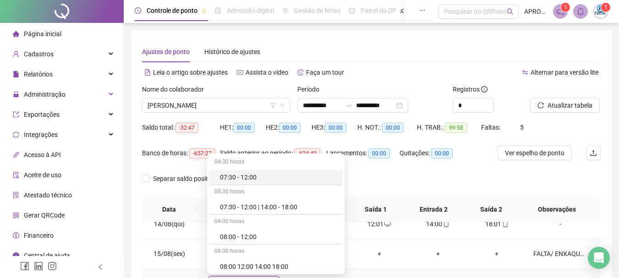
scroll to position [12, 0]
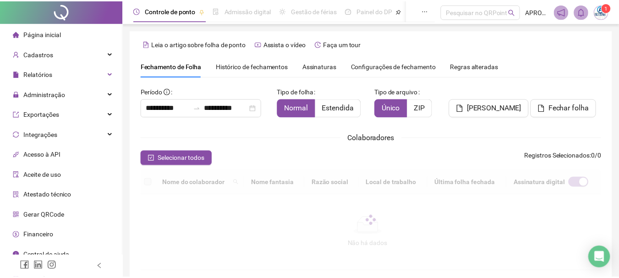
scroll to position [49, 0]
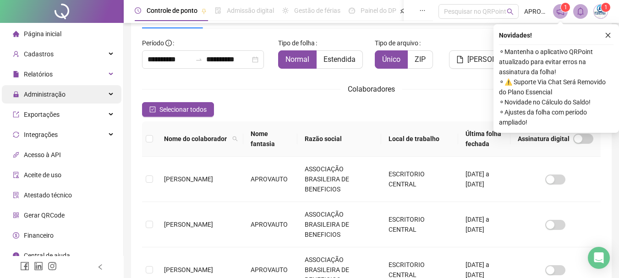
click at [71, 94] on div "Administração" at bounding box center [62, 94] width 120 height 18
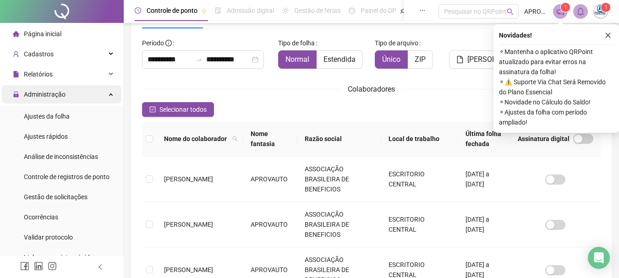
click at [71, 94] on div "Administração" at bounding box center [62, 94] width 120 height 18
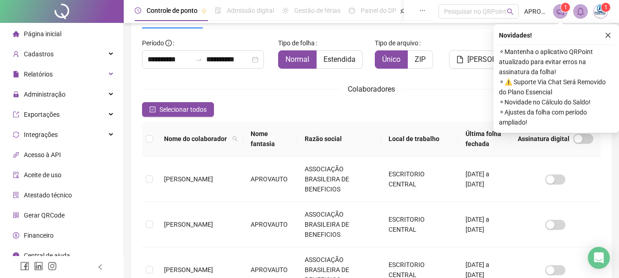
click at [50, 212] on span "Gerar QRCode" at bounding box center [44, 215] width 41 height 7
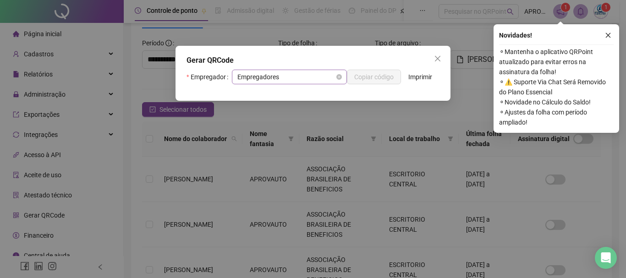
click at [267, 75] on span "Empregadores" at bounding box center [289, 77] width 104 height 14
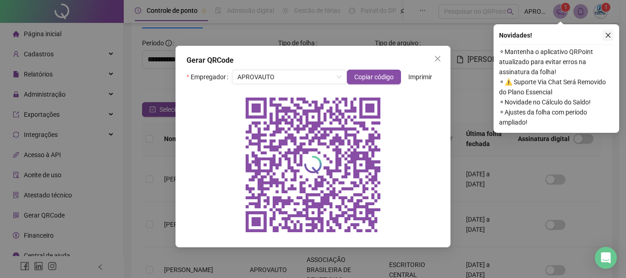
click at [610, 33] on icon "close" at bounding box center [608, 35] width 6 height 6
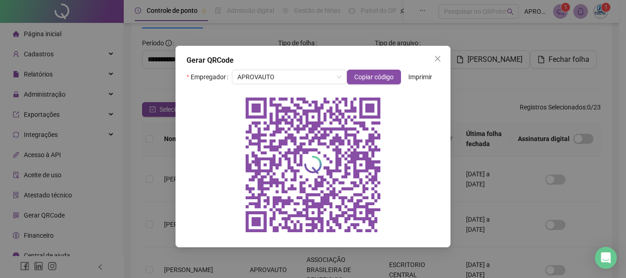
click at [421, 81] on span "Imprimir" at bounding box center [420, 77] width 24 height 10
click at [442, 60] on span "Close" at bounding box center [437, 58] width 15 height 7
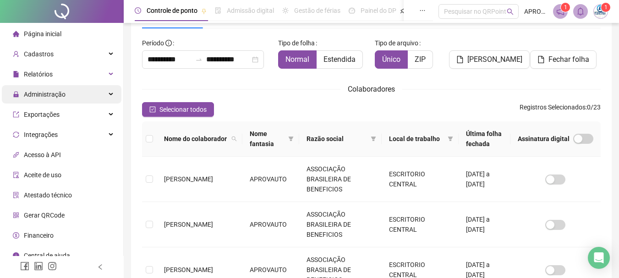
click at [54, 94] on span "Administração" at bounding box center [45, 94] width 42 height 7
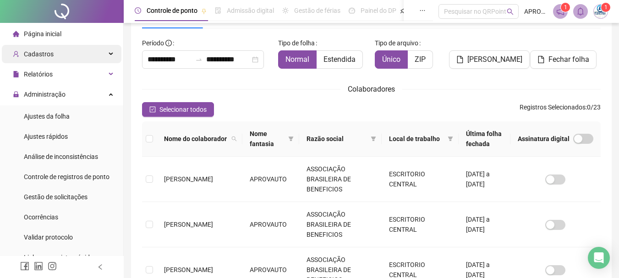
click at [59, 57] on div "Cadastros" at bounding box center [62, 54] width 120 height 18
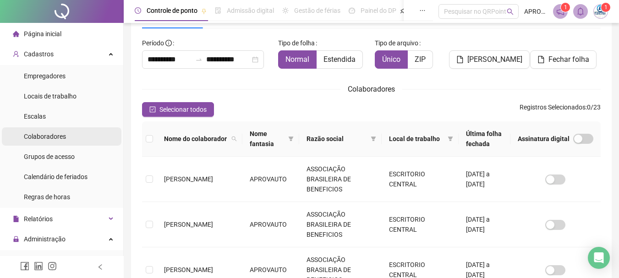
click at [60, 133] on span "Colaboradores" at bounding box center [45, 136] width 42 height 7
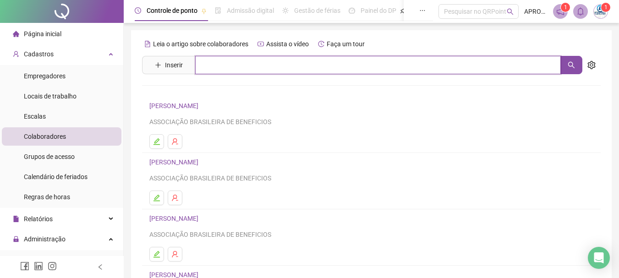
click at [231, 67] on input "text" at bounding box center [378, 65] width 366 height 18
type input "***"
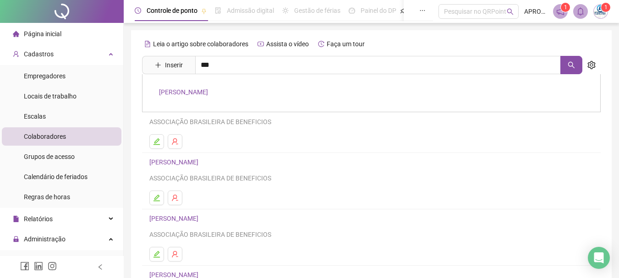
click at [208, 90] on link "[PERSON_NAME]" at bounding box center [183, 91] width 49 height 7
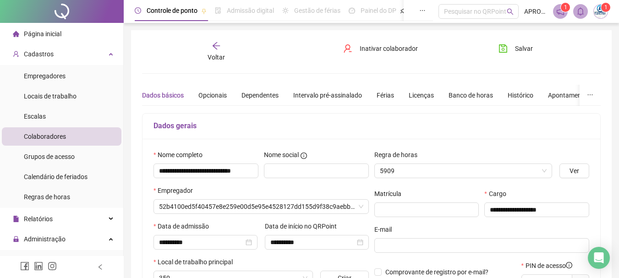
type input "**********"
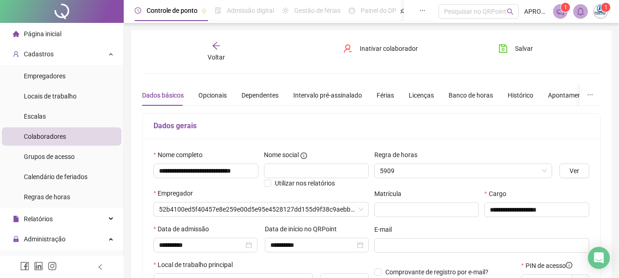
click at [220, 64] on div "**********" at bounding box center [371, 256] width 459 height 431
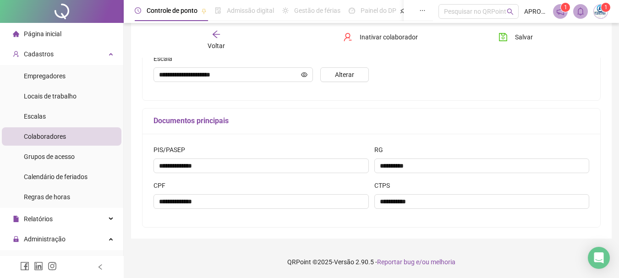
scroll to position [107, 0]
